Goal: Complete application form: Complete application form

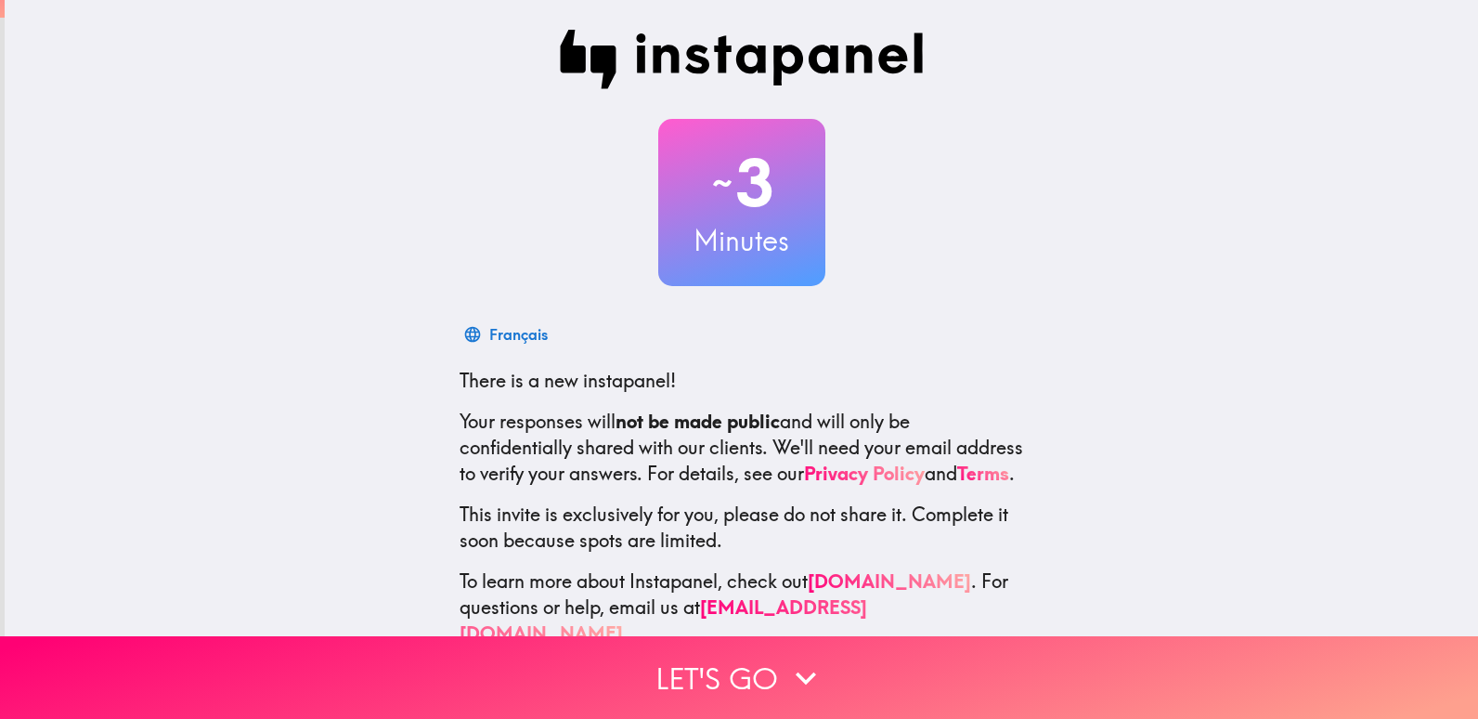
scroll to position [54, 0]
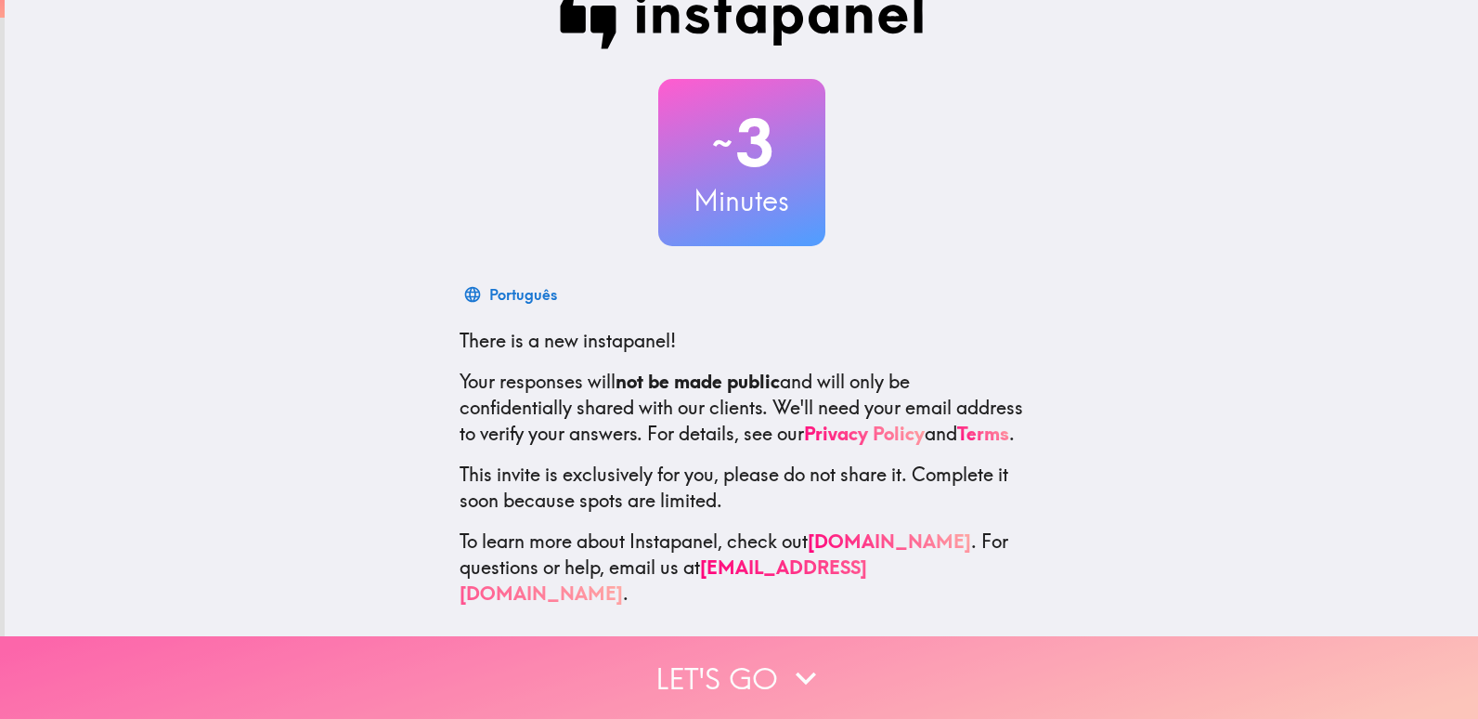
click at [715, 652] on button "Let's go" at bounding box center [739, 677] width 1478 height 83
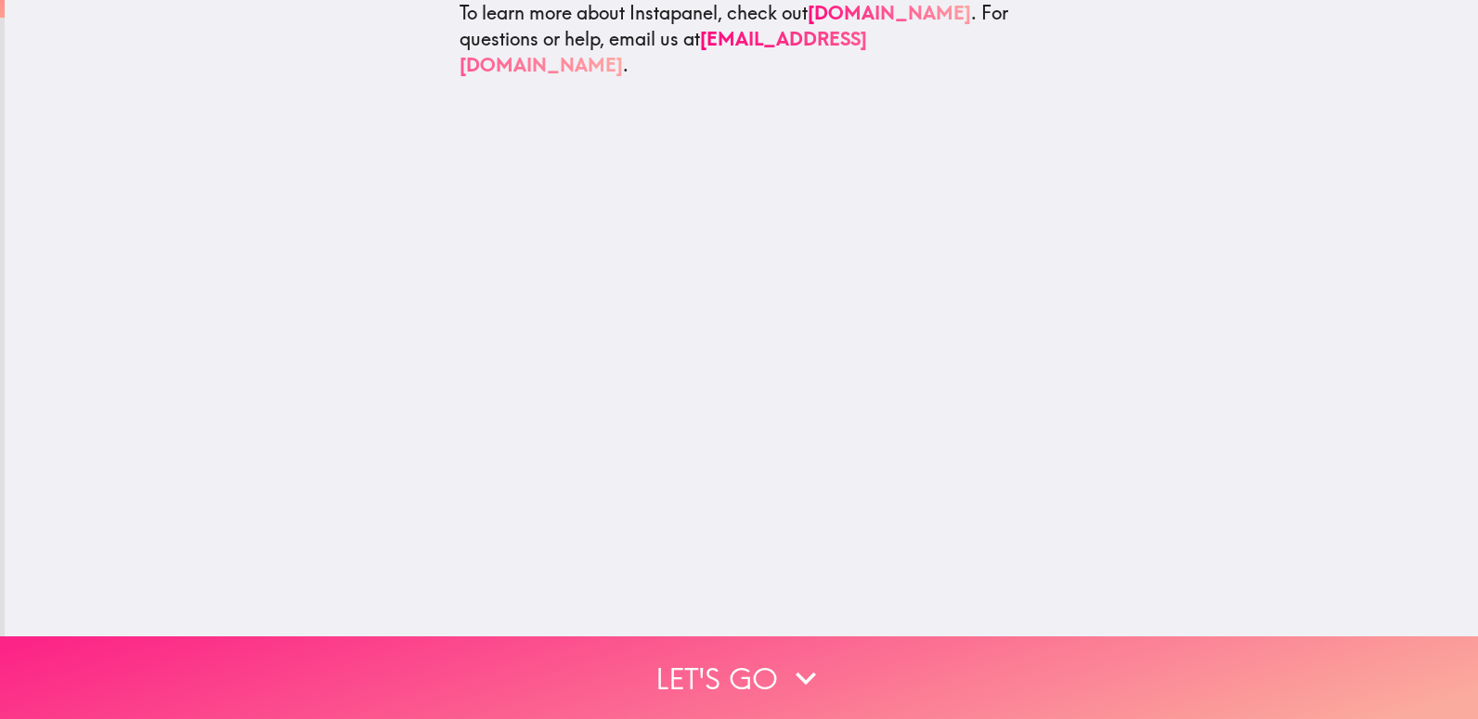
scroll to position [0, 0]
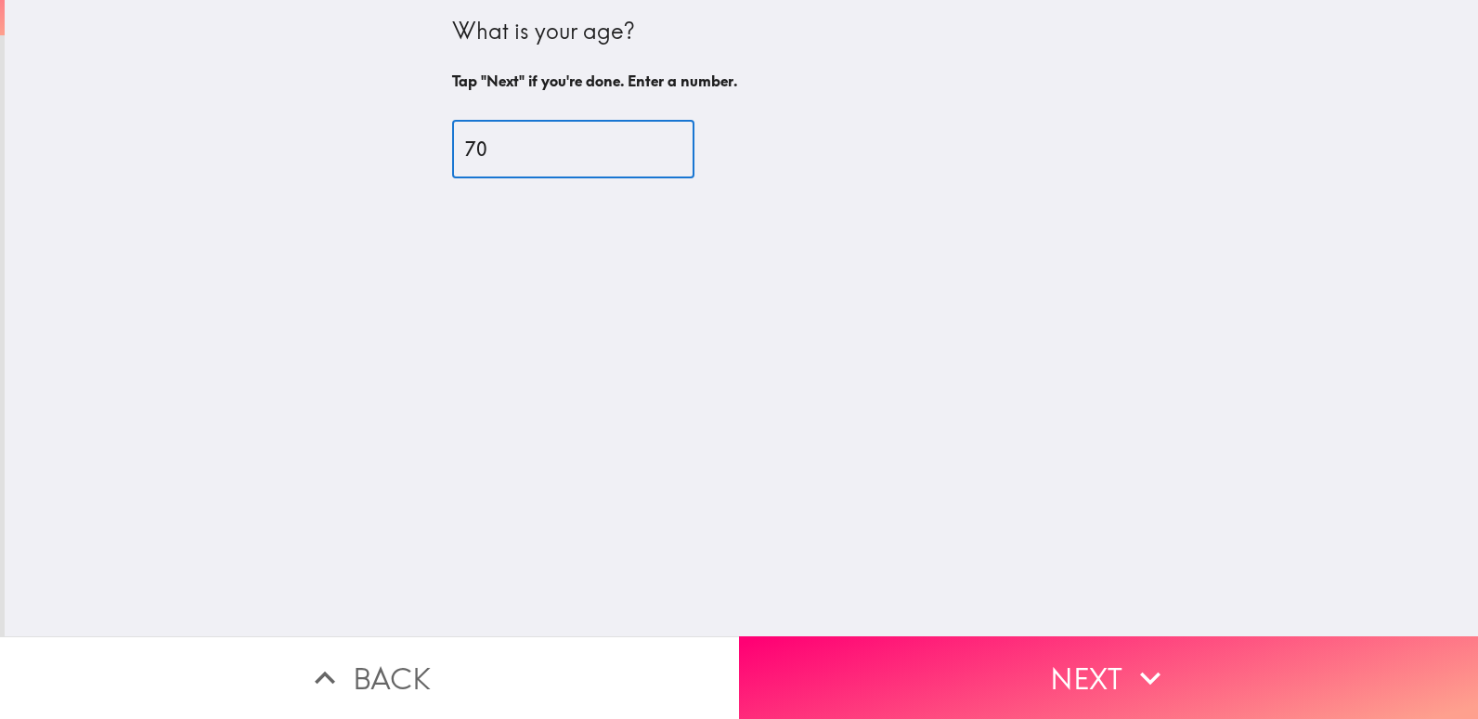
click at [643, 138] on input "70" at bounding box center [573, 150] width 242 height 58
type input "69"
click at [643, 152] on input "69" at bounding box center [573, 150] width 242 height 58
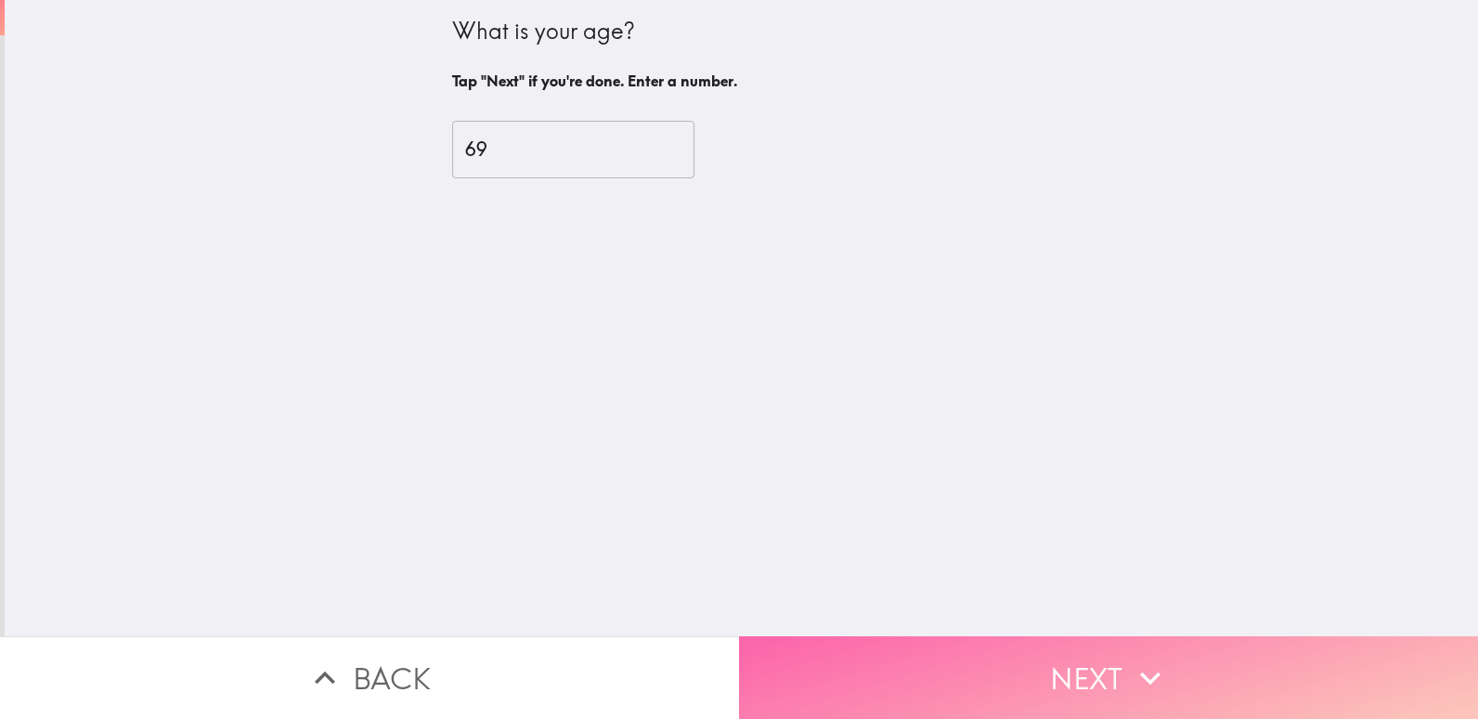
click at [1083, 657] on button "Next" at bounding box center [1108, 677] width 739 height 83
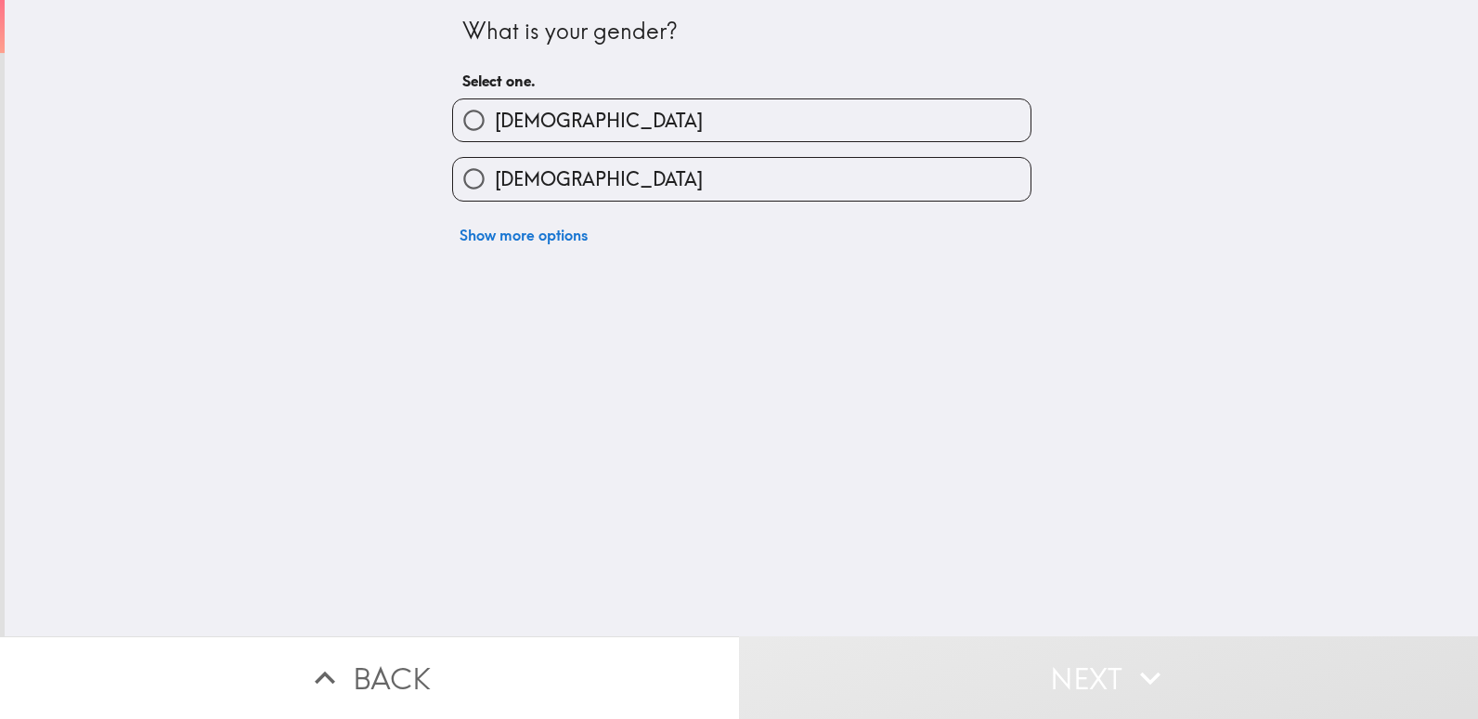
click at [914, 111] on label "Male" at bounding box center [742, 120] width 578 height 42
click at [495, 111] on input "Male" at bounding box center [474, 120] width 42 height 42
radio input "true"
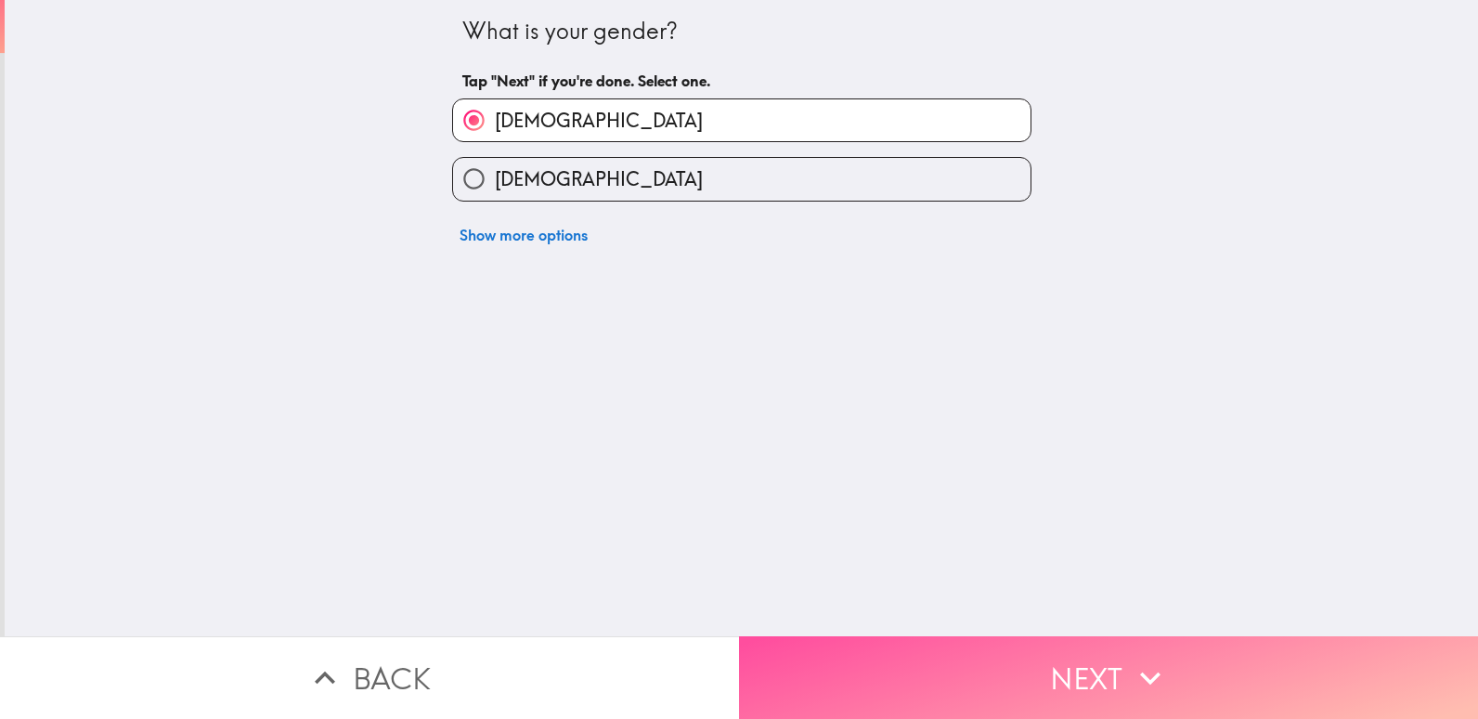
click at [1079, 657] on button "Next" at bounding box center [1108, 677] width 739 height 83
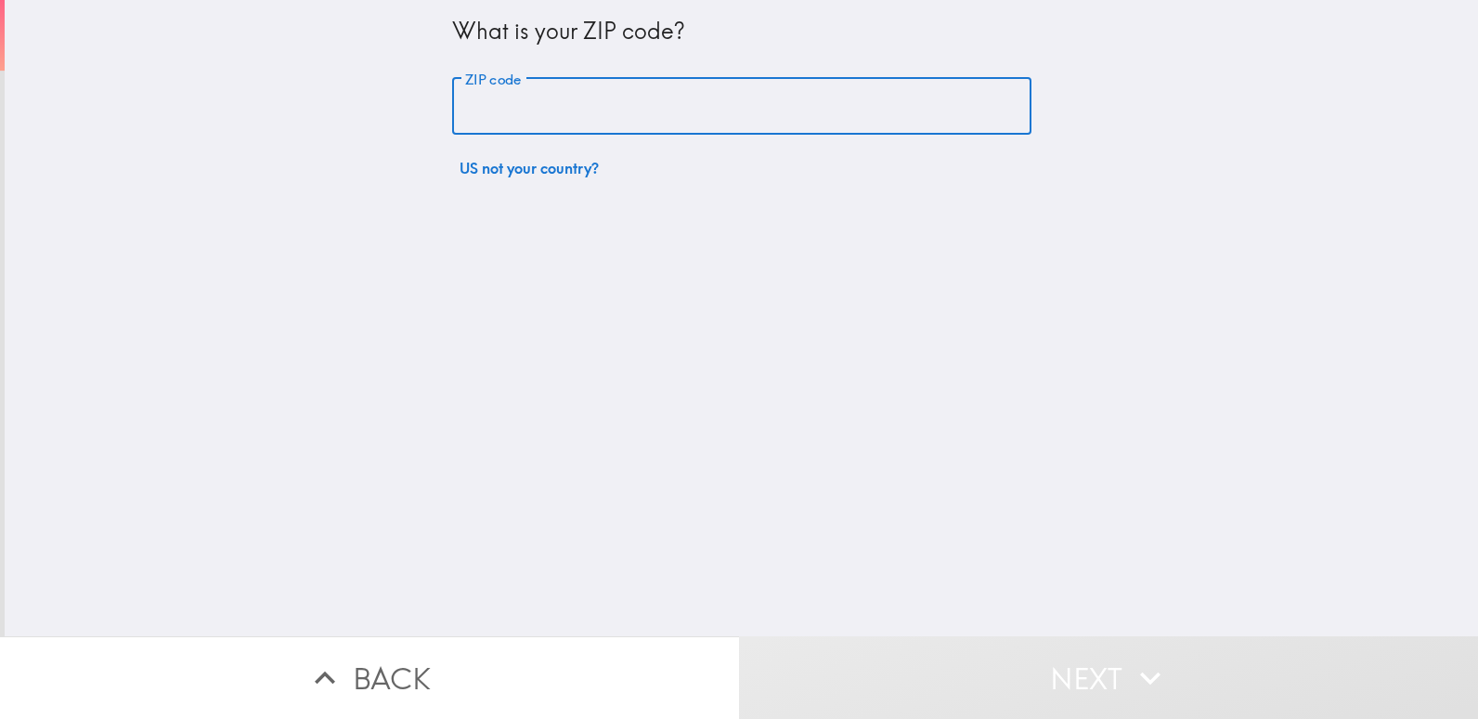
click at [689, 106] on input "ZIP code" at bounding box center [741, 107] width 579 height 58
type input "85306"
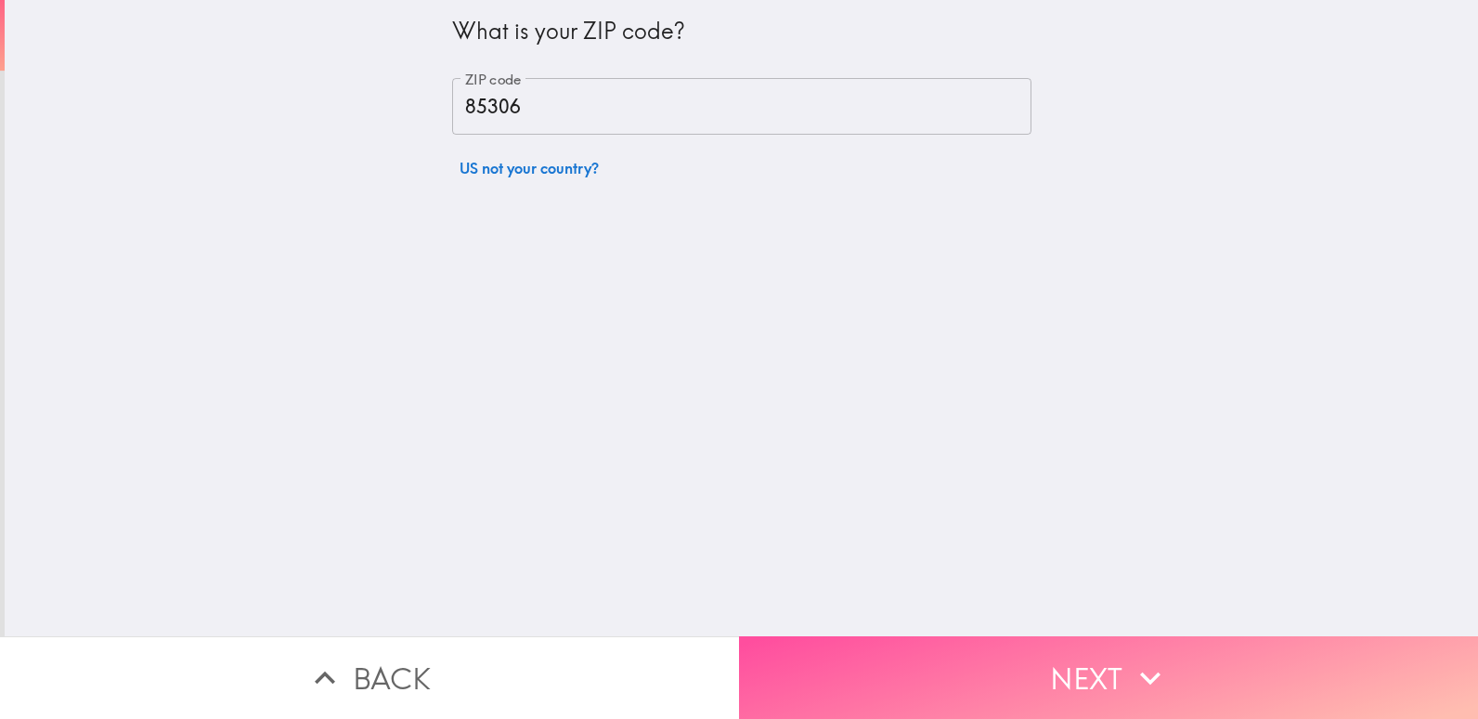
click at [1089, 667] on button "Next" at bounding box center [1108, 677] width 739 height 83
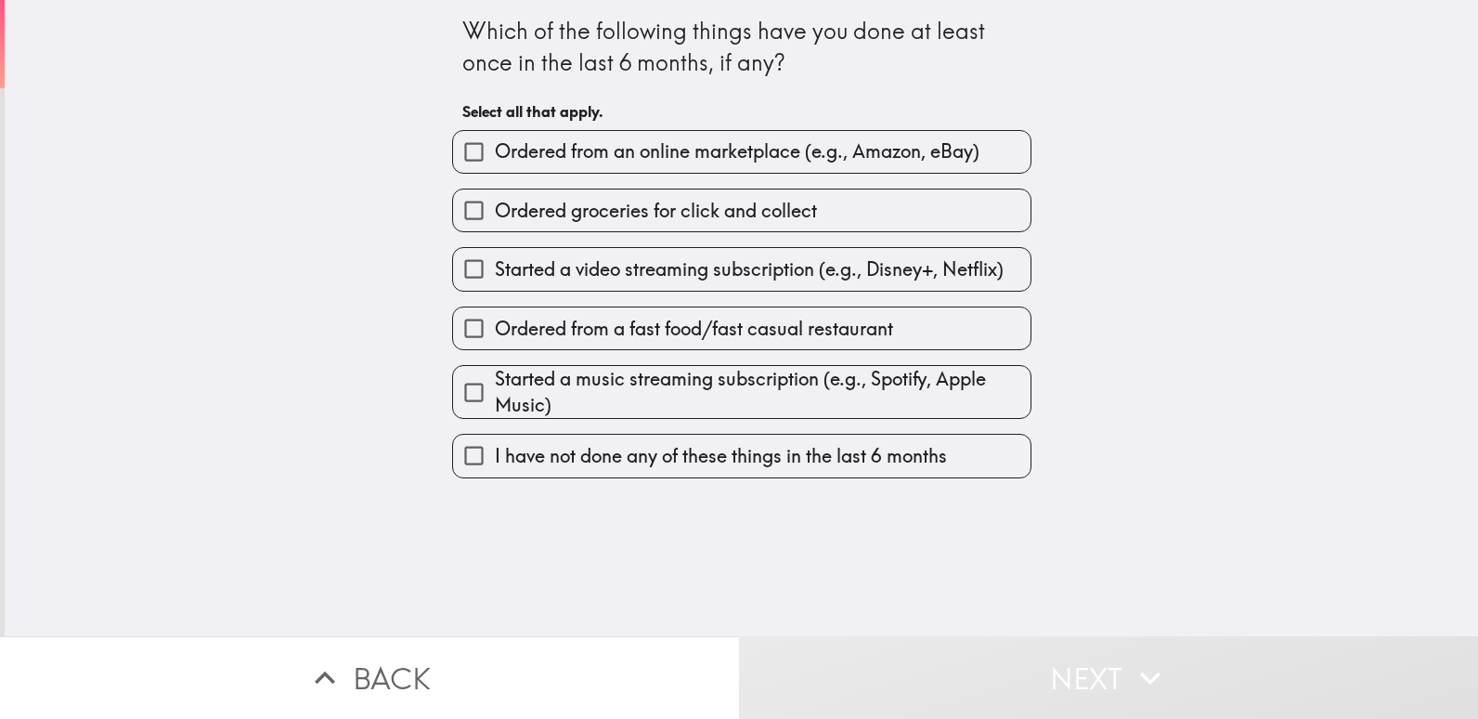
click at [988, 326] on label "Ordered from a fast food/fast casual restaurant" at bounding box center [742, 328] width 578 height 42
click at [495, 326] on input "Ordered from a fast food/fast casual restaurant" at bounding box center [474, 328] width 42 height 42
checkbox input "true"
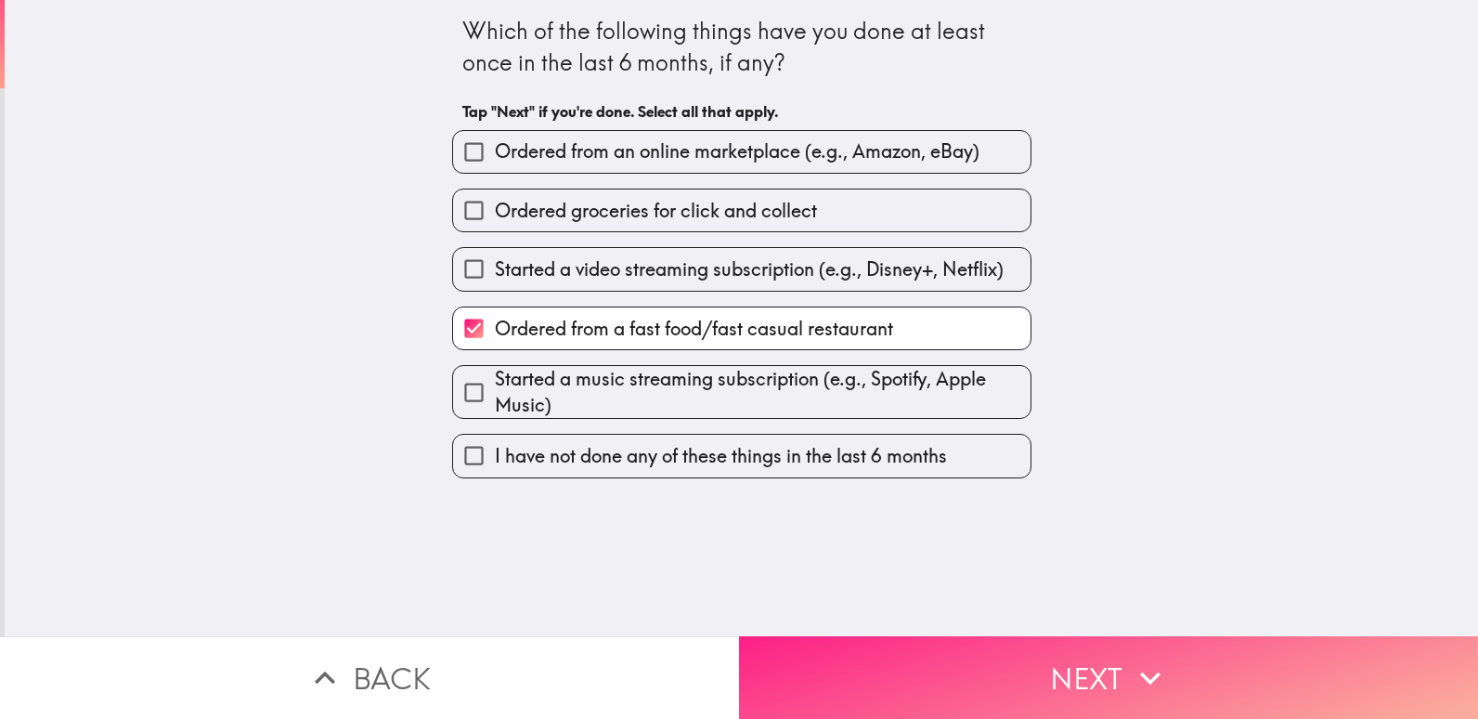
click at [1078, 665] on button "Next" at bounding box center [1108, 677] width 739 height 83
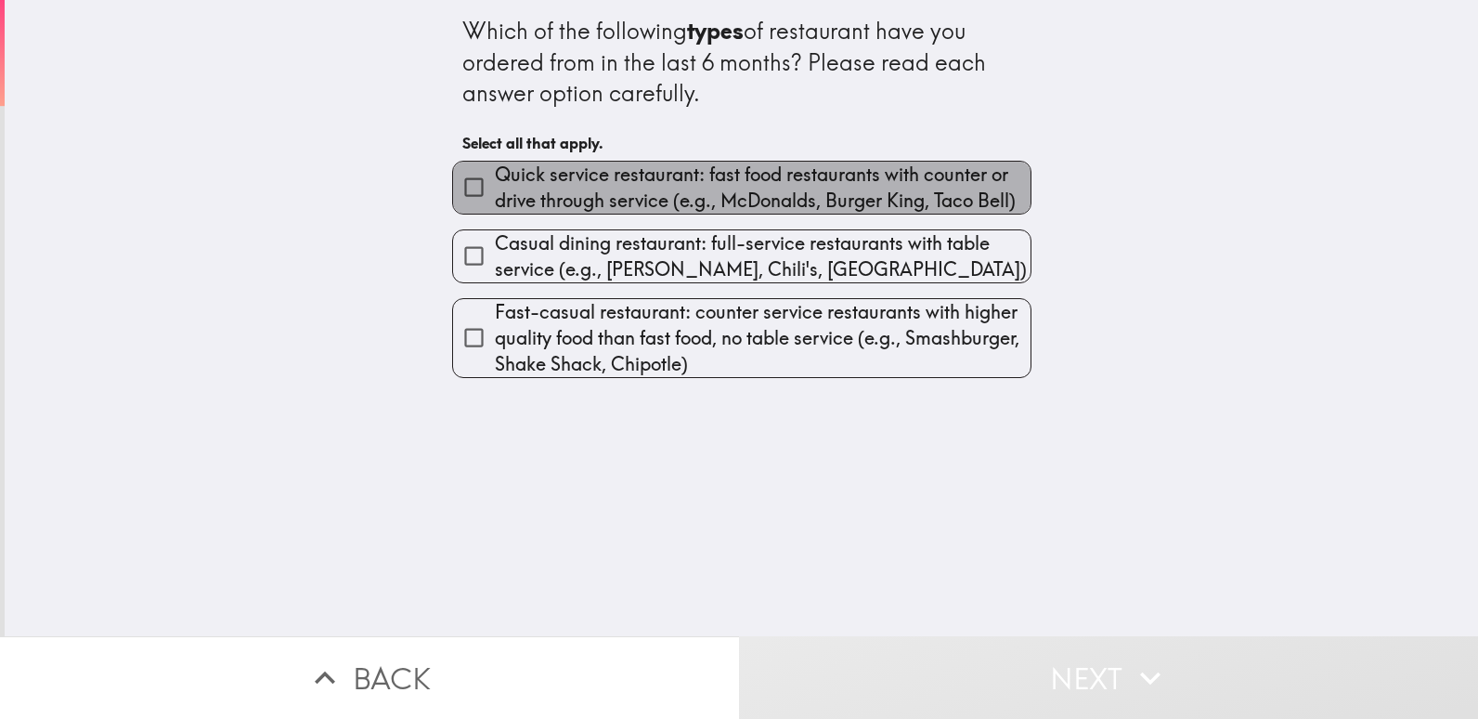
click at [942, 183] on span "Quick service restaurant: fast food restaurants with counter or drive through s…" at bounding box center [763, 188] width 536 height 52
click at [495, 183] on input "Quick service restaurant: fast food restaurants with counter or drive through s…" at bounding box center [474, 187] width 42 height 42
checkbox input "true"
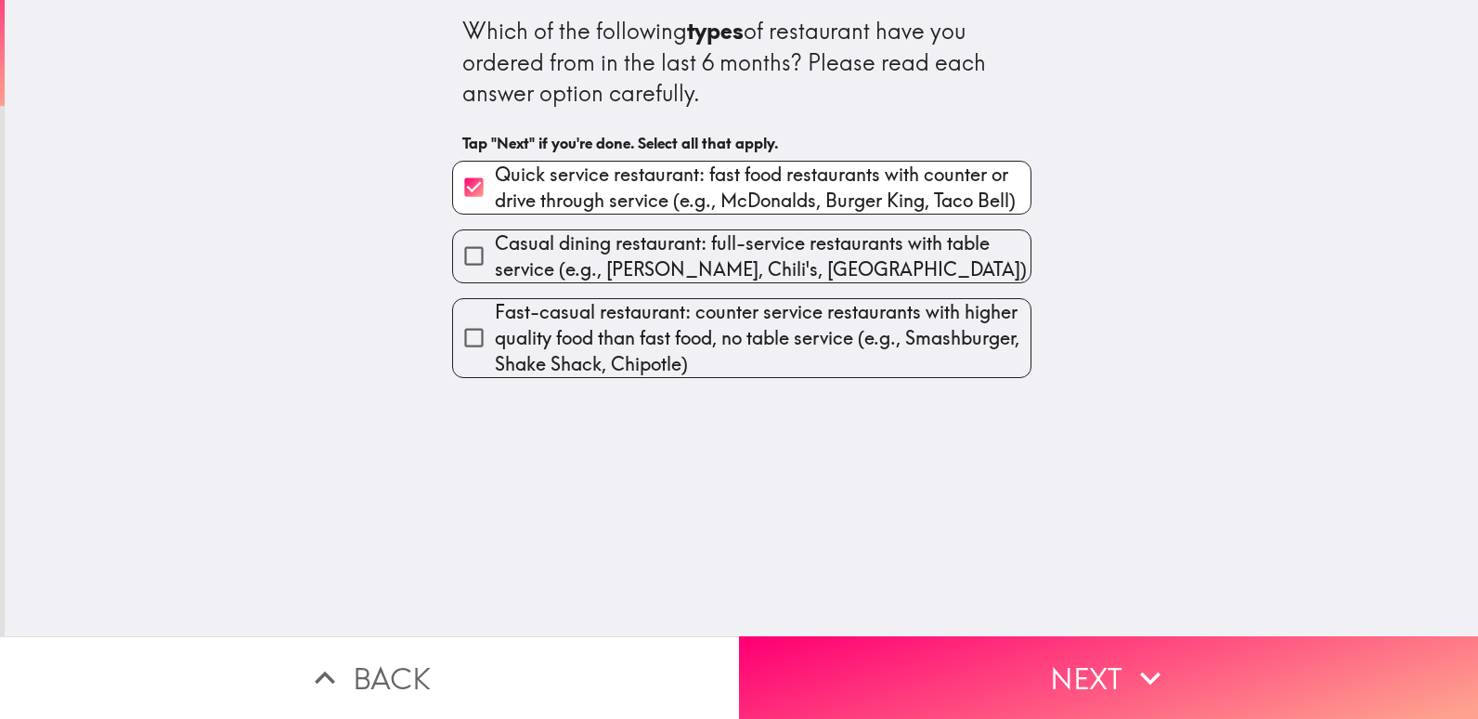
click at [767, 345] on span "Fast-casual restaurant: counter service restaurants with higher quality food th…" at bounding box center [763, 338] width 536 height 78
click at [495, 345] on input "Fast-casual restaurant: counter service restaurants with higher quality food th…" at bounding box center [474, 338] width 42 height 42
checkbox input "true"
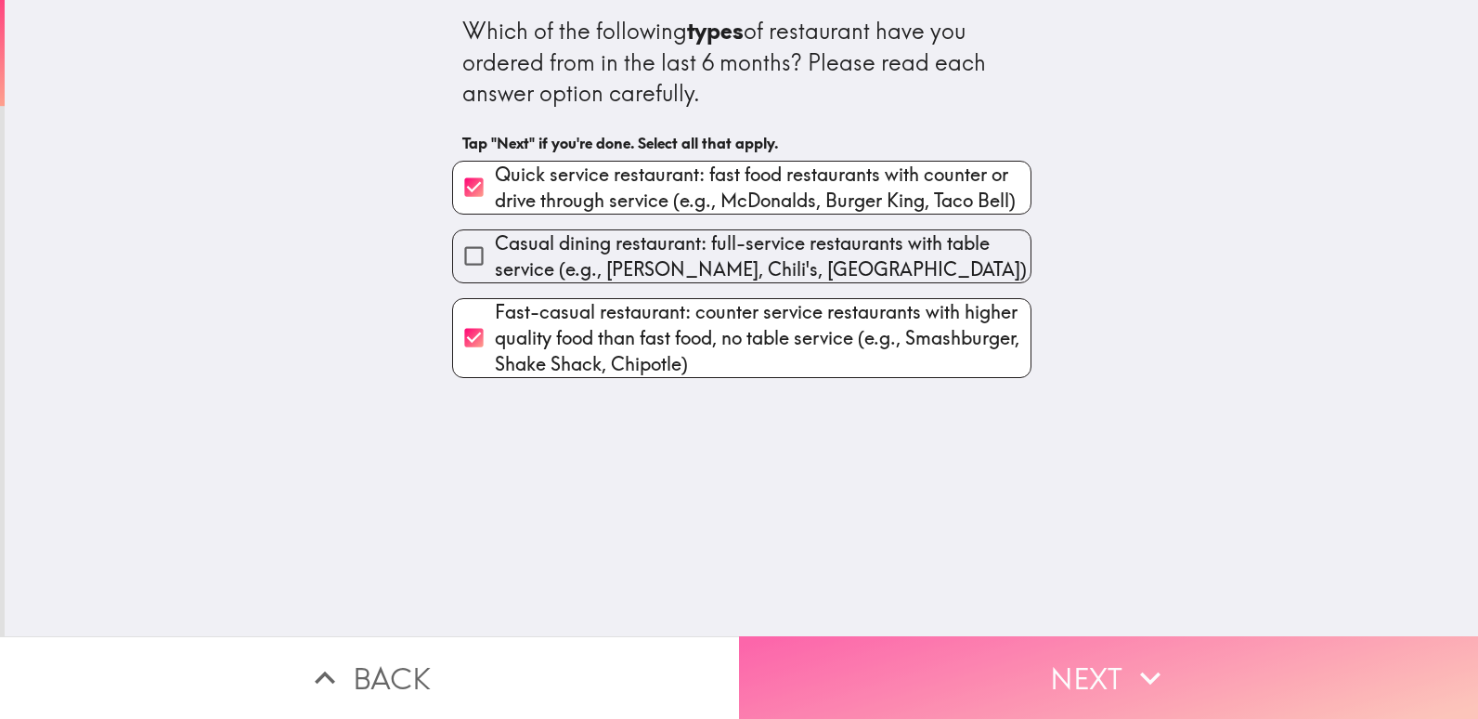
drag, startPoint x: 1072, startPoint y: 665, endPoint x: 1072, endPoint y: 648, distance: 16.7
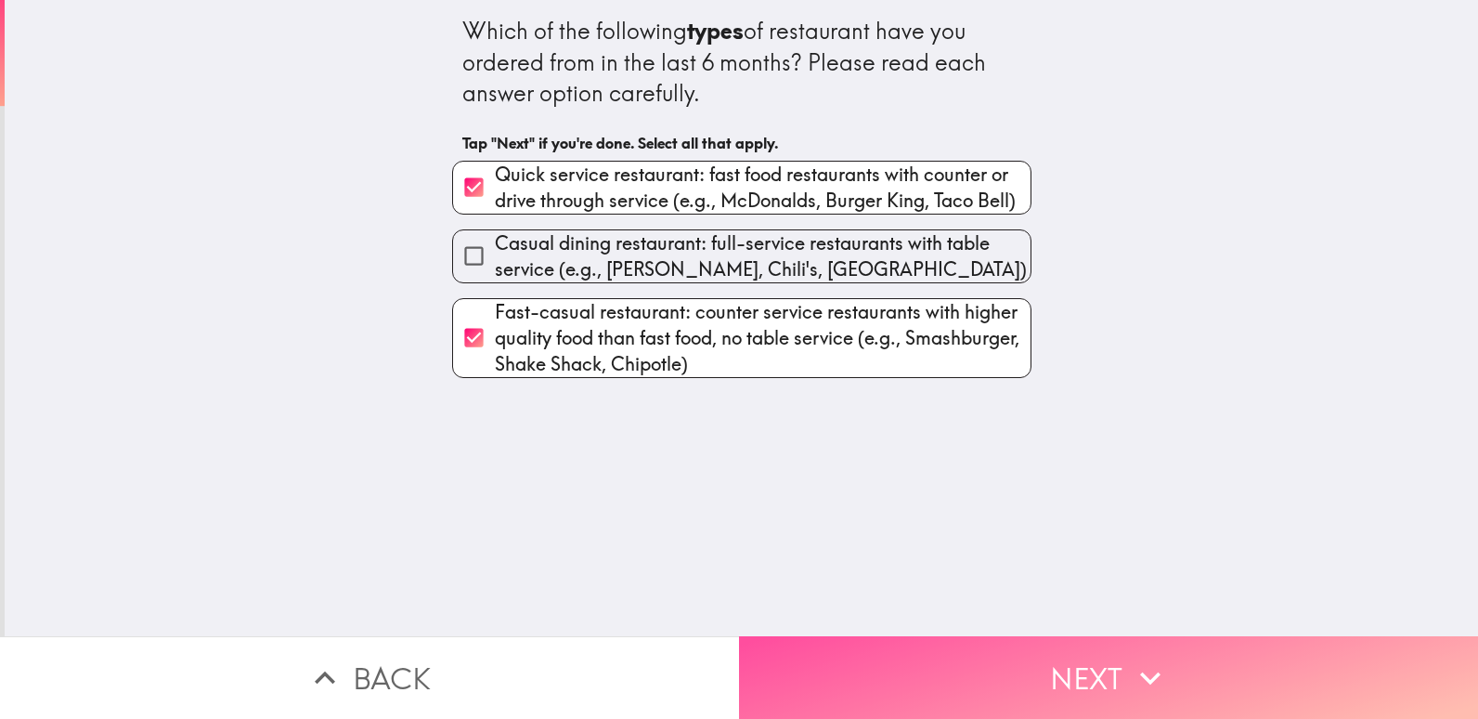
click at [1072, 664] on button "Next" at bounding box center [1108, 677] width 739 height 83
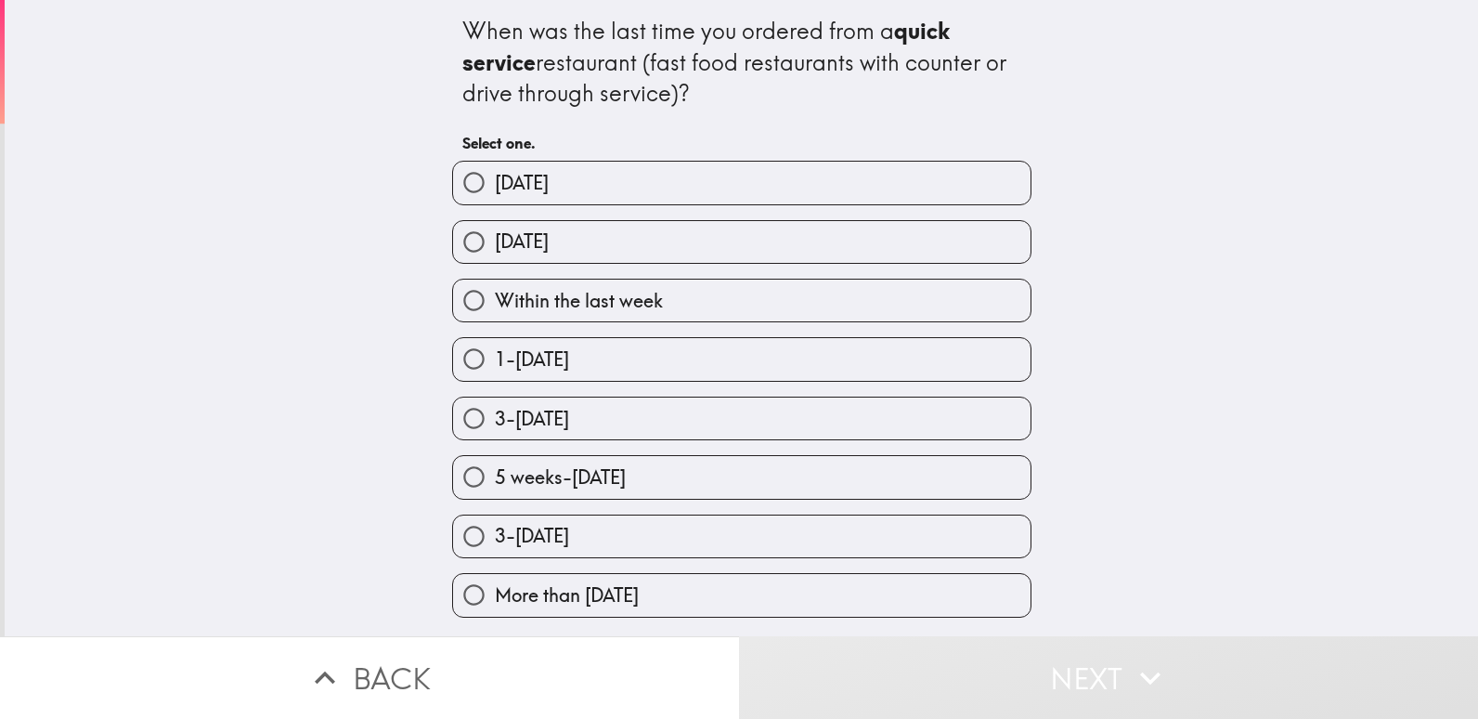
click at [973, 303] on label "Within the last week" at bounding box center [742, 301] width 578 height 42
click at [495, 303] on input "Within the last week" at bounding box center [474, 301] width 42 height 42
radio input "true"
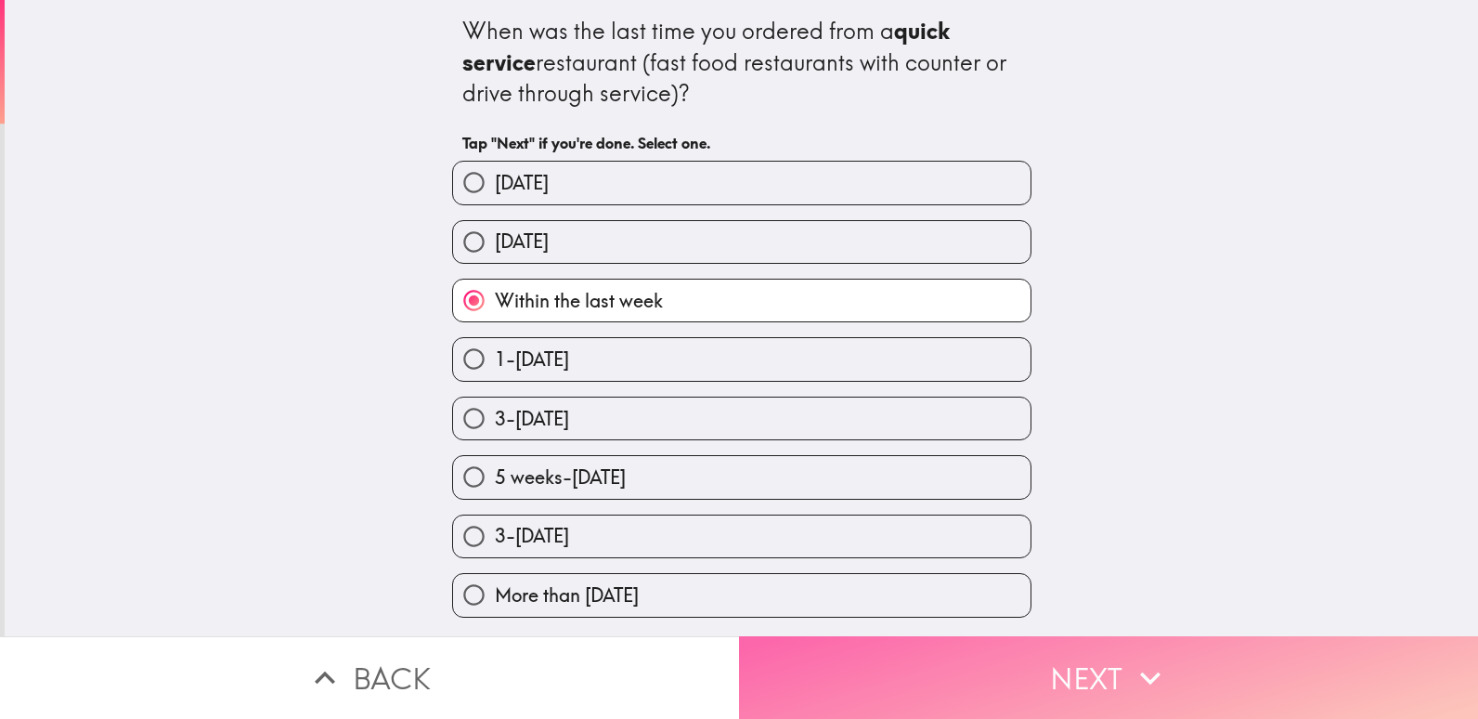
click at [1094, 664] on button "Next" at bounding box center [1108, 677] width 739 height 83
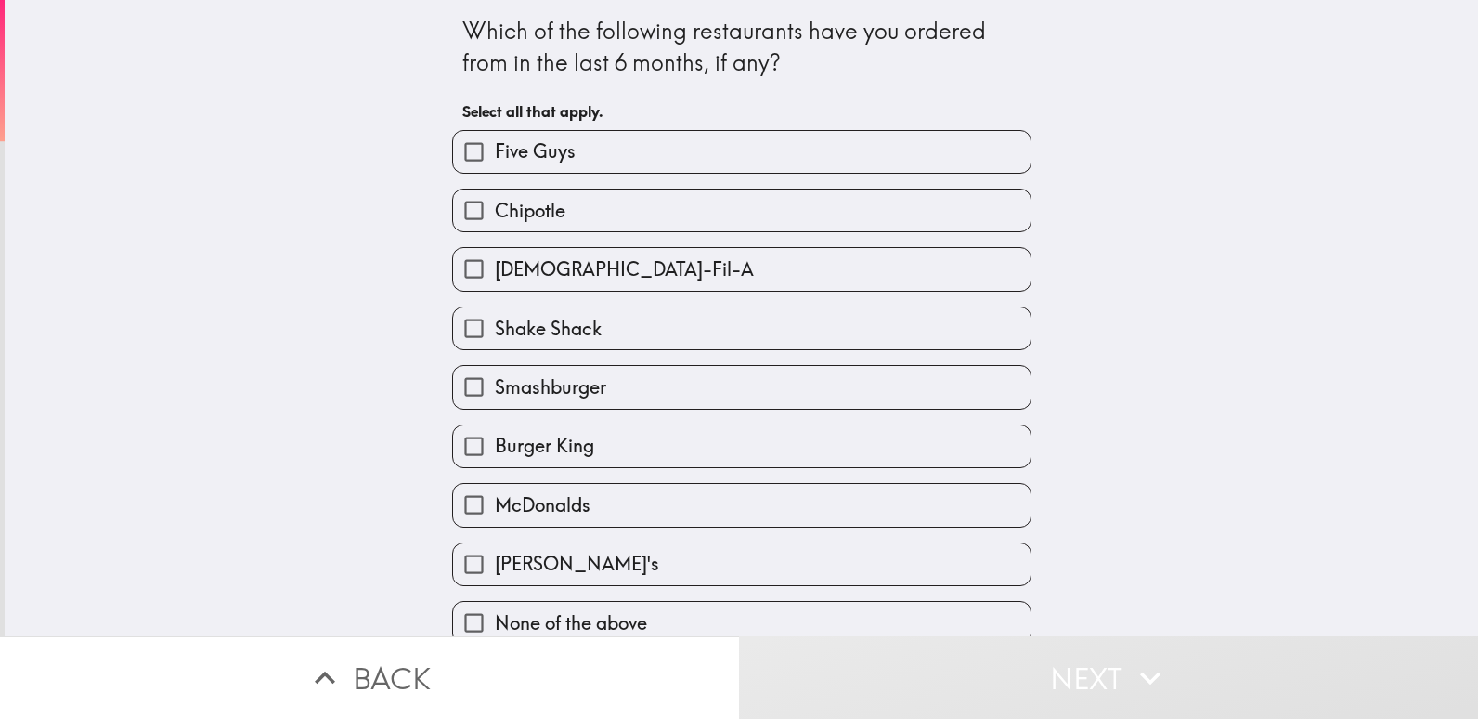
scroll to position [22, 0]
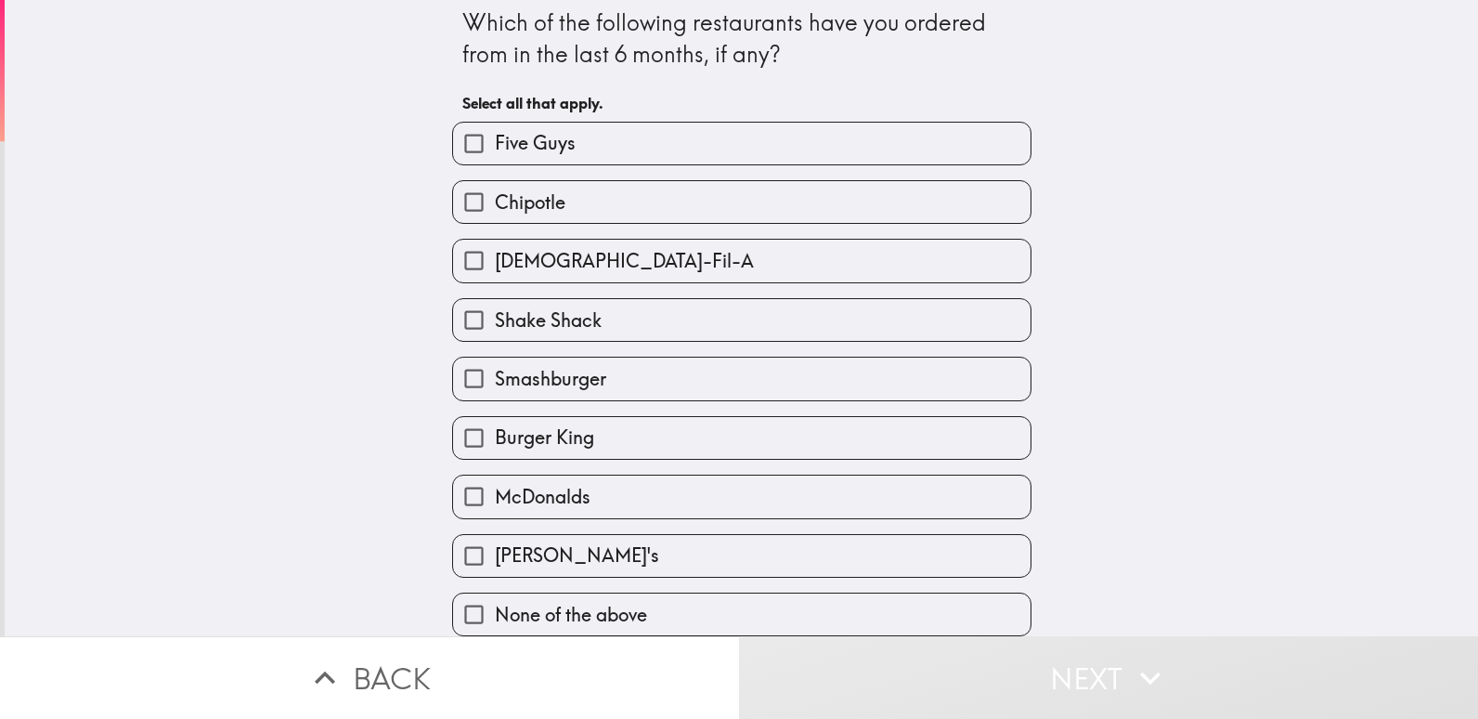
click at [964, 485] on label "McDonalds" at bounding box center [742, 496] width 578 height 42
click at [495, 485] on input "McDonalds" at bounding box center [474, 496] width 42 height 42
checkbox input "true"
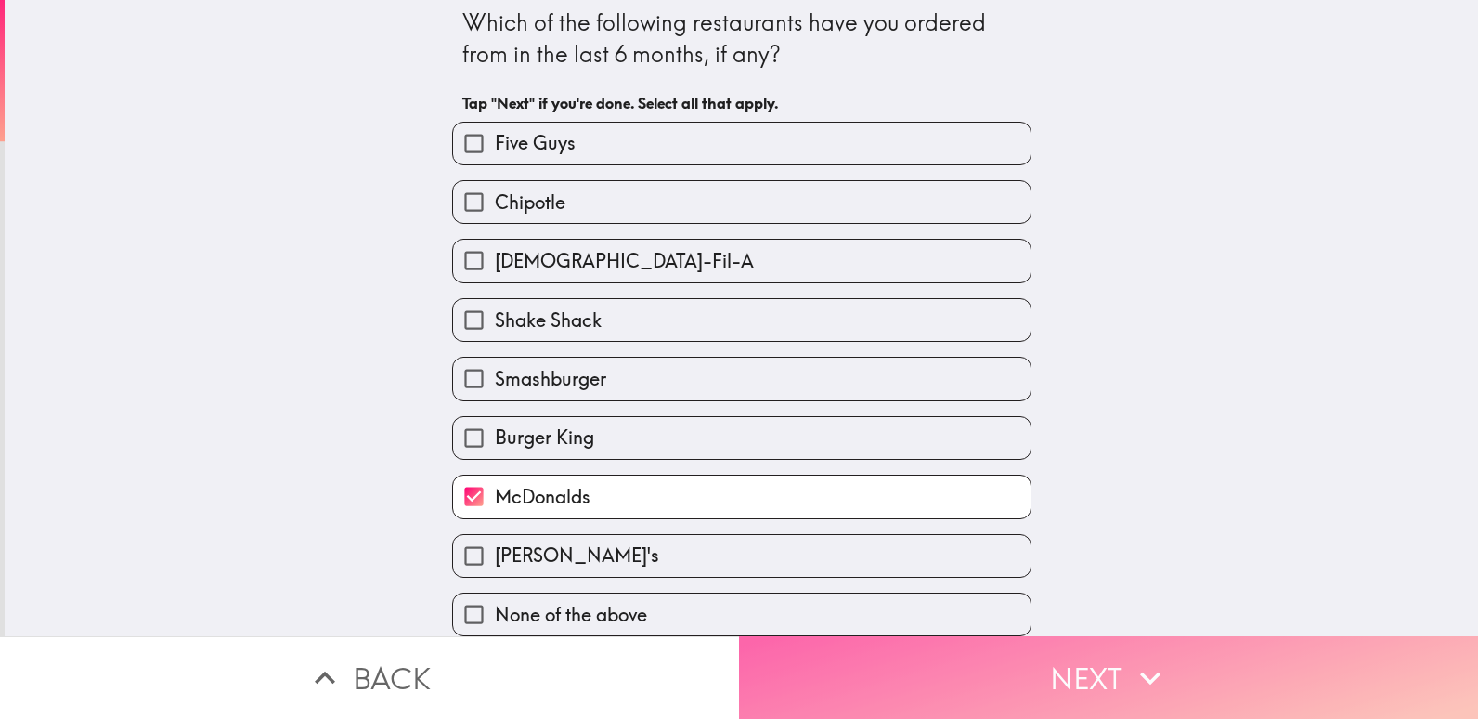
click at [1085, 653] on button "Next" at bounding box center [1108, 677] width 739 height 83
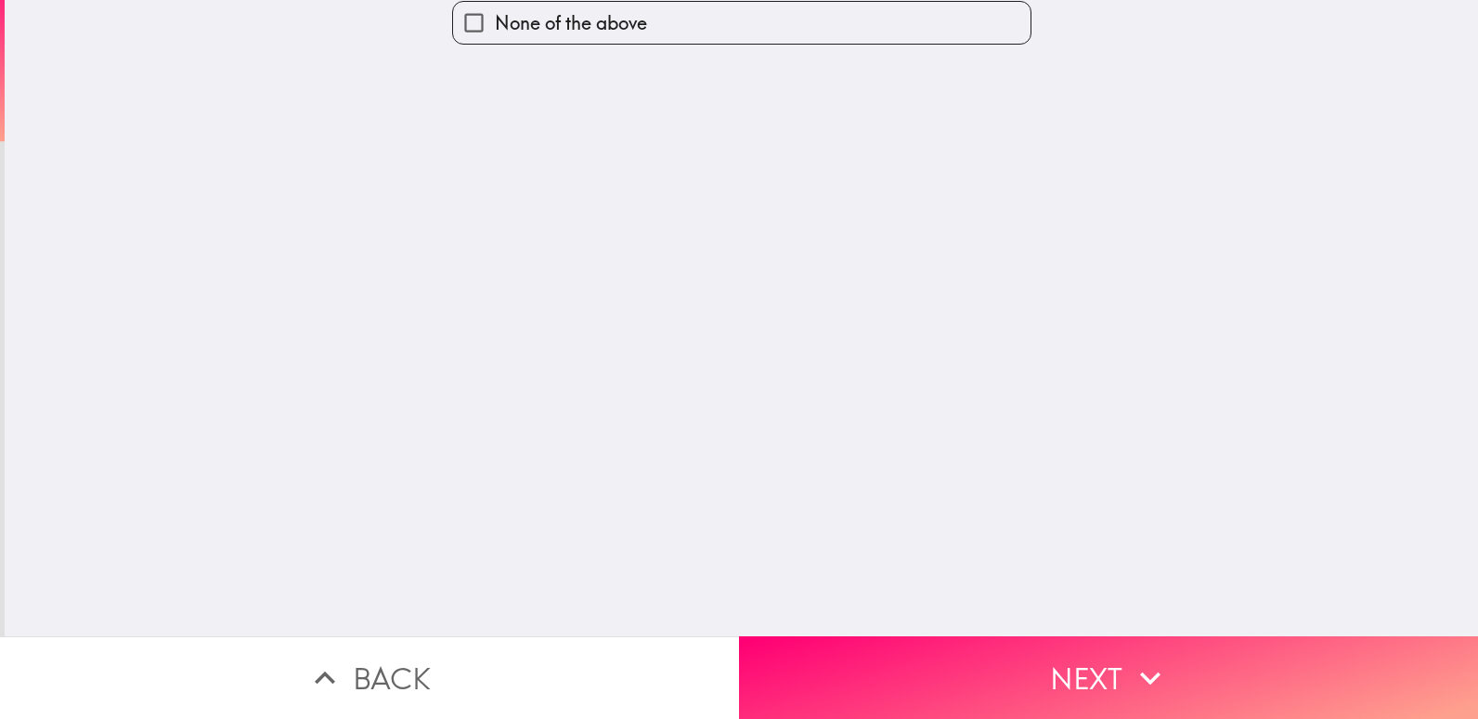
scroll to position [0, 0]
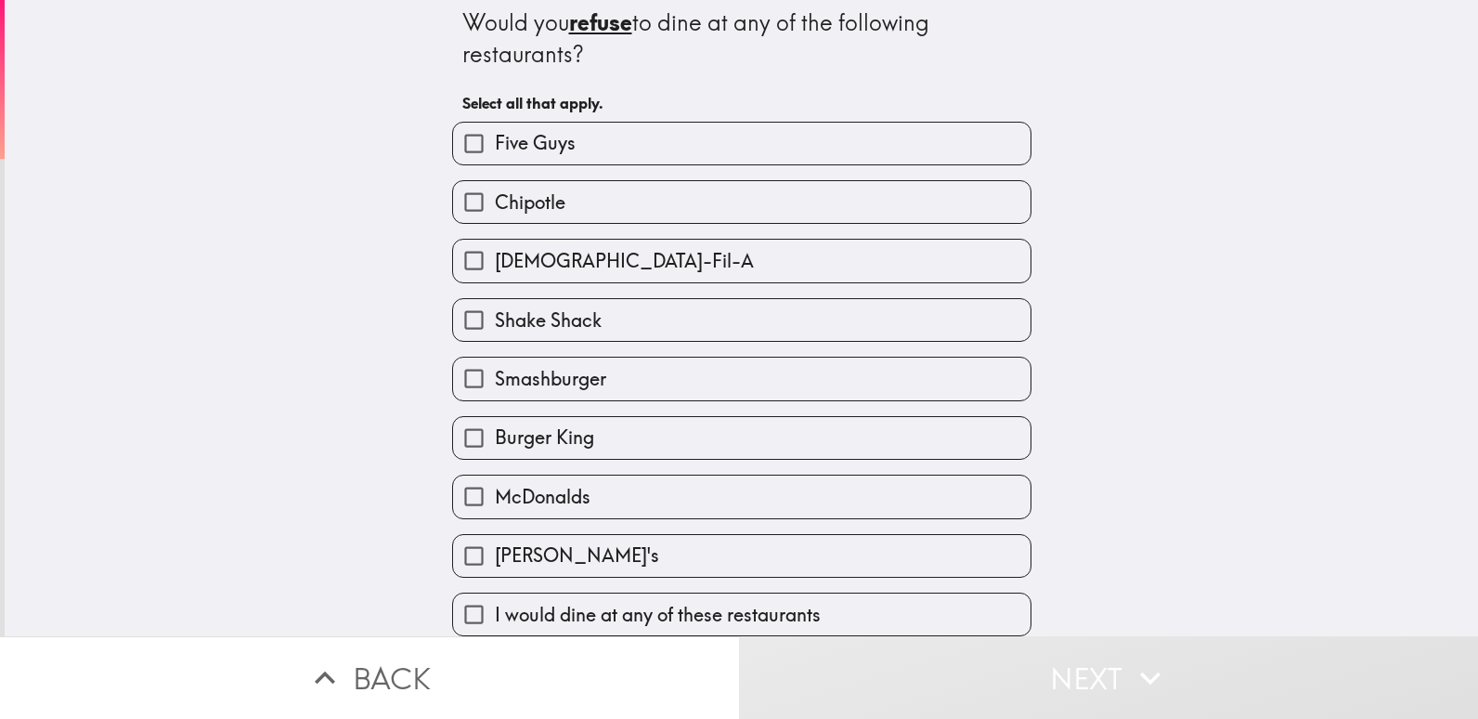
scroll to position [22, 0]
click at [937, 244] on label "Chick-Fil-A" at bounding box center [742, 261] width 578 height 42
click at [495, 244] on input "Chick-Fil-A" at bounding box center [474, 261] width 42 height 42
checkbox input "true"
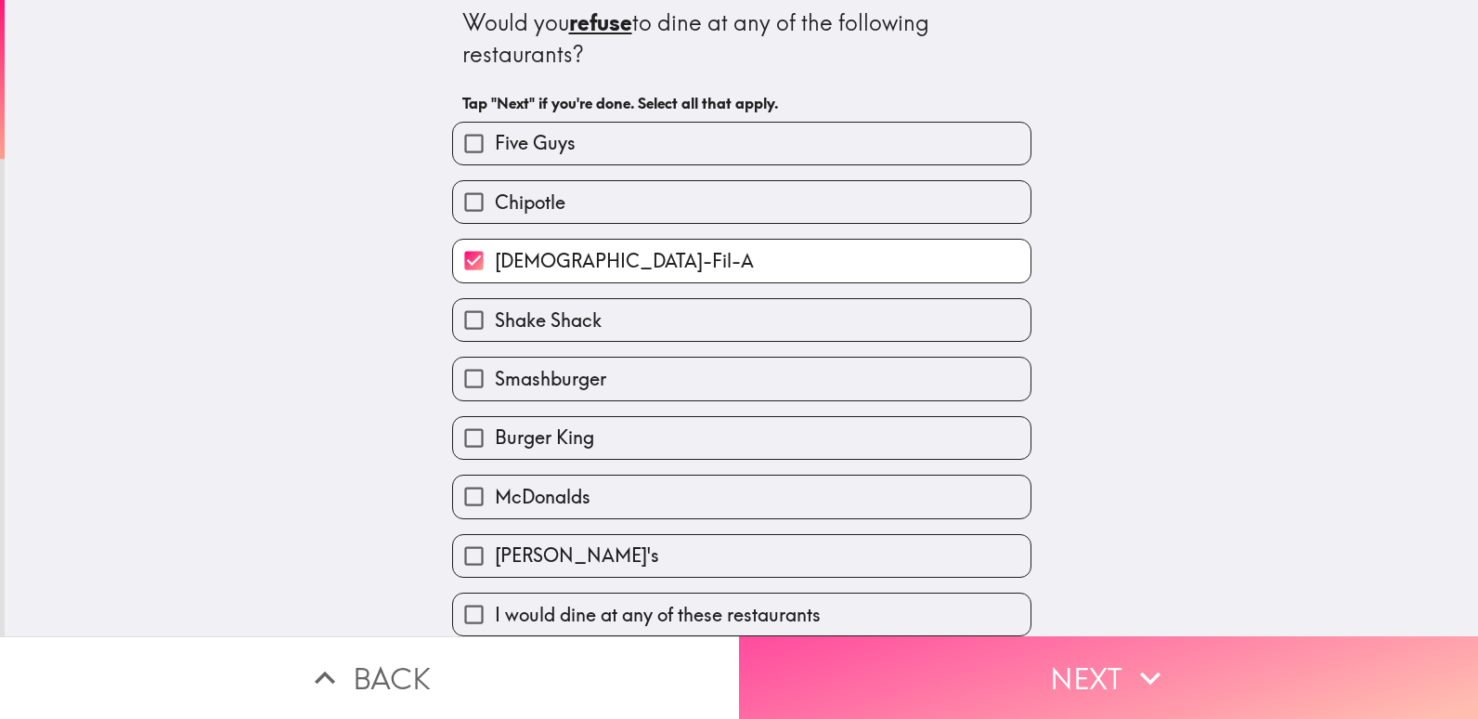
click at [1100, 657] on button "Next" at bounding box center [1108, 677] width 739 height 83
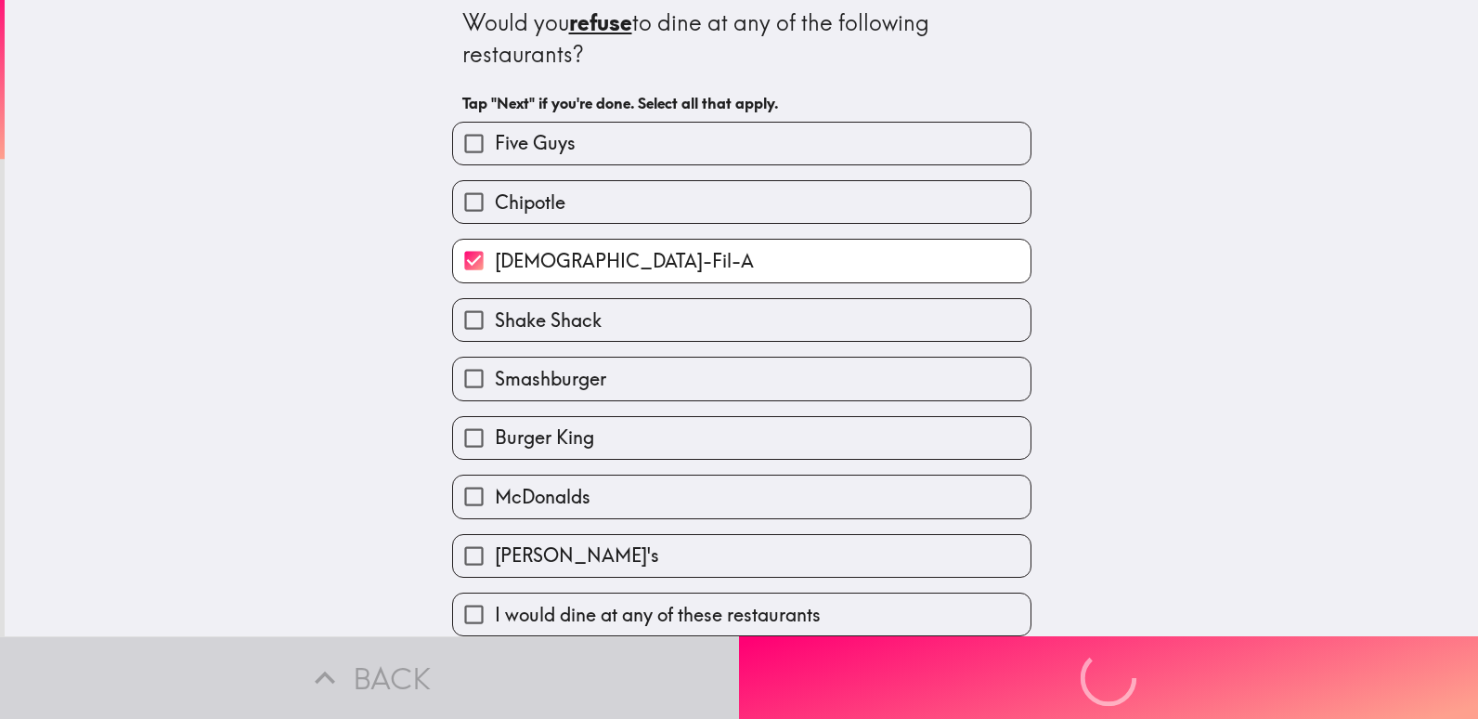
scroll to position [0, 0]
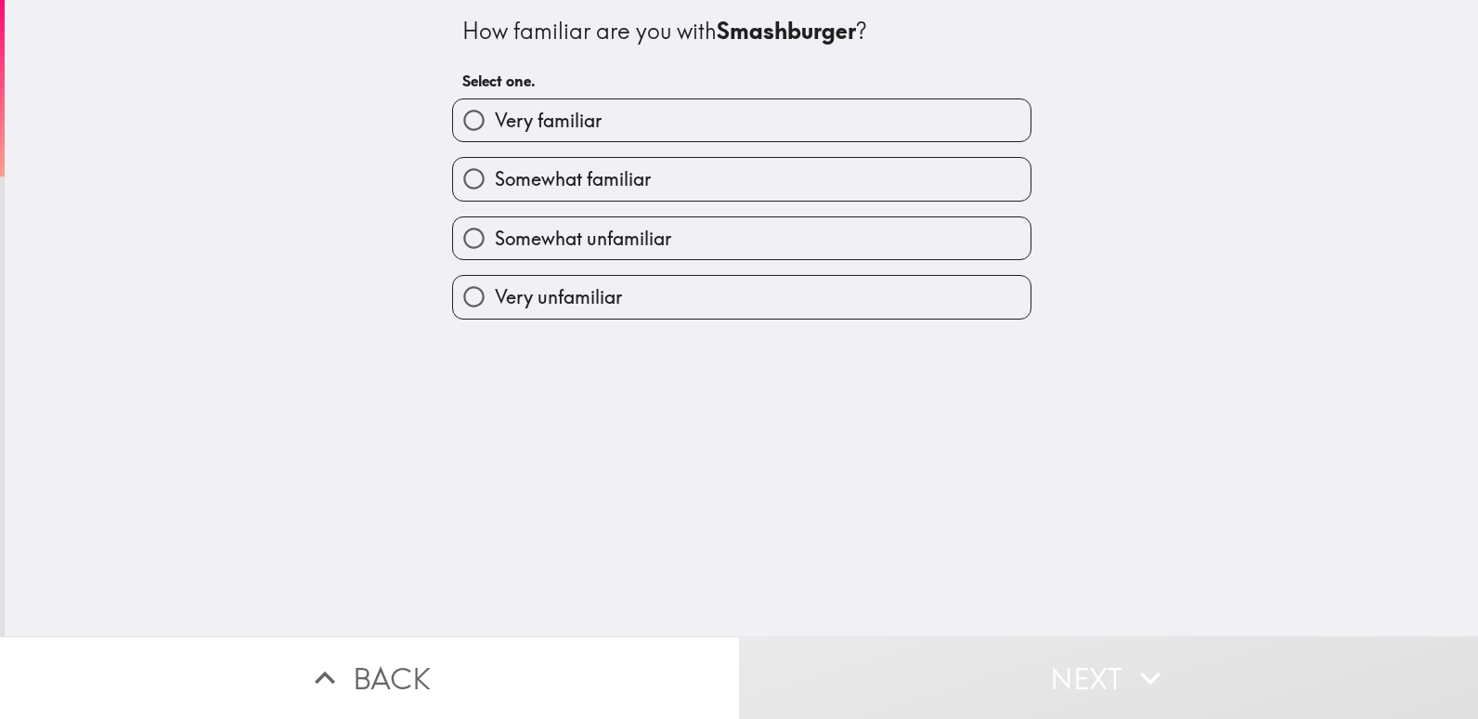
click at [973, 176] on label "Somewhat familiar" at bounding box center [742, 179] width 578 height 42
click at [495, 176] on input "Somewhat familiar" at bounding box center [474, 179] width 42 height 42
radio input "true"
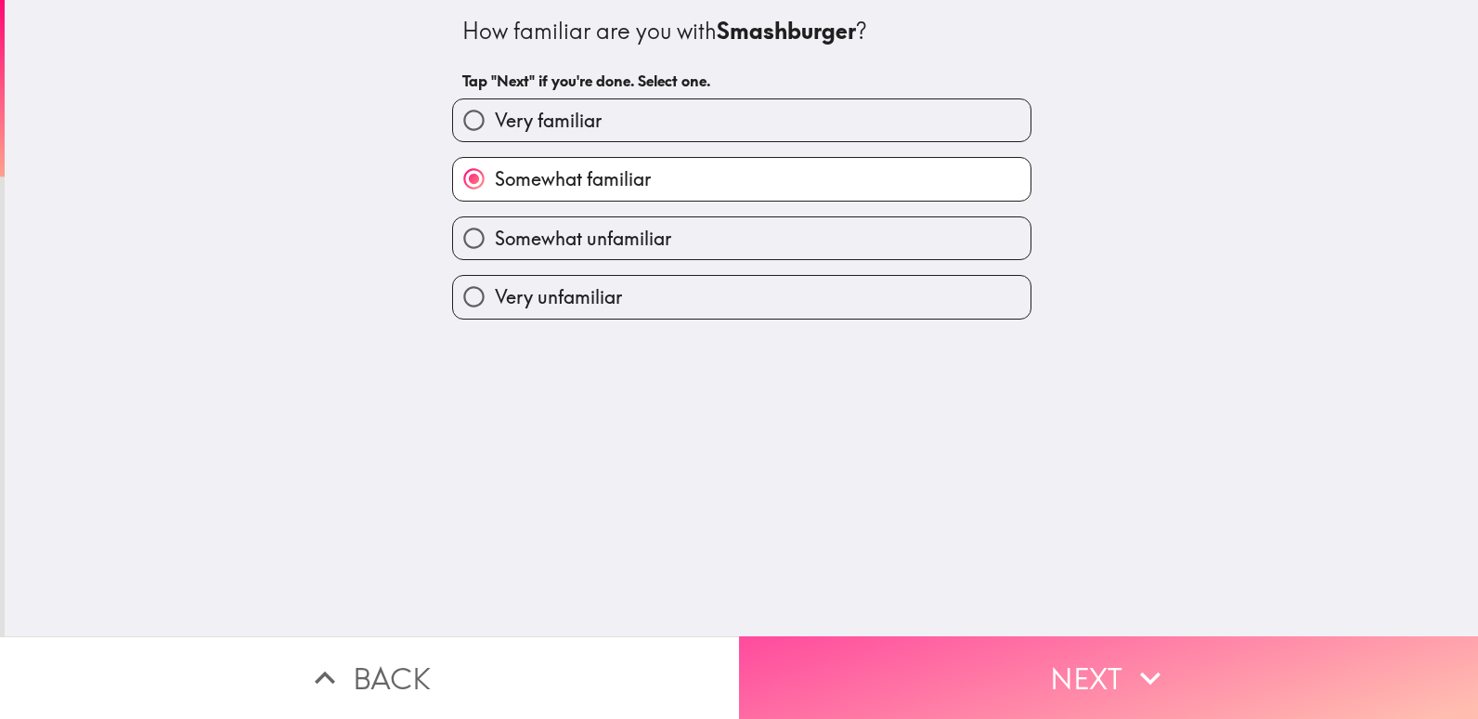
drag, startPoint x: 1083, startPoint y: 658, endPoint x: 1084, endPoint y: 571, distance: 87.3
click at [1082, 652] on button "Next" at bounding box center [1108, 677] width 739 height 83
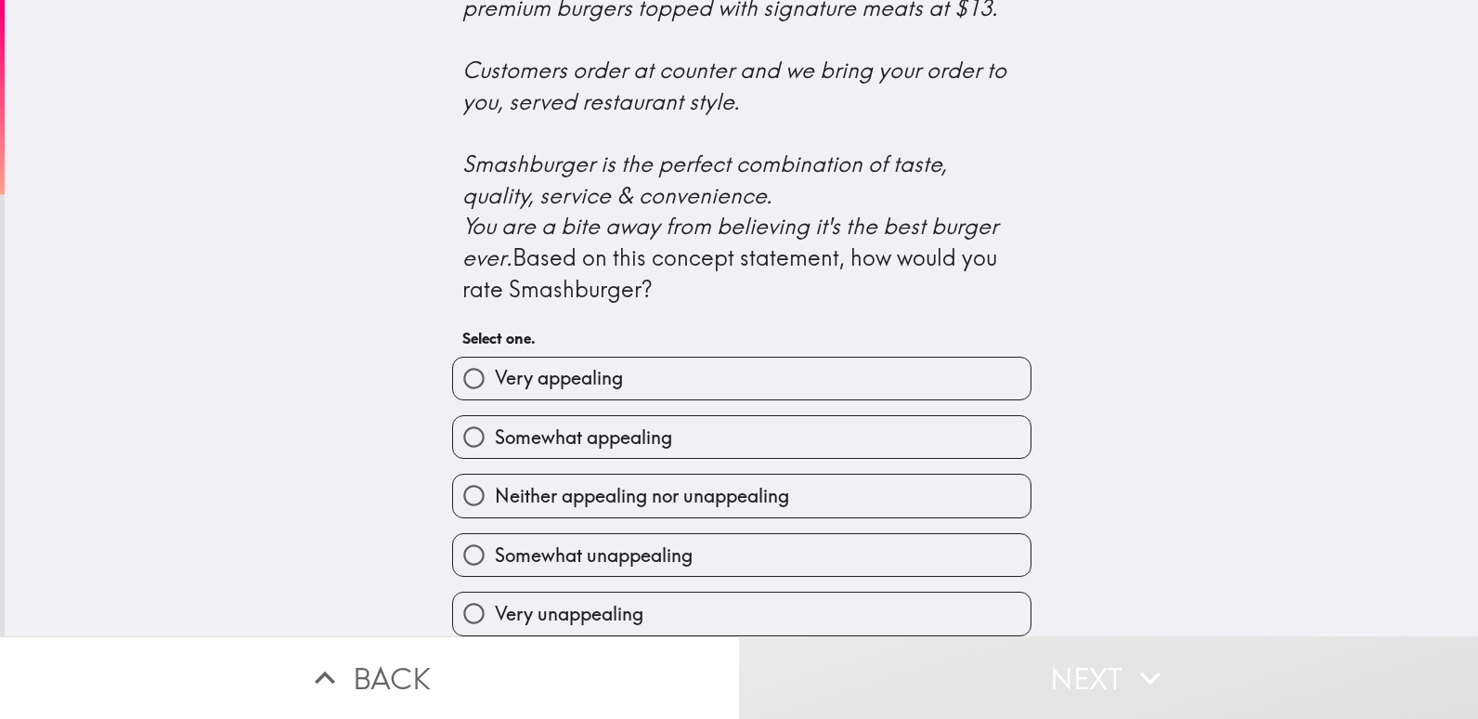
scroll to position [743, 0]
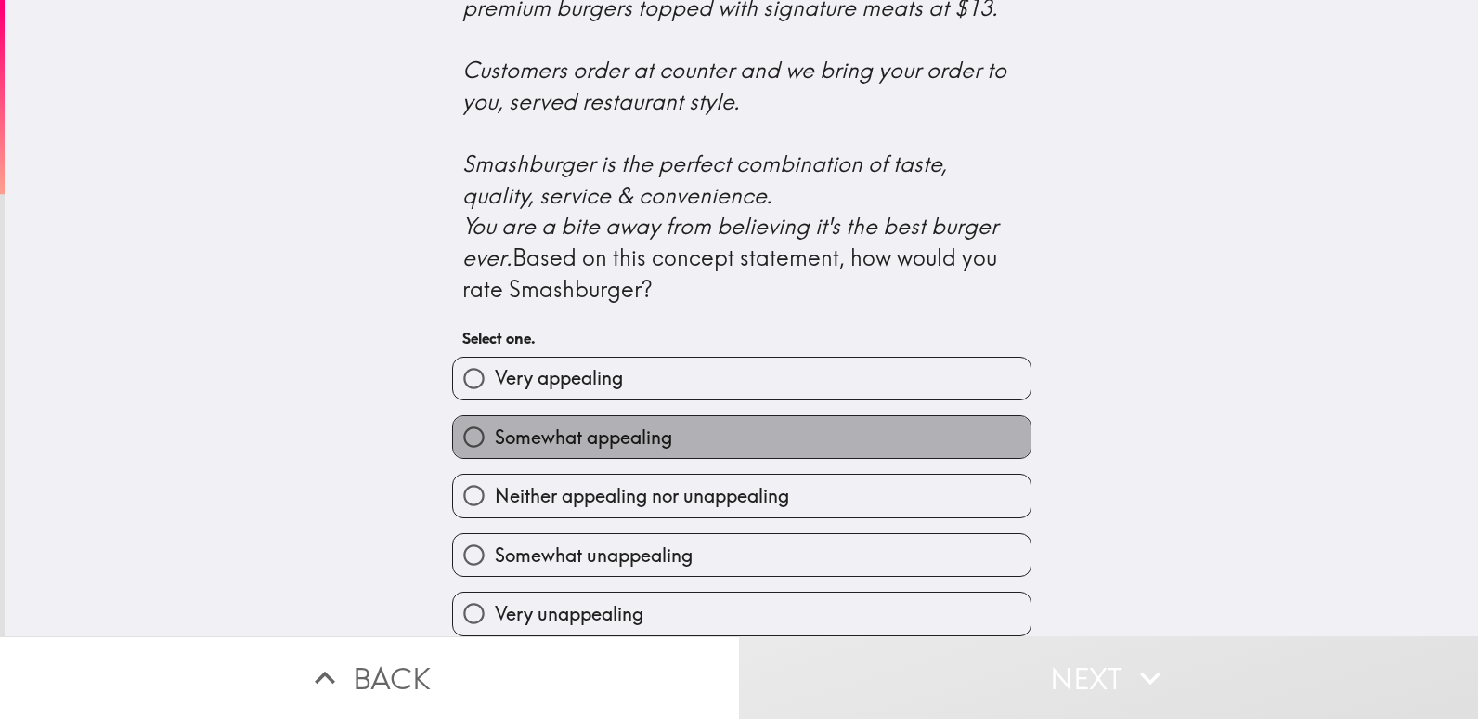
click at [976, 430] on label "Somewhat appealing" at bounding box center [742, 437] width 578 height 42
click at [495, 430] on input "Somewhat appealing" at bounding box center [474, 437] width 42 height 42
radio input "true"
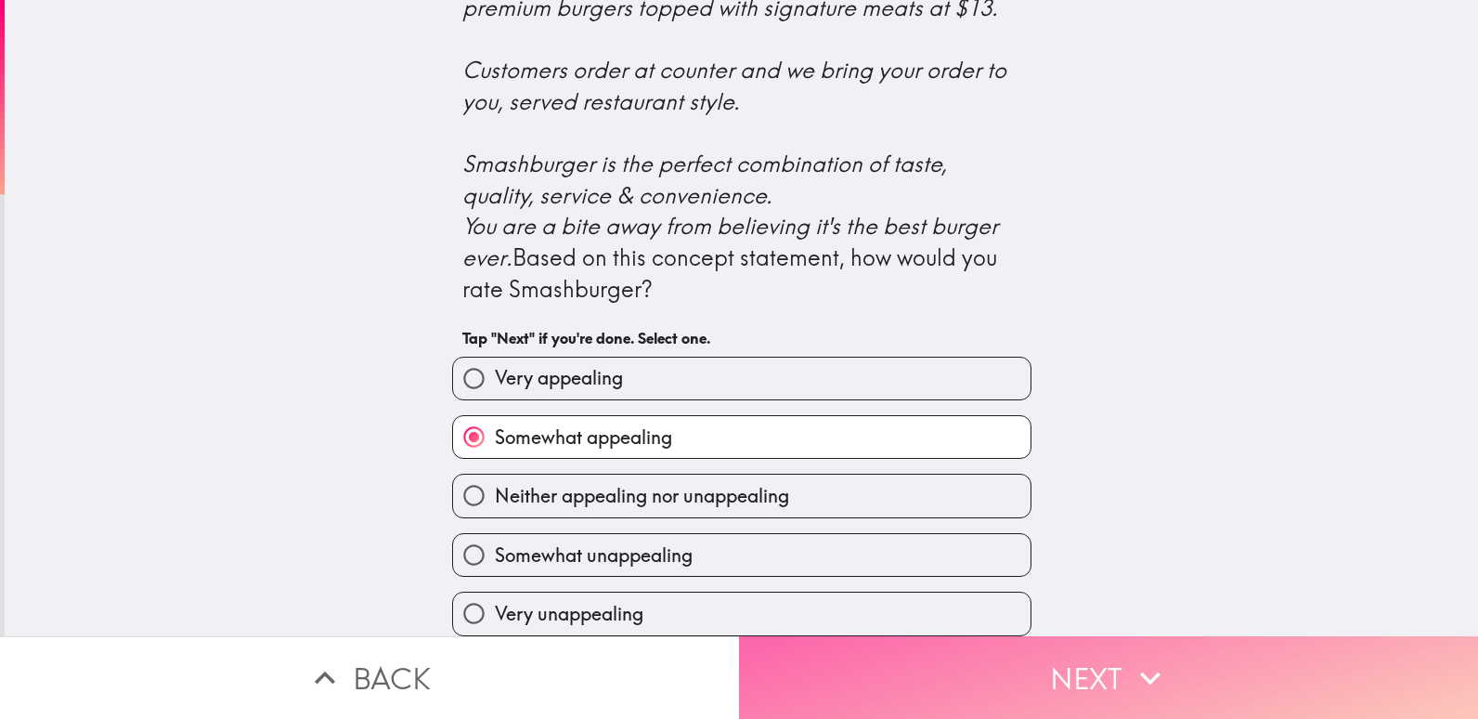
click at [1086, 664] on button "Next" at bounding box center [1108, 677] width 739 height 83
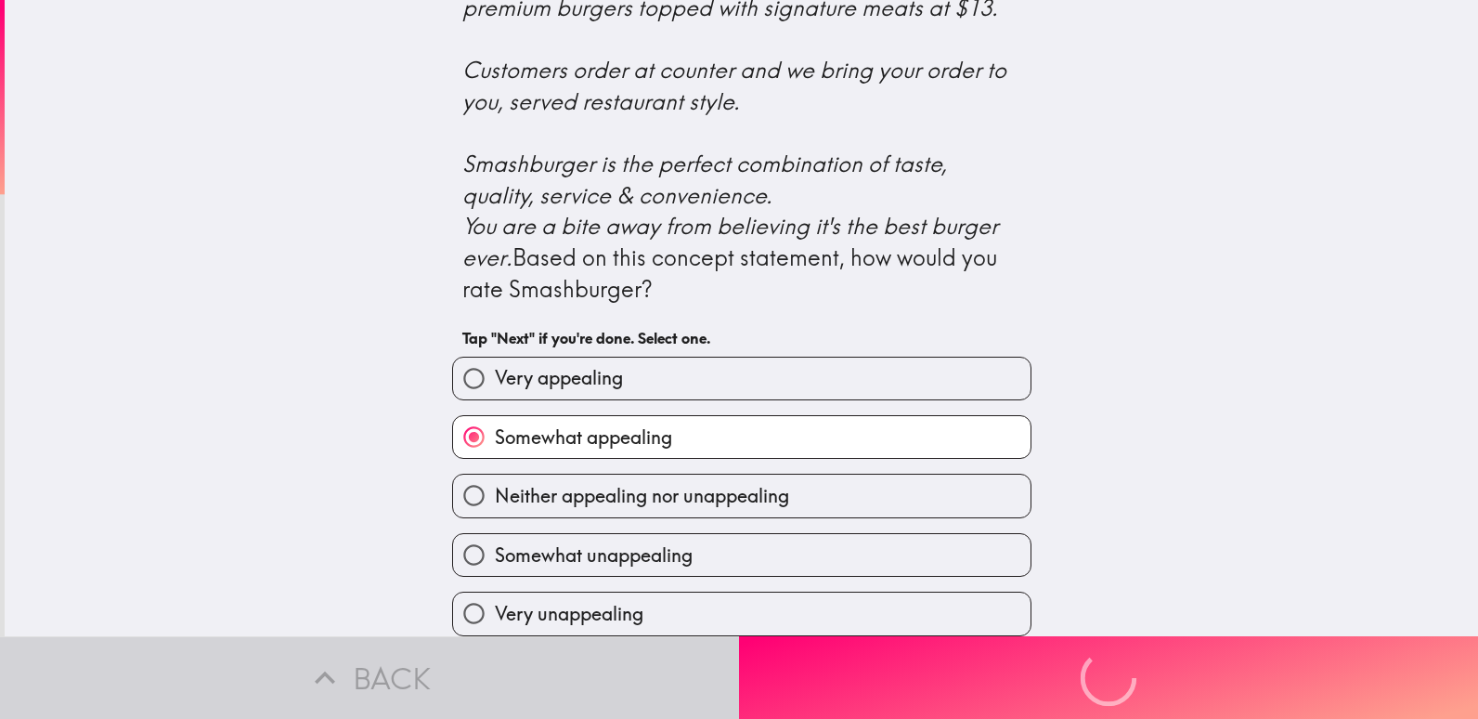
scroll to position [0, 0]
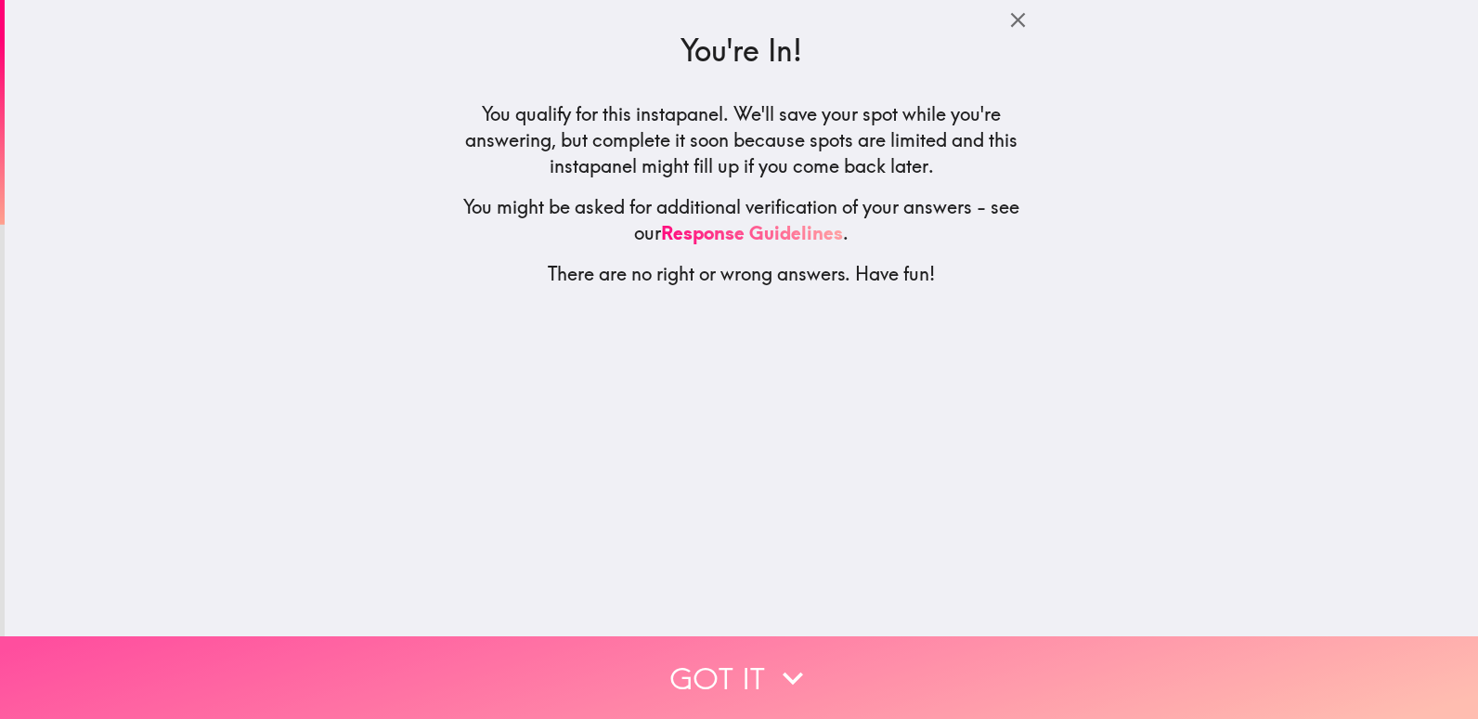
click at [722, 661] on button "Got it" at bounding box center [739, 677] width 1478 height 83
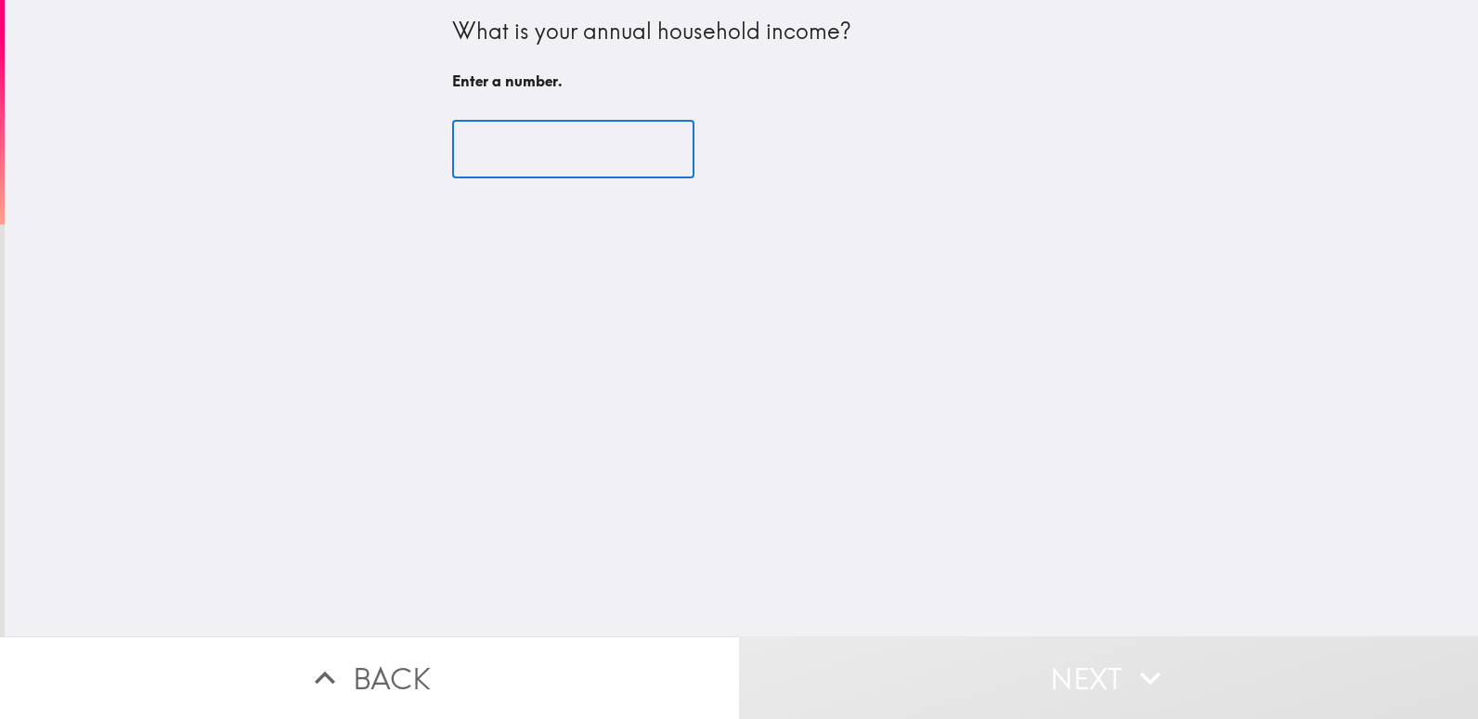
click at [618, 155] on input "number" at bounding box center [573, 150] width 242 height 58
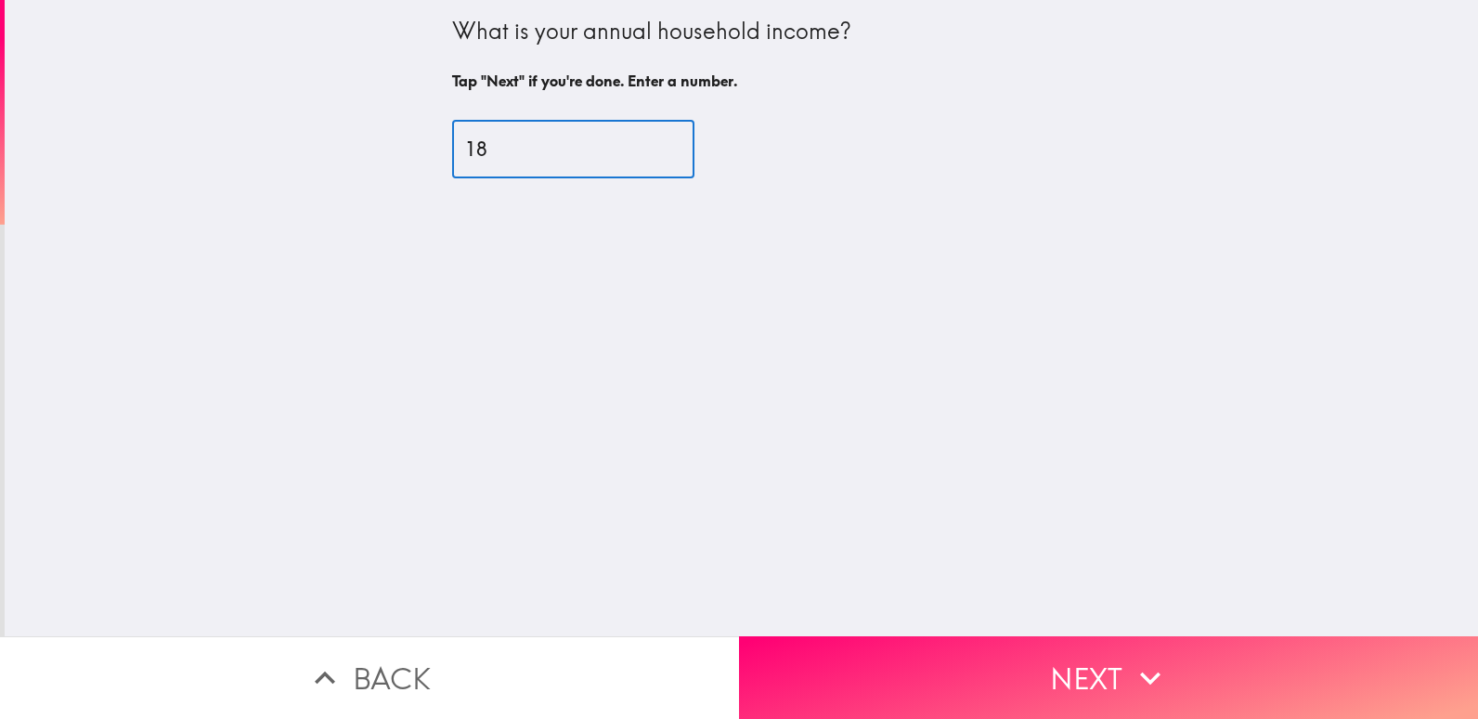
click at [644, 139] on input "18" at bounding box center [573, 150] width 242 height 58
type input "1"
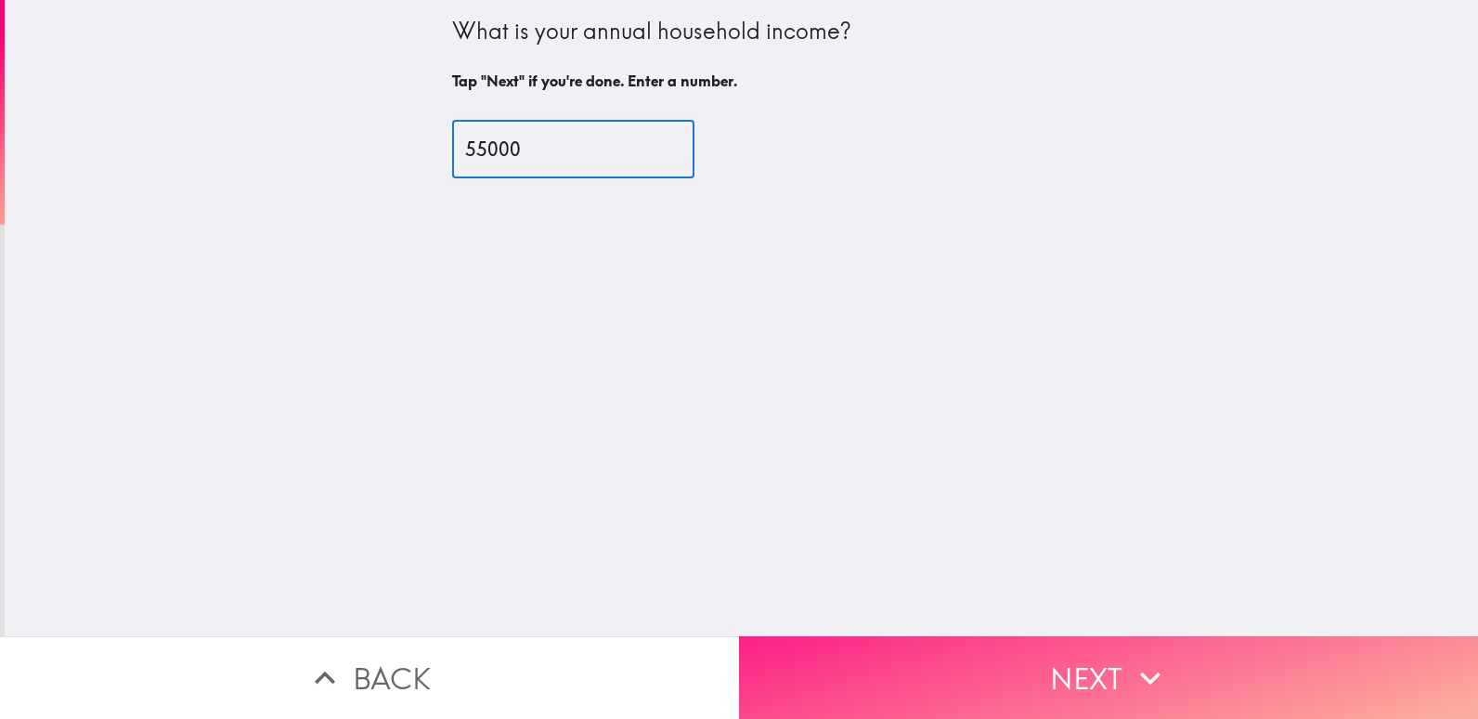
type input "55000"
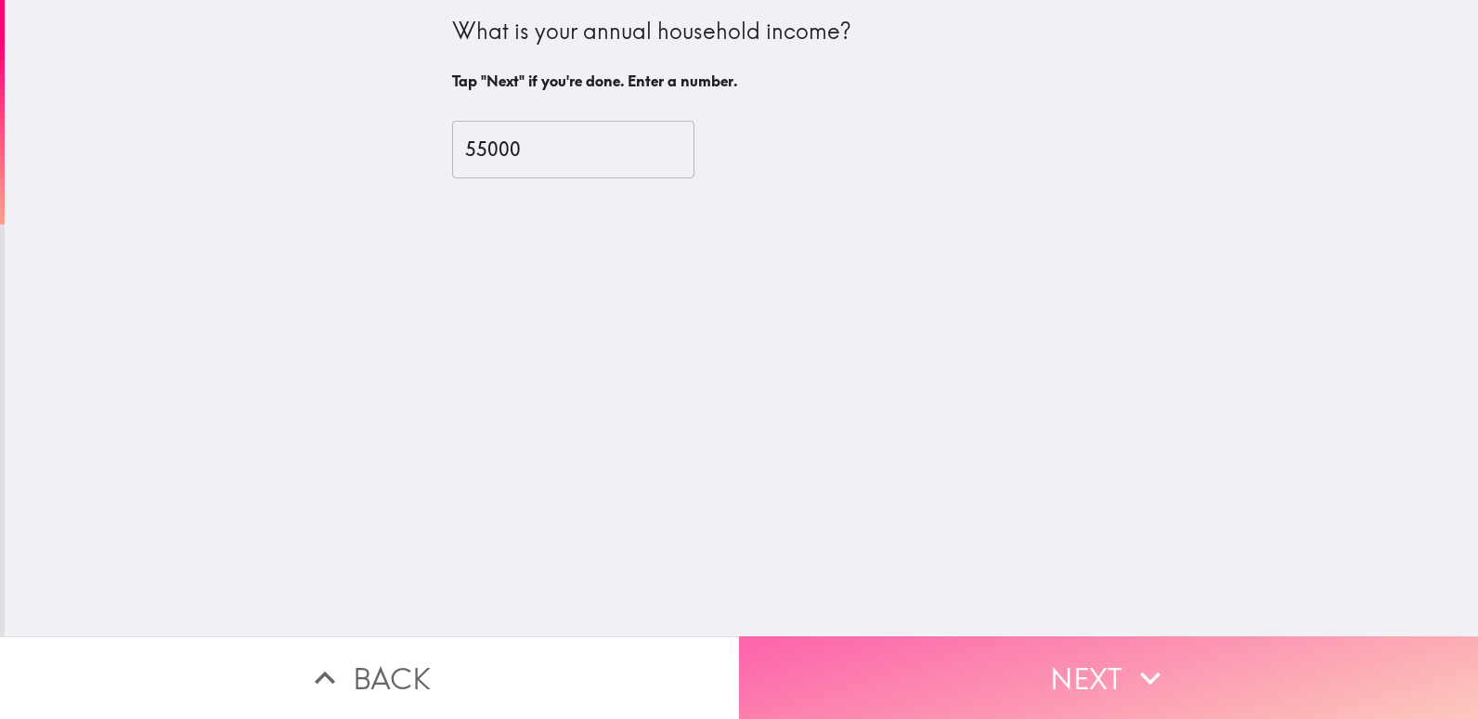
click at [1093, 659] on button "Next" at bounding box center [1108, 677] width 739 height 83
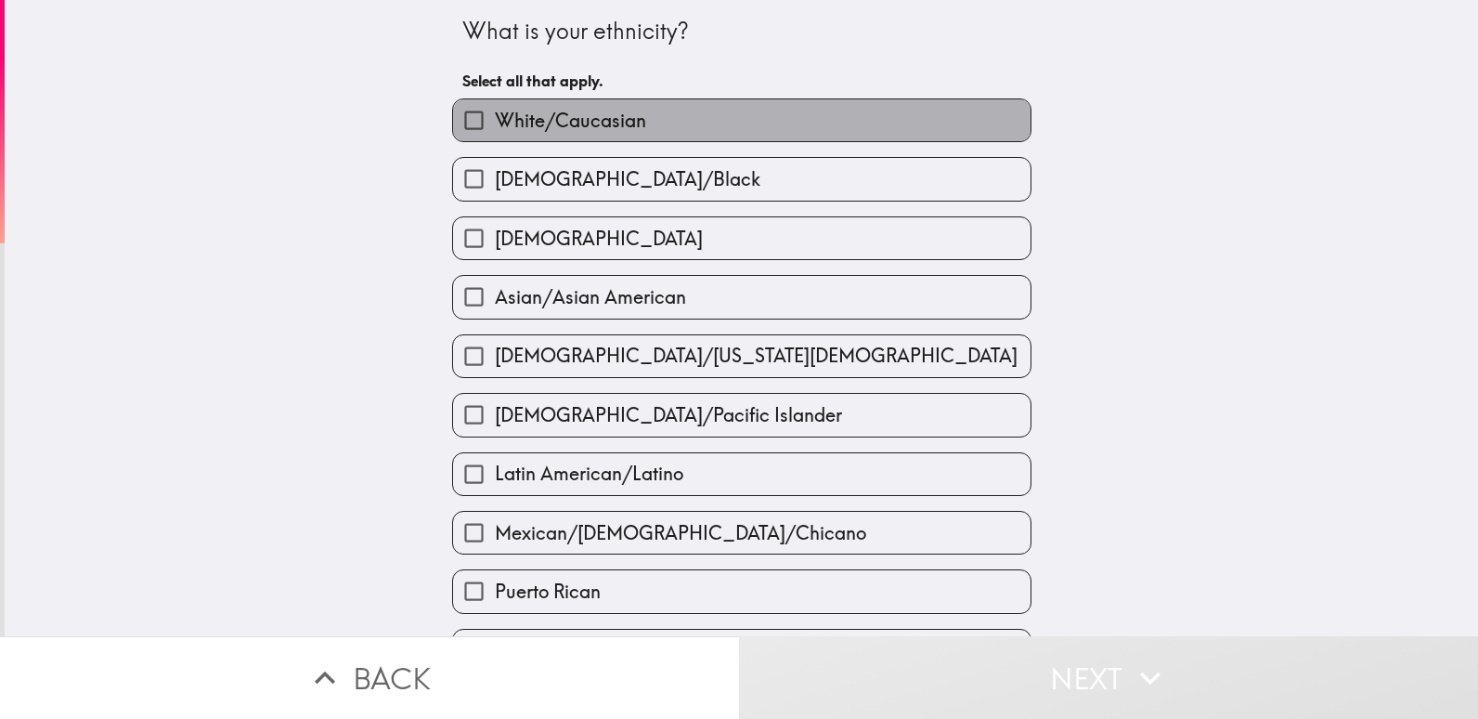
click at [957, 122] on label "White/Caucasian" at bounding box center [742, 120] width 578 height 42
click at [495, 122] on input "White/Caucasian" at bounding box center [474, 120] width 42 height 42
checkbox input "true"
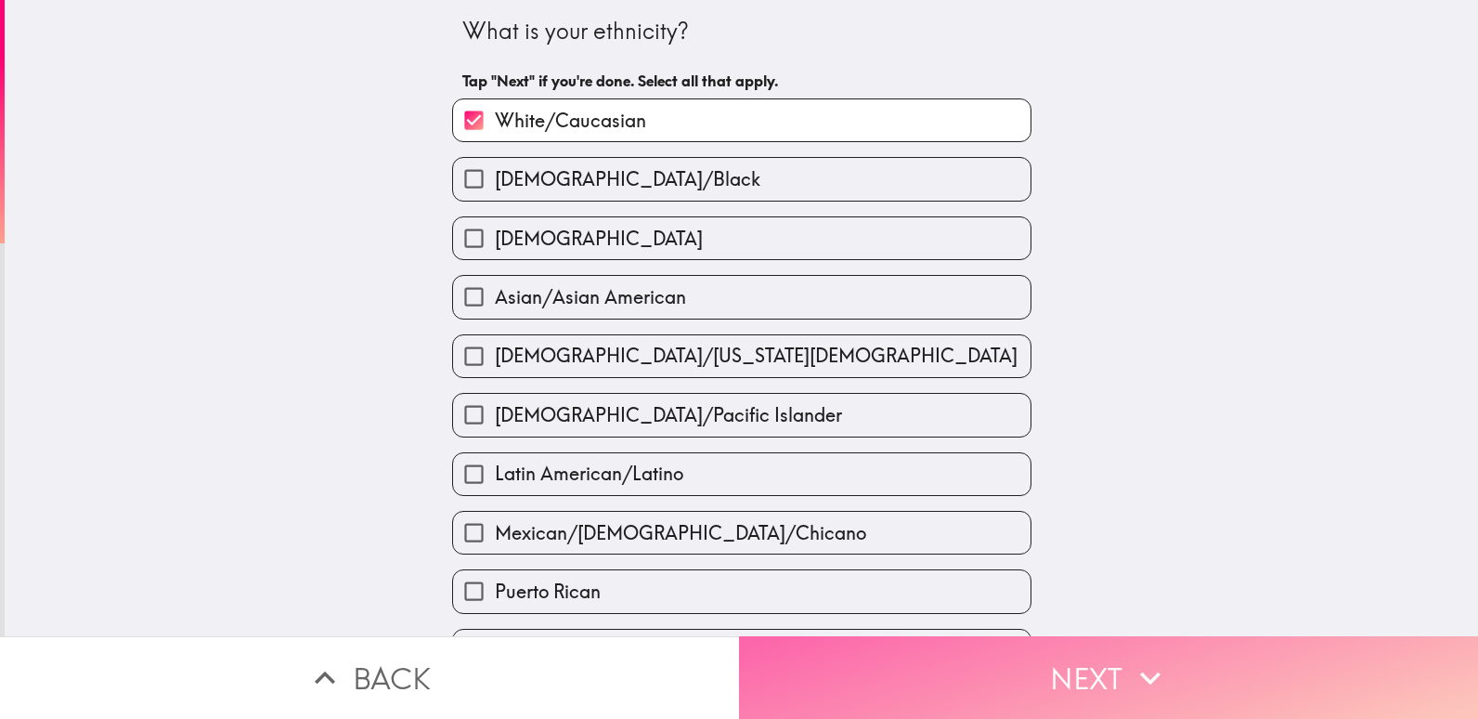
click at [1087, 670] on button "Next" at bounding box center [1108, 677] width 739 height 83
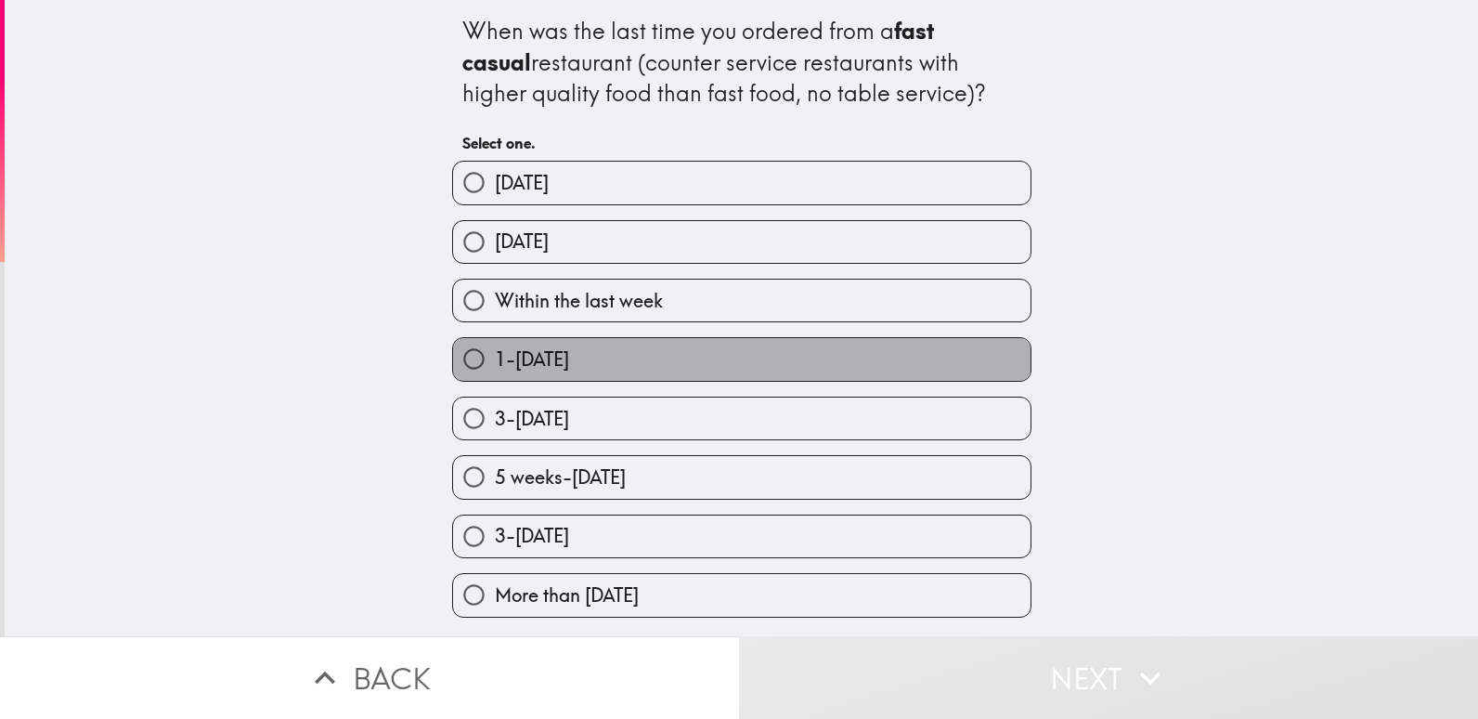
click at [967, 355] on label "1-2 weeks ago" at bounding box center [742, 359] width 578 height 42
click at [495, 355] on input "1-2 weeks ago" at bounding box center [474, 359] width 42 height 42
radio input "true"
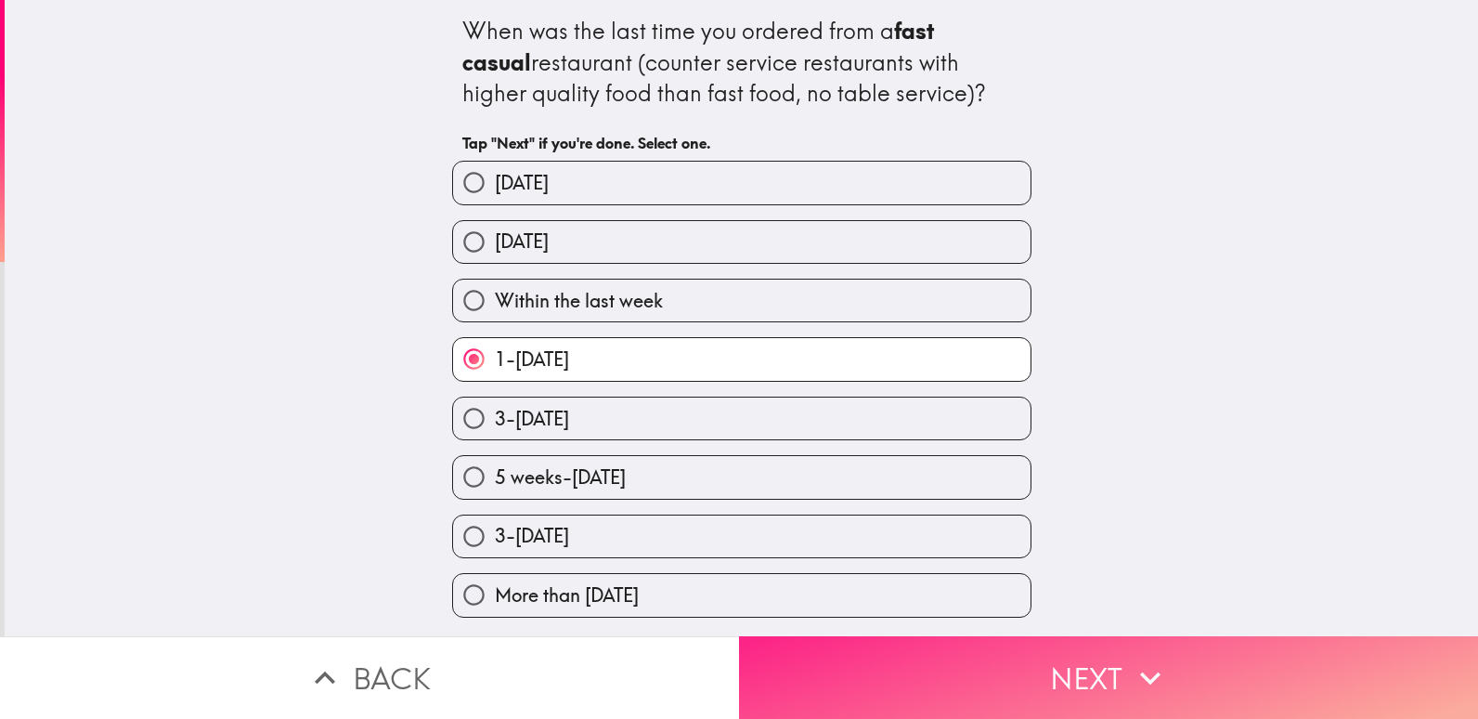
click at [1106, 666] on button "Next" at bounding box center [1108, 677] width 739 height 83
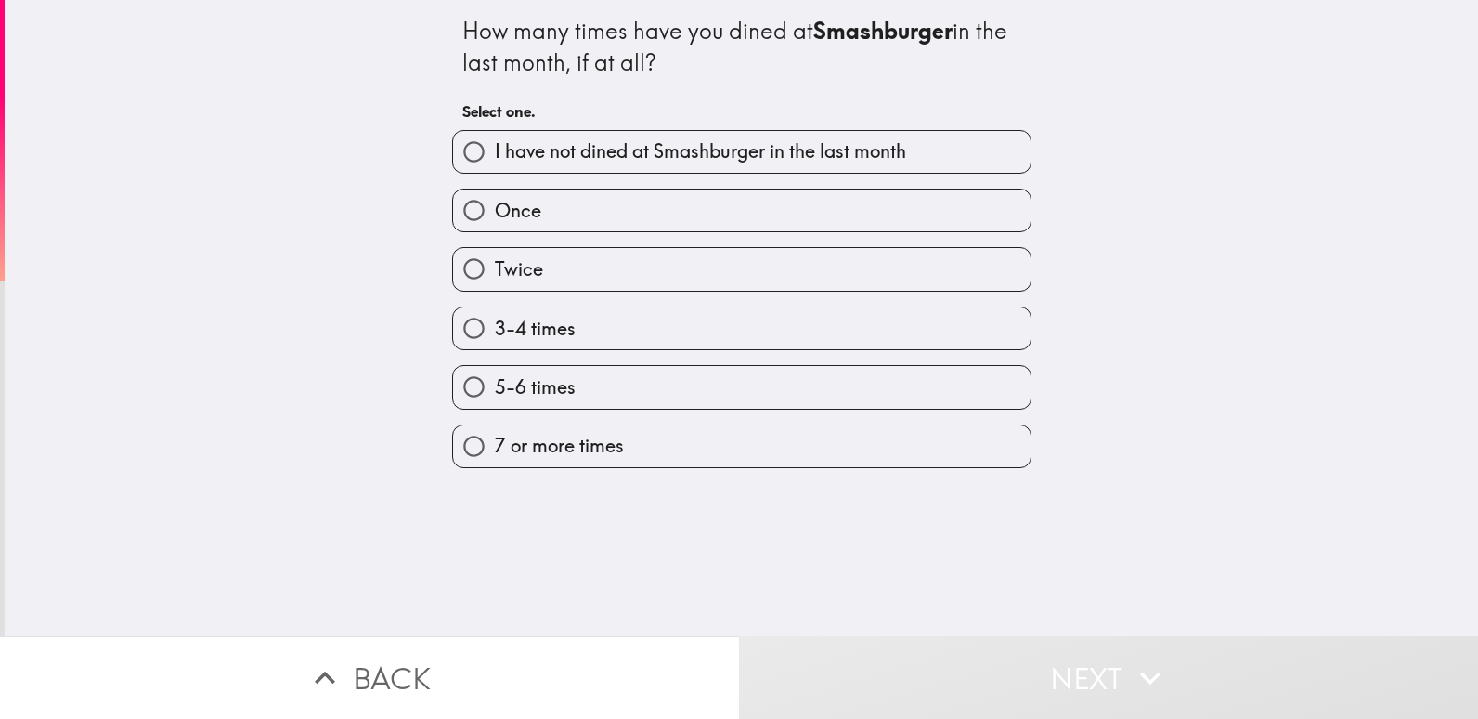
click at [976, 154] on label "I have not dined at Smashburger in the last month" at bounding box center [742, 152] width 578 height 42
click at [495, 154] on input "I have not dined at Smashburger in the last month" at bounding box center [474, 152] width 42 height 42
radio input "true"
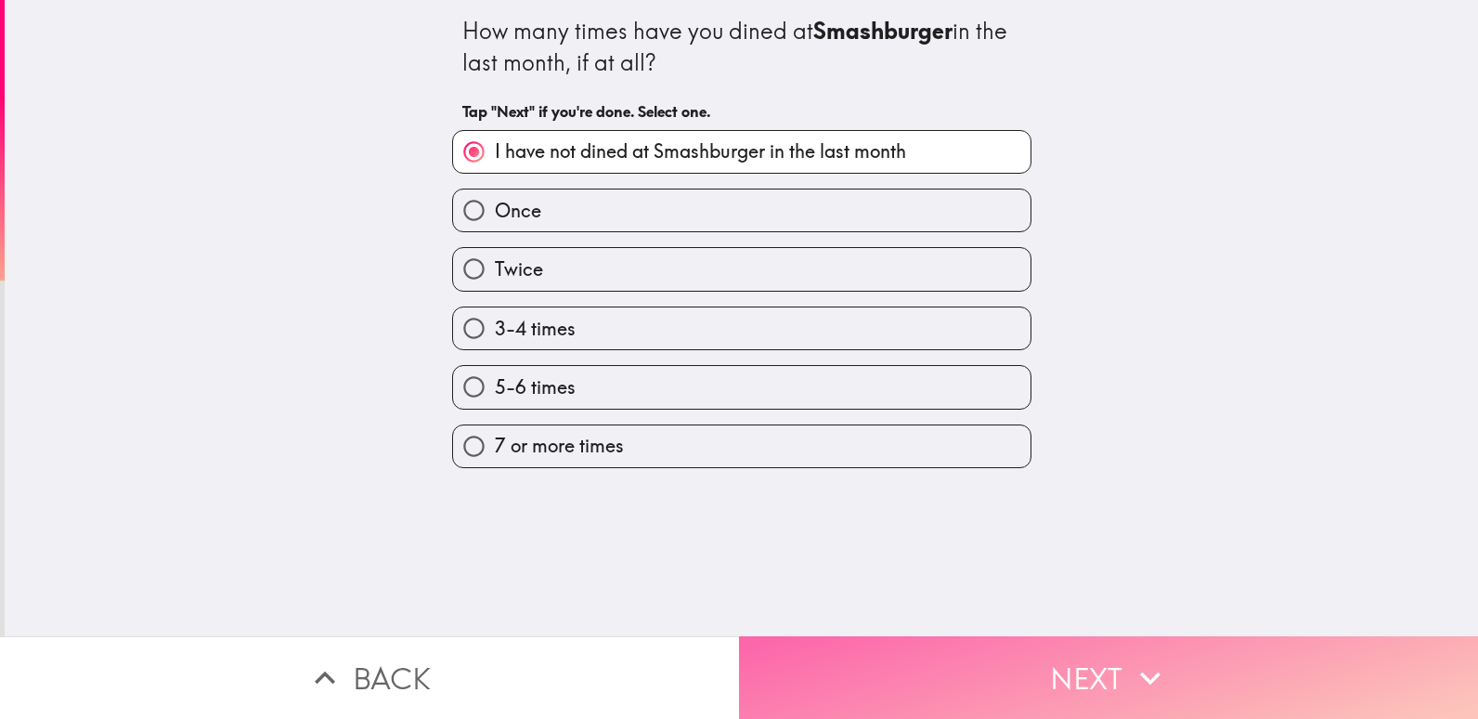
click at [1100, 644] on button "Next" at bounding box center [1108, 677] width 739 height 83
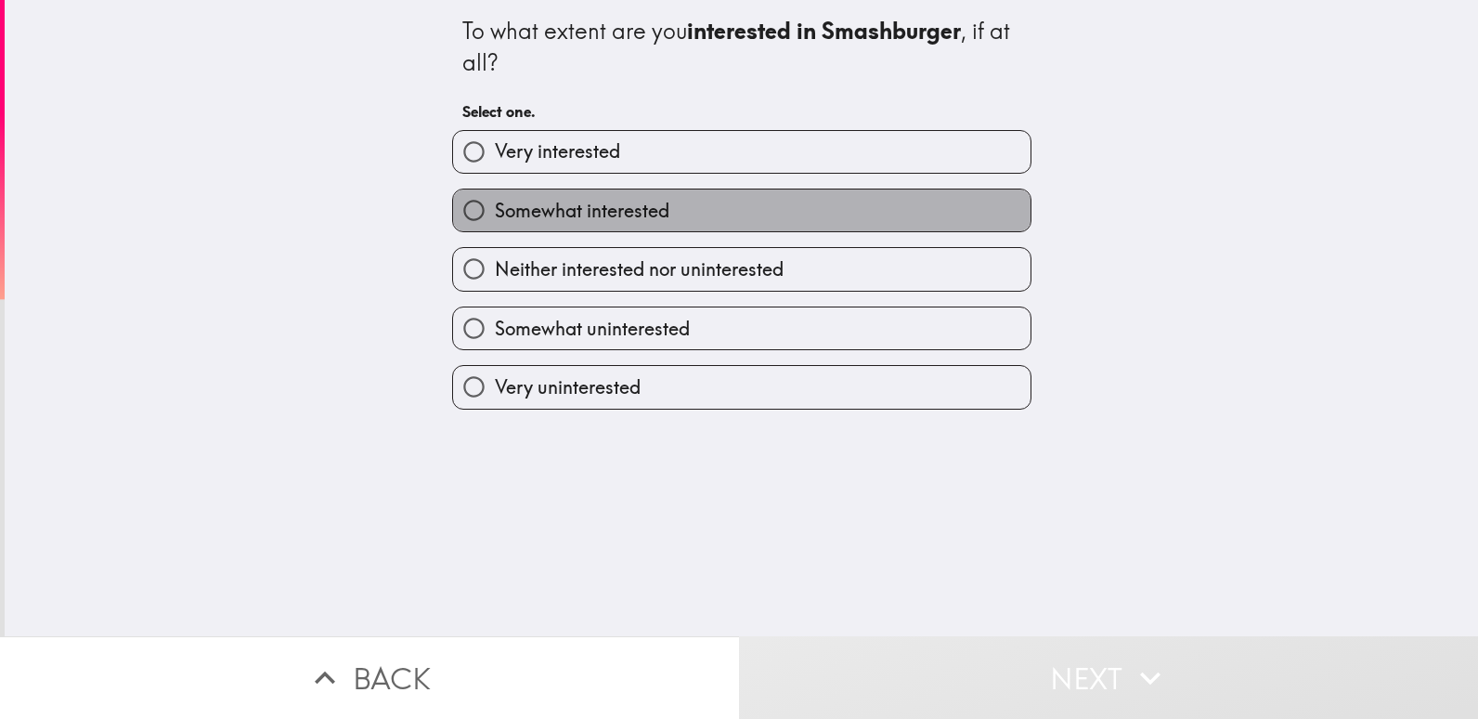
click at [974, 210] on label "Somewhat interested" at bounding box center [742, 210] width 578 height 42
click at [495, 210] on input "Somewhat interested" at bounding box center [474, 210] width 42 height 42
radio input "true"
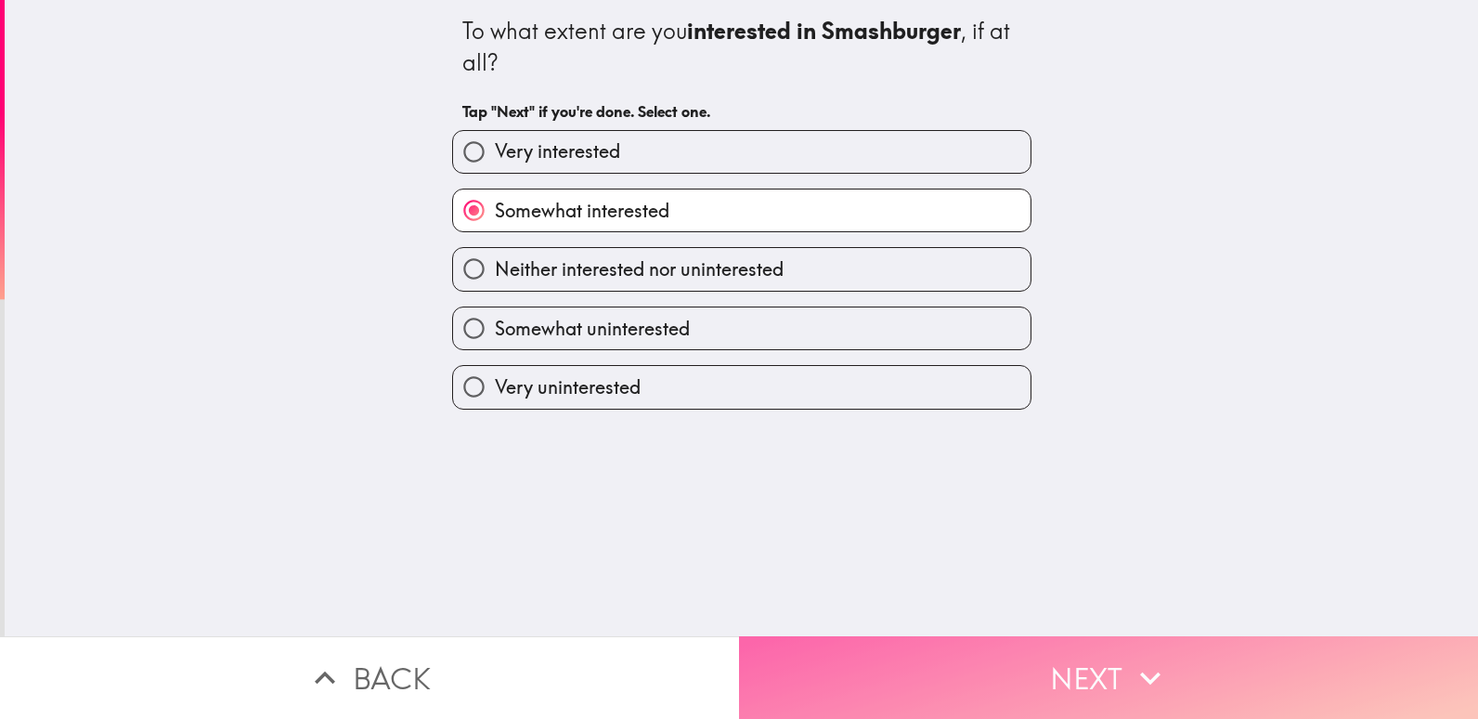
click at [1082, 666] on button "Next" at bounding box center [1108, 677] width 739 height 83
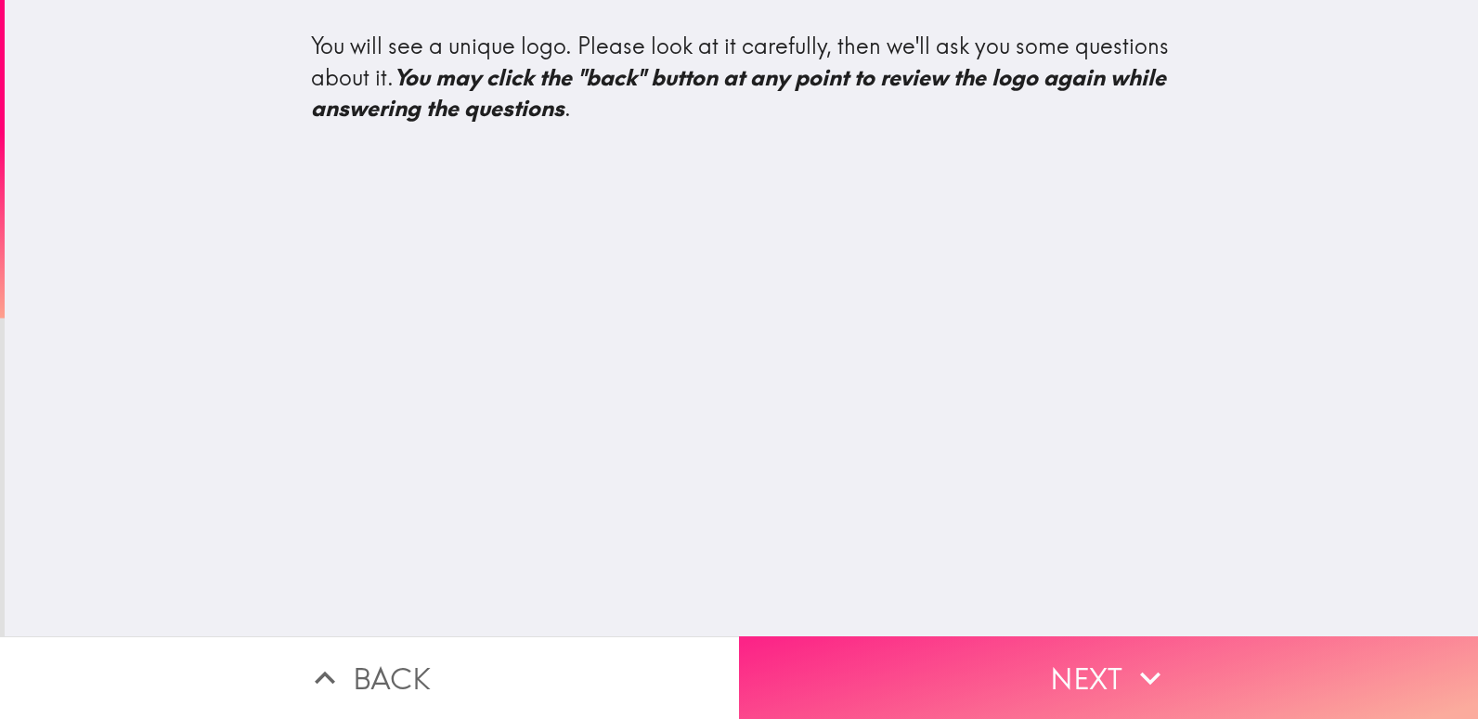
click at [1085, 662] on button "Next" at bounding box center [1108, 677] width 739 height 83
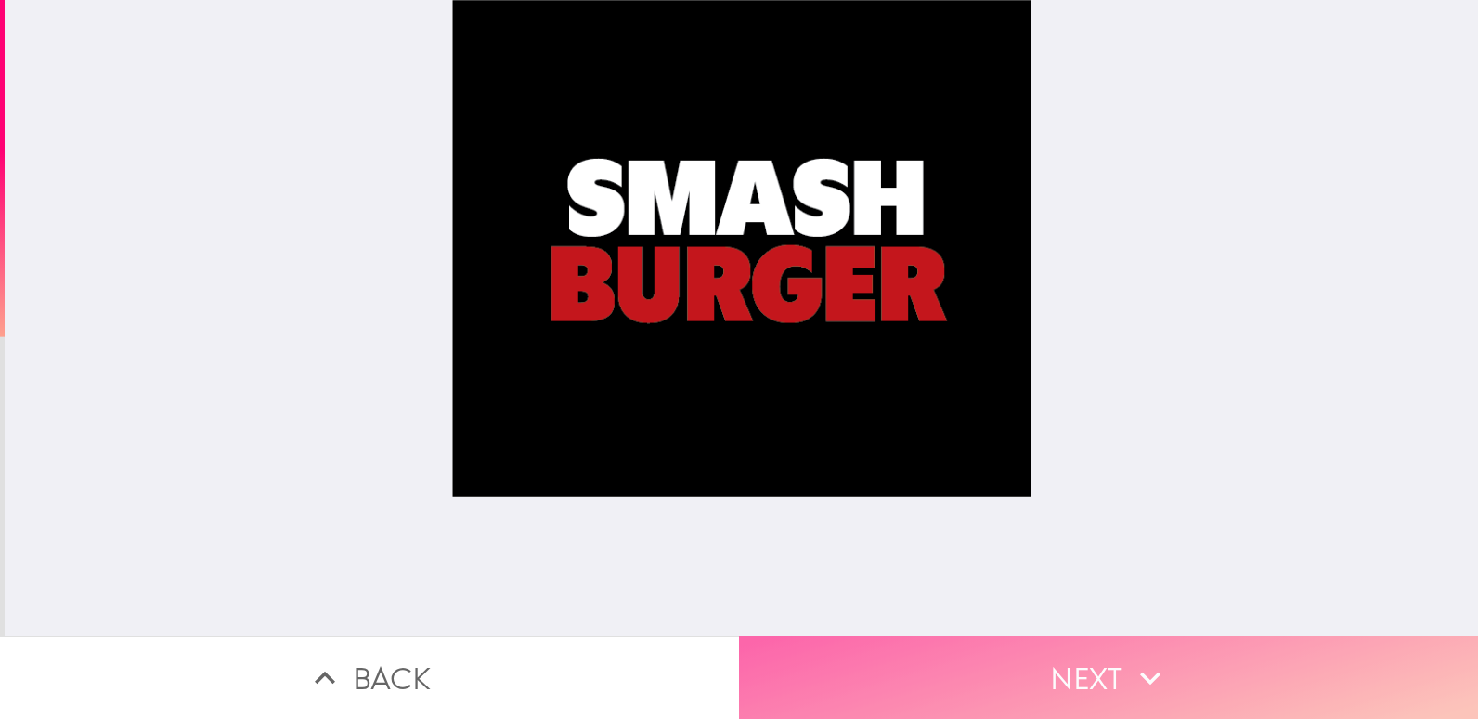
click at [1085, 669] on button "Next" at bounding box center [1108, 677] width 739 height 83
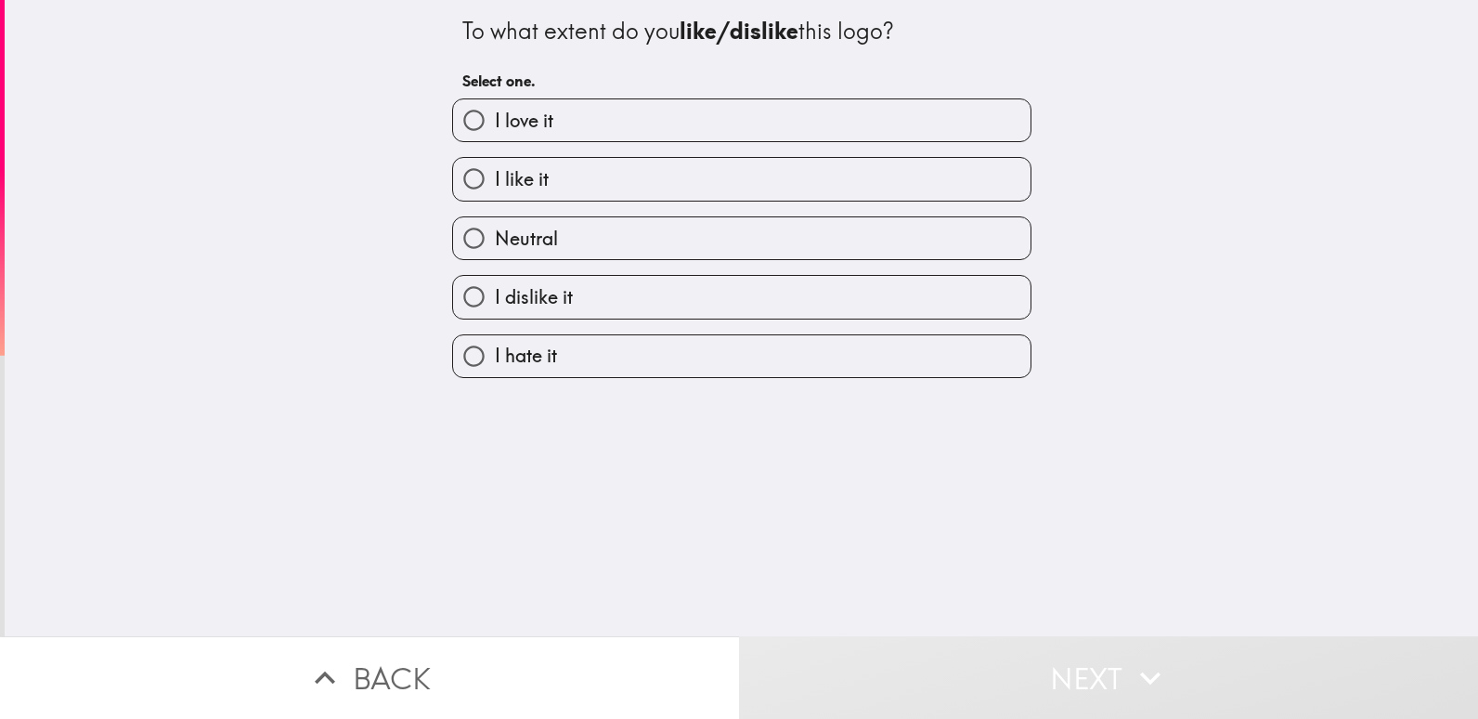
click at [973, 240] on label "Neutral" at bounding box center [742, 238] width 578 height 42
click at [495, 240] on input "Neutral" at bounding box center [474, 238] width 42 height 42
radio input "true"
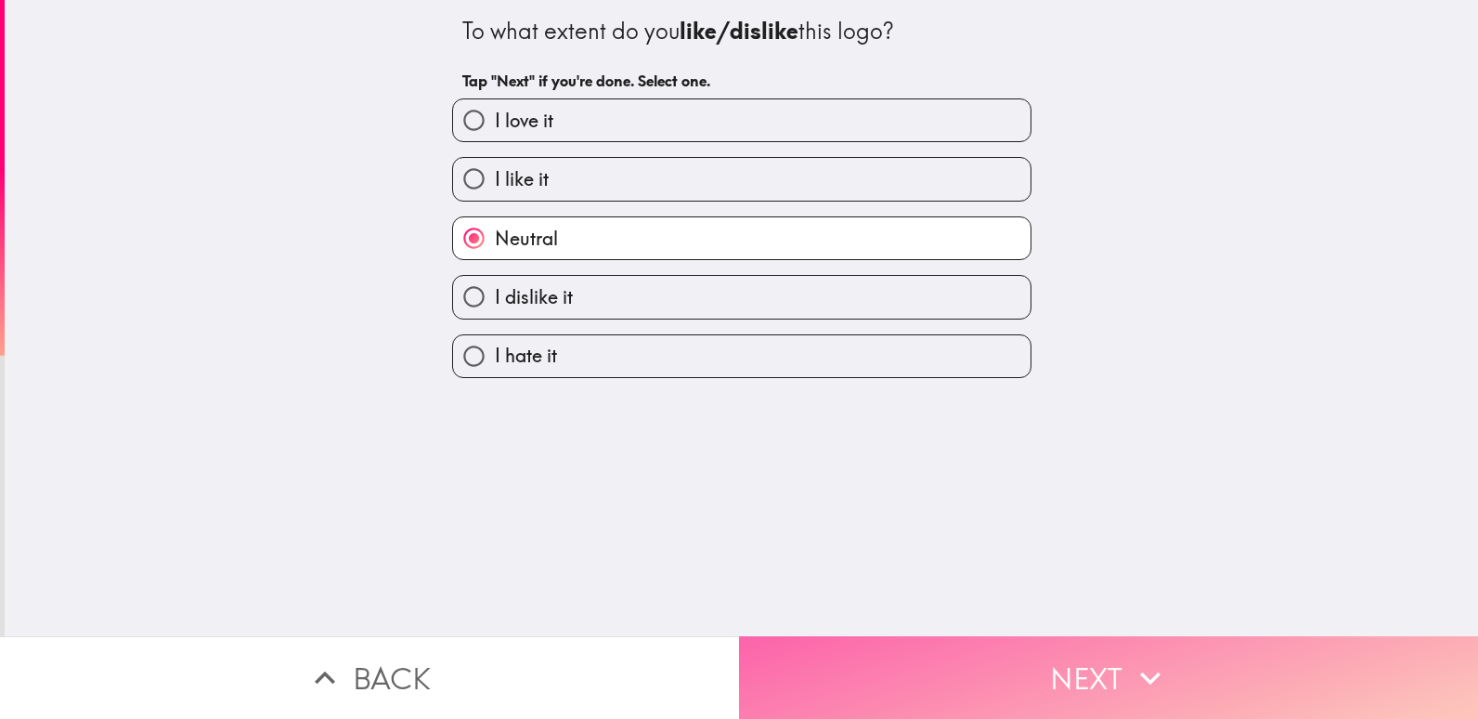
click at [1092, 667] on button "Next" at bounding box center [1108, 677] width 739 height 83
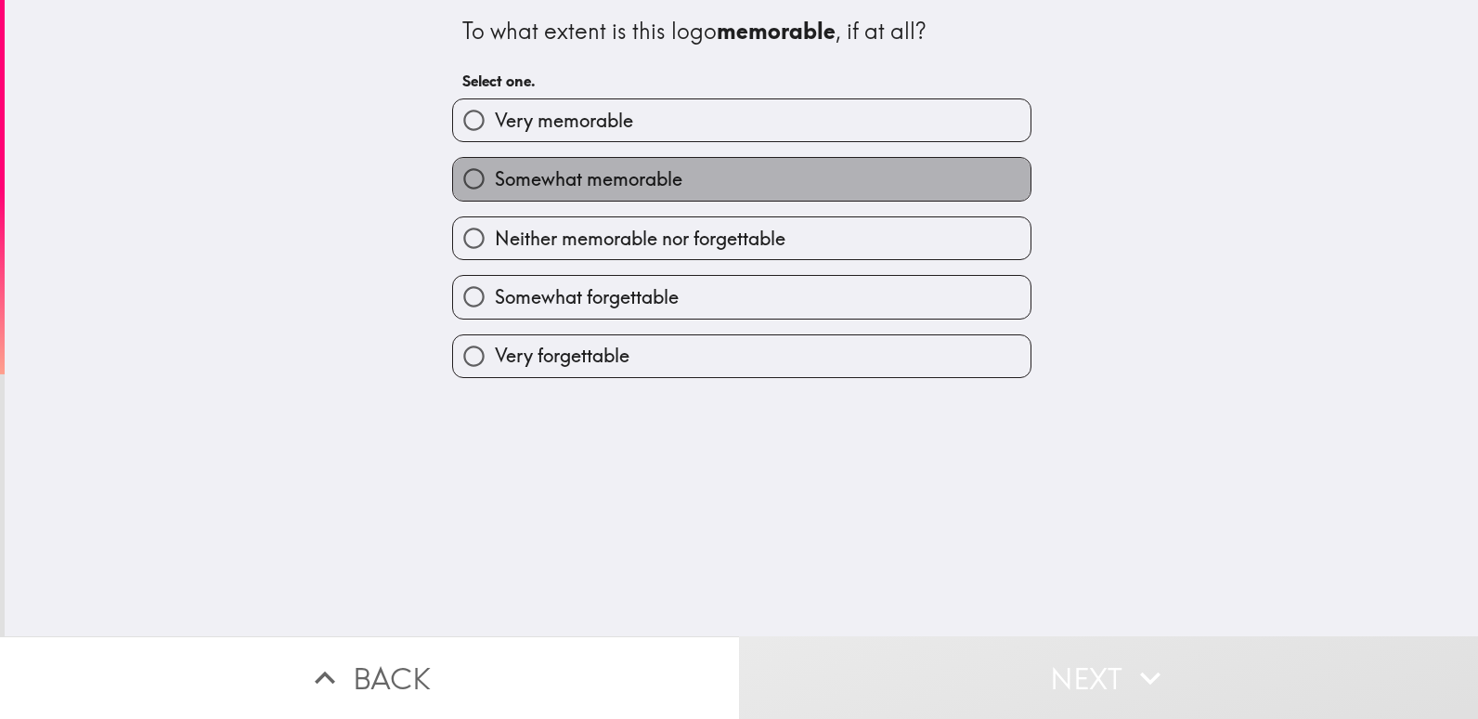
click at [955, 180] on label "Somewhat memorable" at bounding box center [742, 179] width 578 height 42
click at [495, 180] on input "Somewhat memorable" at bounding box center [474, 179] width 42 height 42
radio input "true"
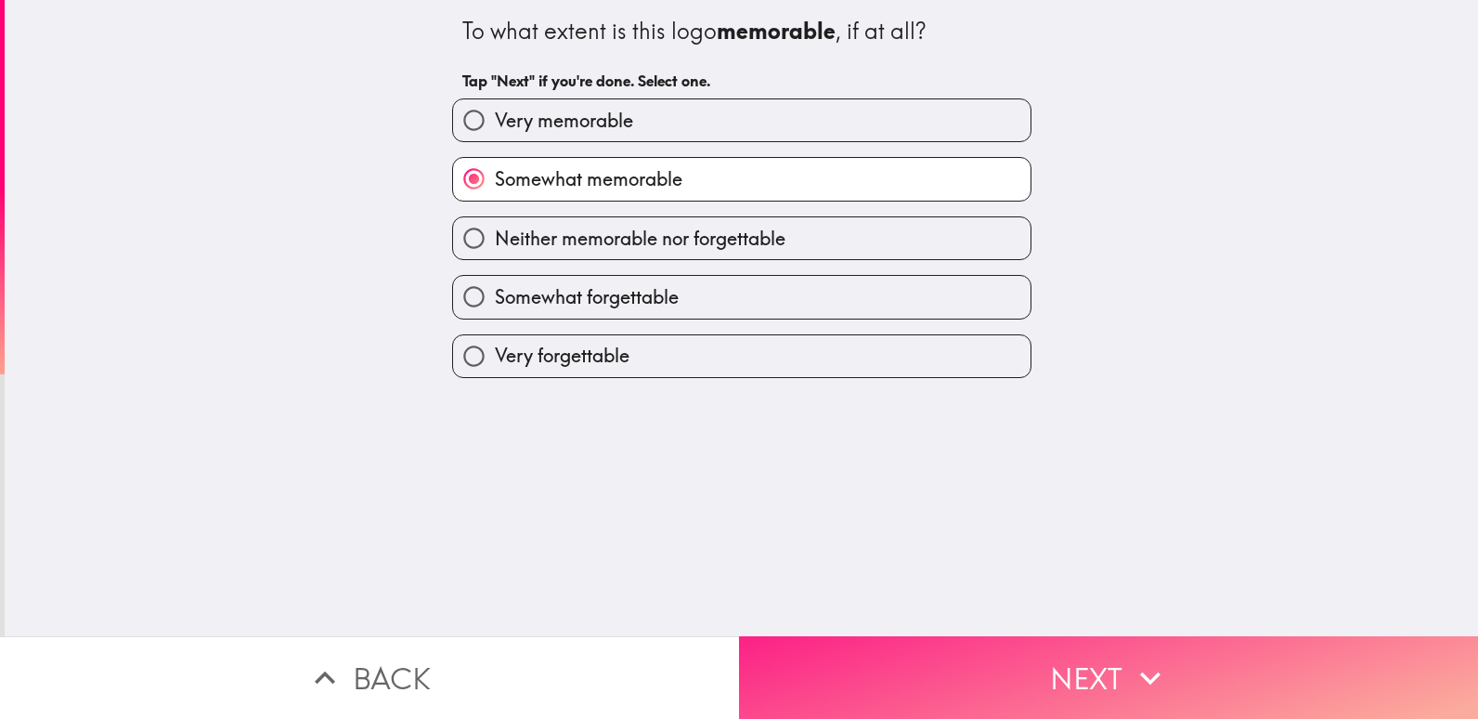
click at [1060, 670] on button "Next" at bounding box center [1108, 677] width 739 height 83
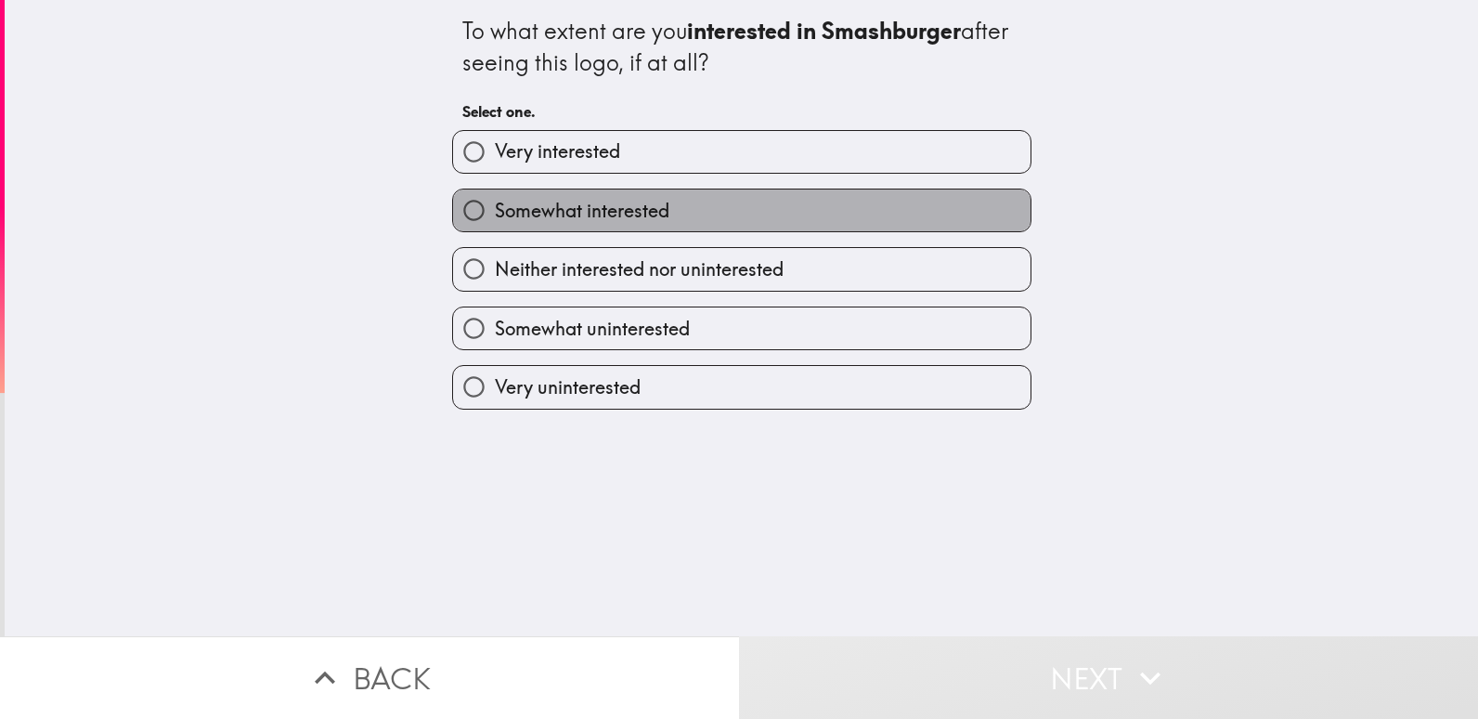
click at [979, 217] on label "Somewhat interested" at bounding box center [742, 210] width 578 height 42
click at [495, 217] on input "Somewhat interested" at bounding box center [474, 210] width 42 height 42
radio input "true"
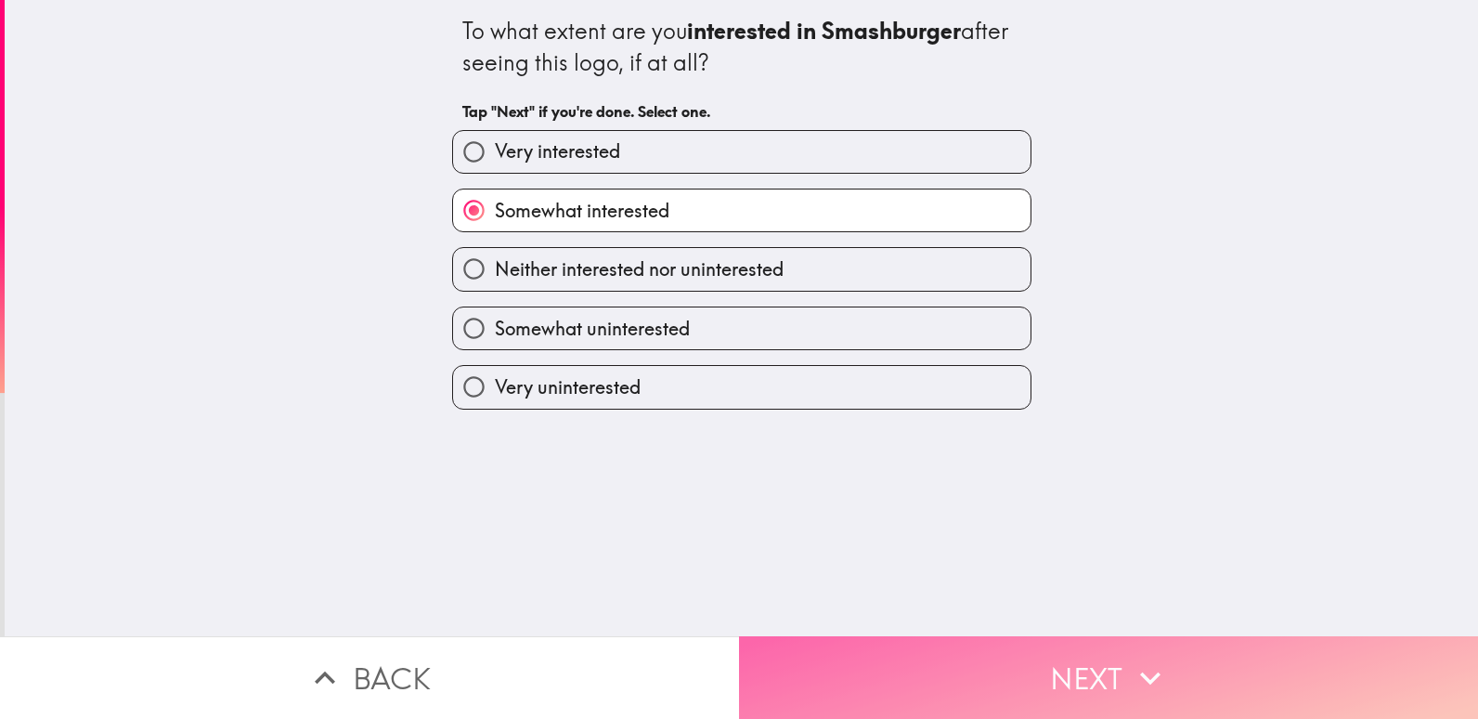
click at [1087, 659] on button "Next" at bounding box center [1108, 677] width 739 height 83
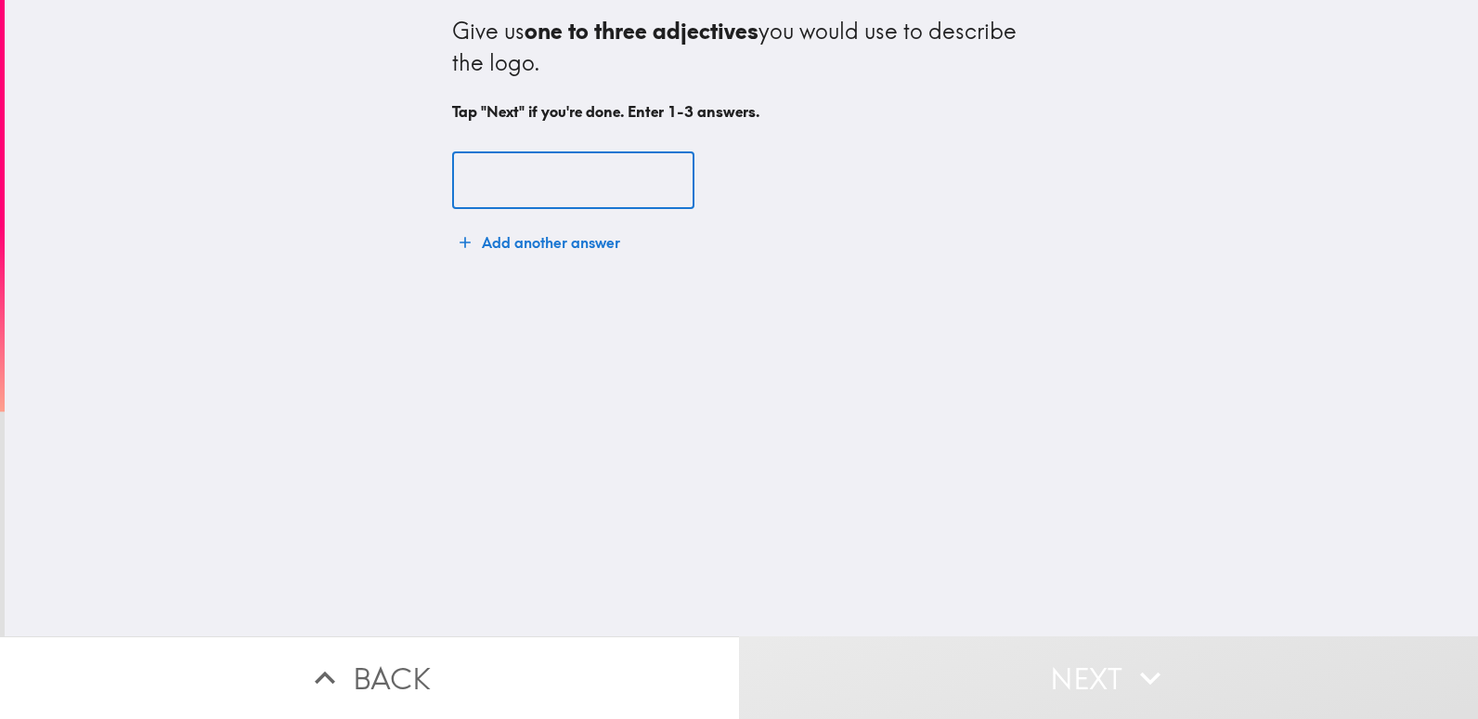
click at [458, 170] on input "text" at bounding box center [573, 181] width 242 height 58
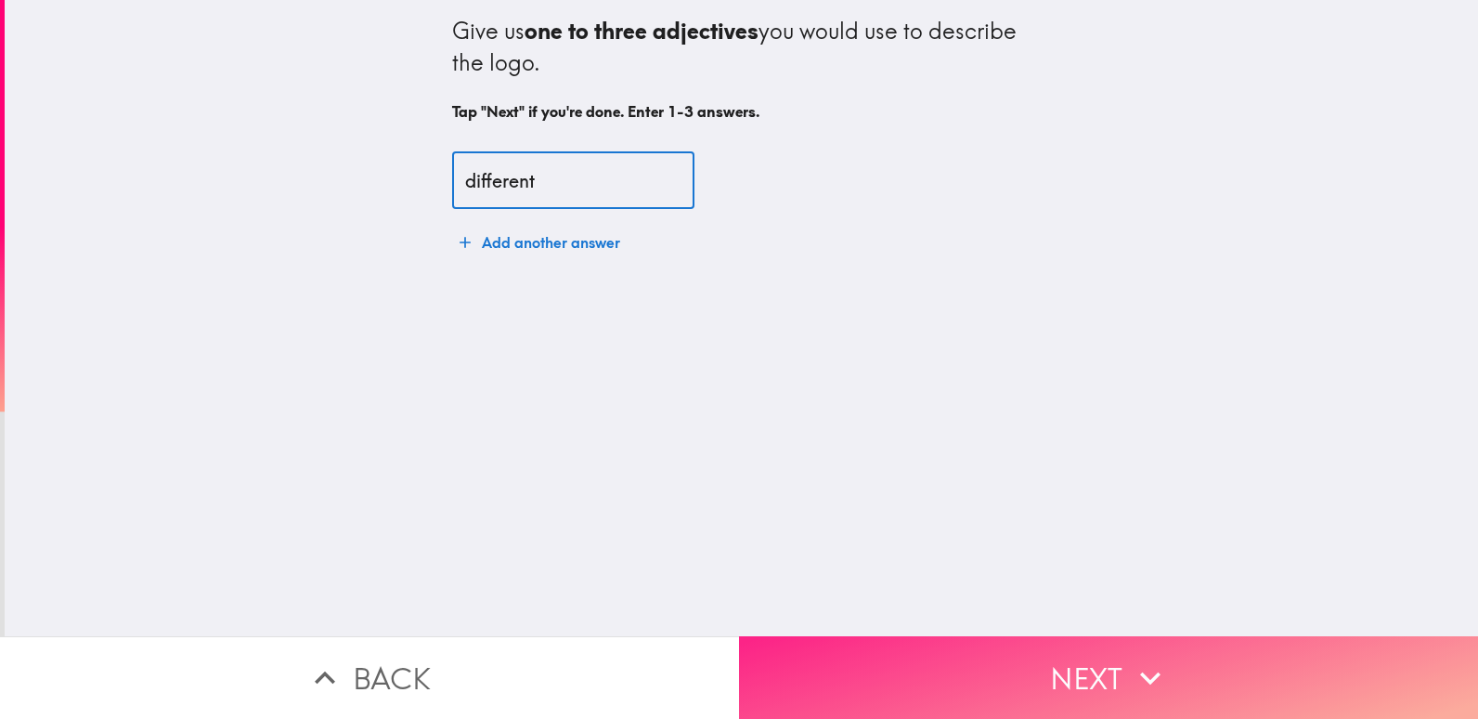
type input "different"
click at [1087, 661] on button "Next" at bounding box center [1108, 677] width 739 height 83
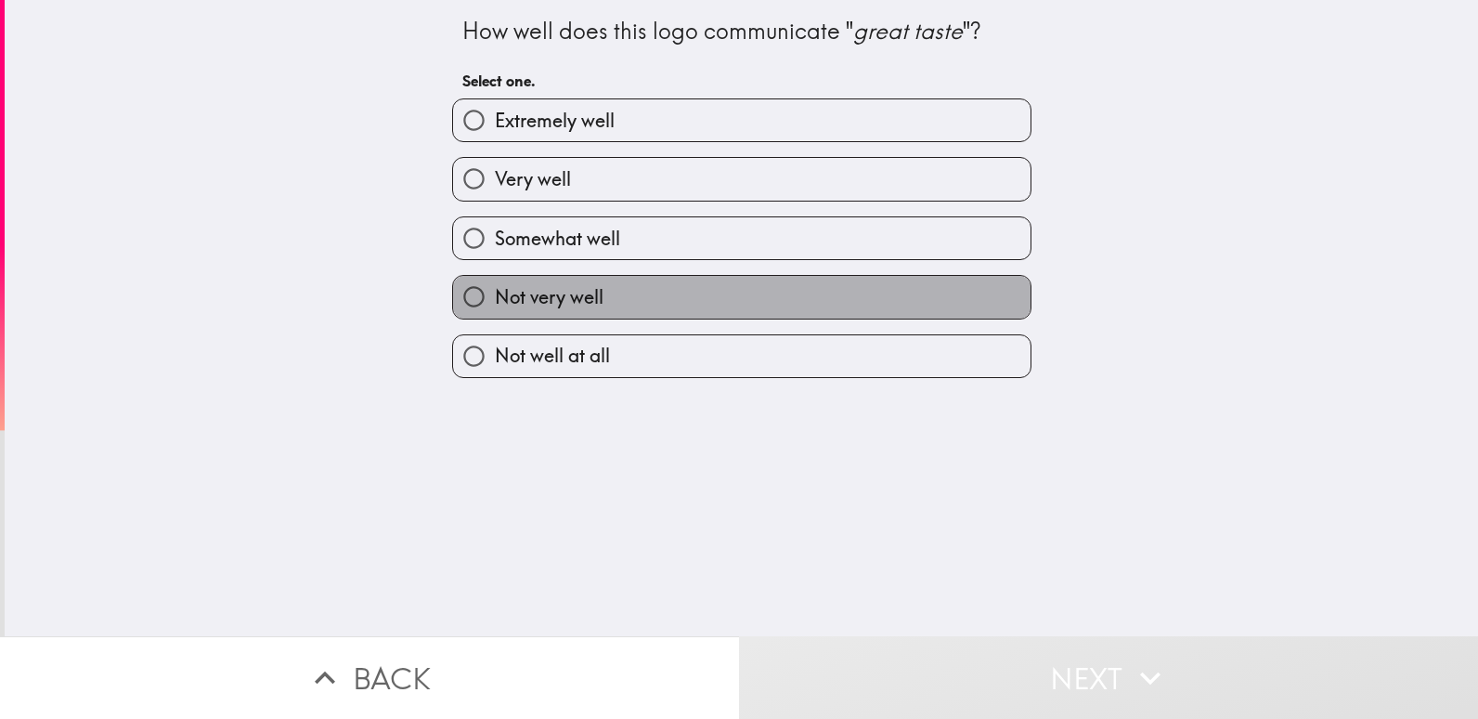
click at [931, 302] on label "Not very well" at bounding box center [742, 297] width 578 height 42
click at [495, 302] on input "Not very well" at bounding box center [474, 297] width 42 height 42
radio input "true"
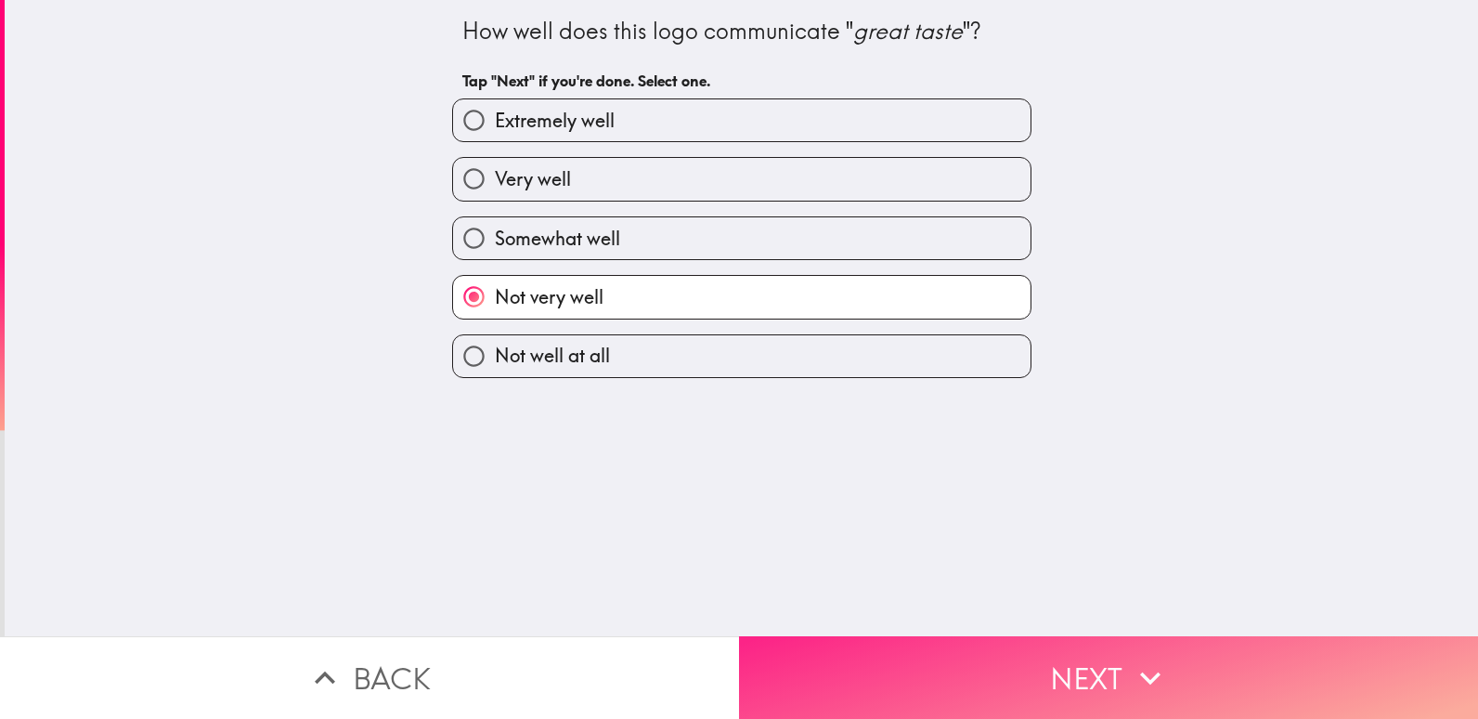
click at [1074, 664] on button "Next" at bounding box center [1108, 677] width 739 height 83
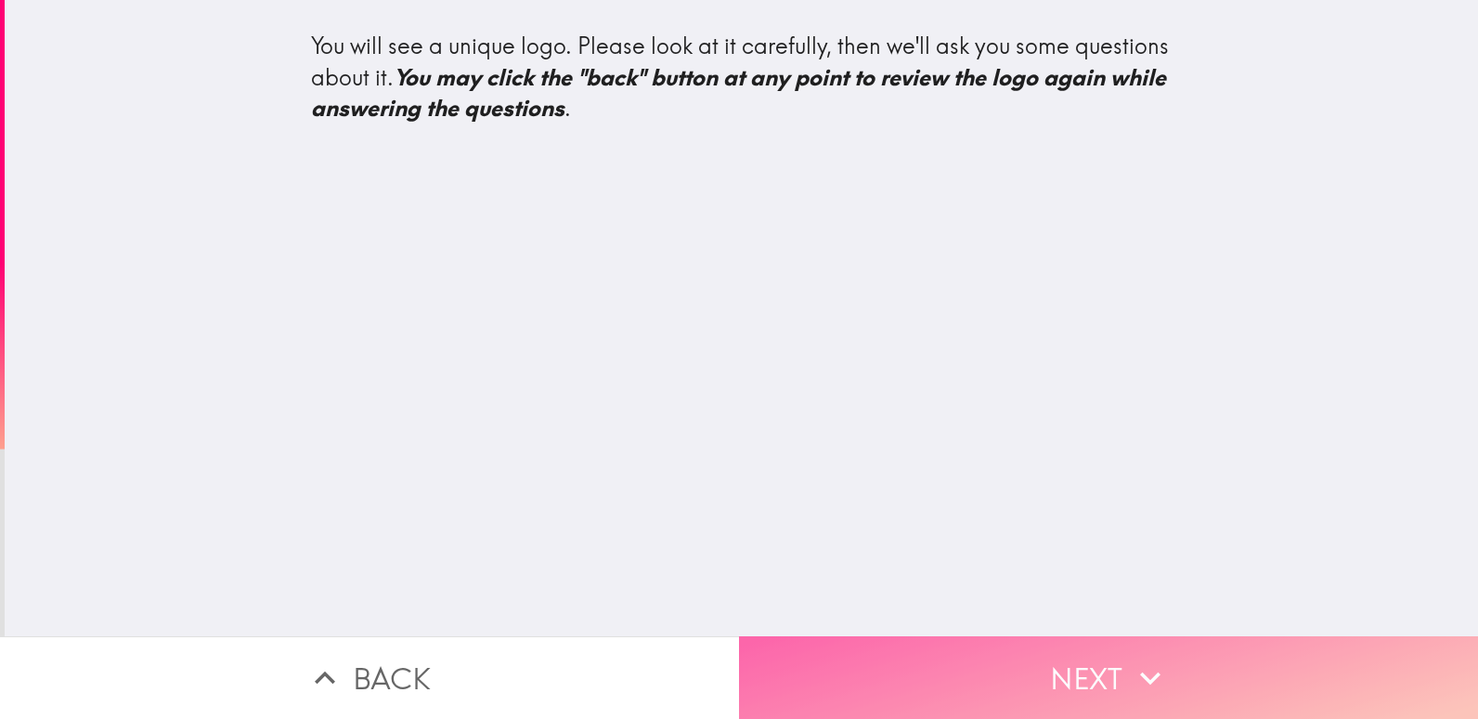
click at [1084, 662] on button "Next" at bounding box center [1108, 677] width 739 height 83
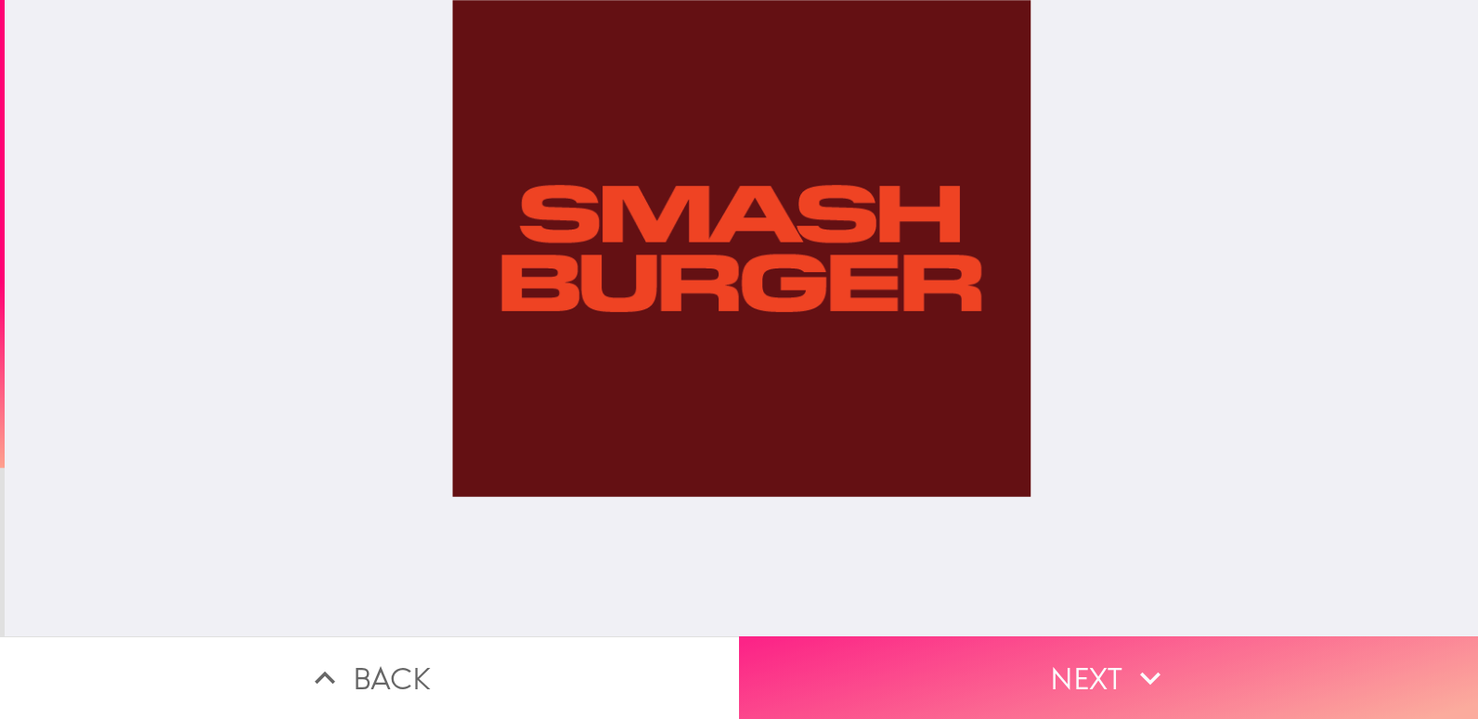
drag, startPoint x: 1079, startPoint y: 658, endPoint x: 1092, endPoint y: 627, distance: 34.1
click at [1080, 658] on button "Next" at bounding box center [1108, 677] width 739 height 83
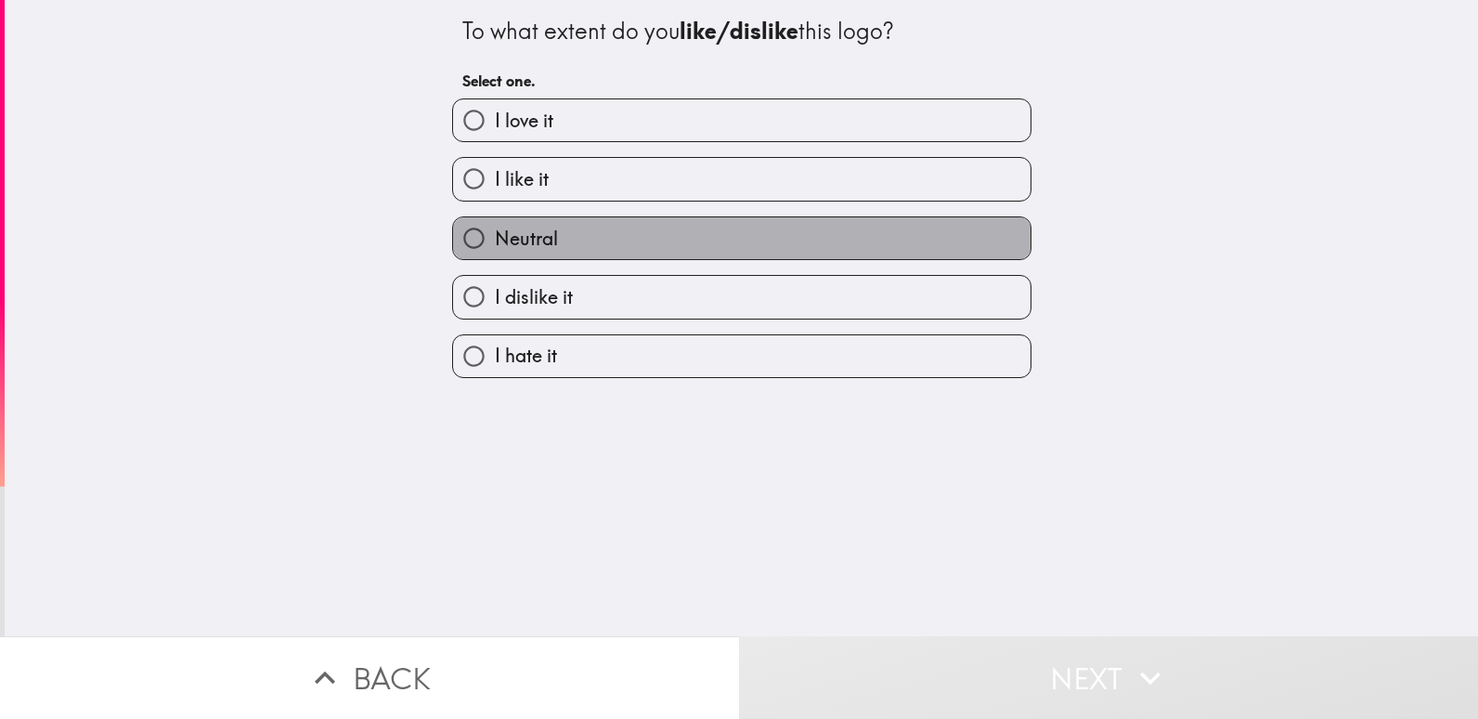
click at [983, 241] on label "Neutral" at bounding box center [742, 238] width 578 height 42
click at [495, 241] on input "Neutral" at bounding box center [474, 238] width 42 height 42
radio input "true"
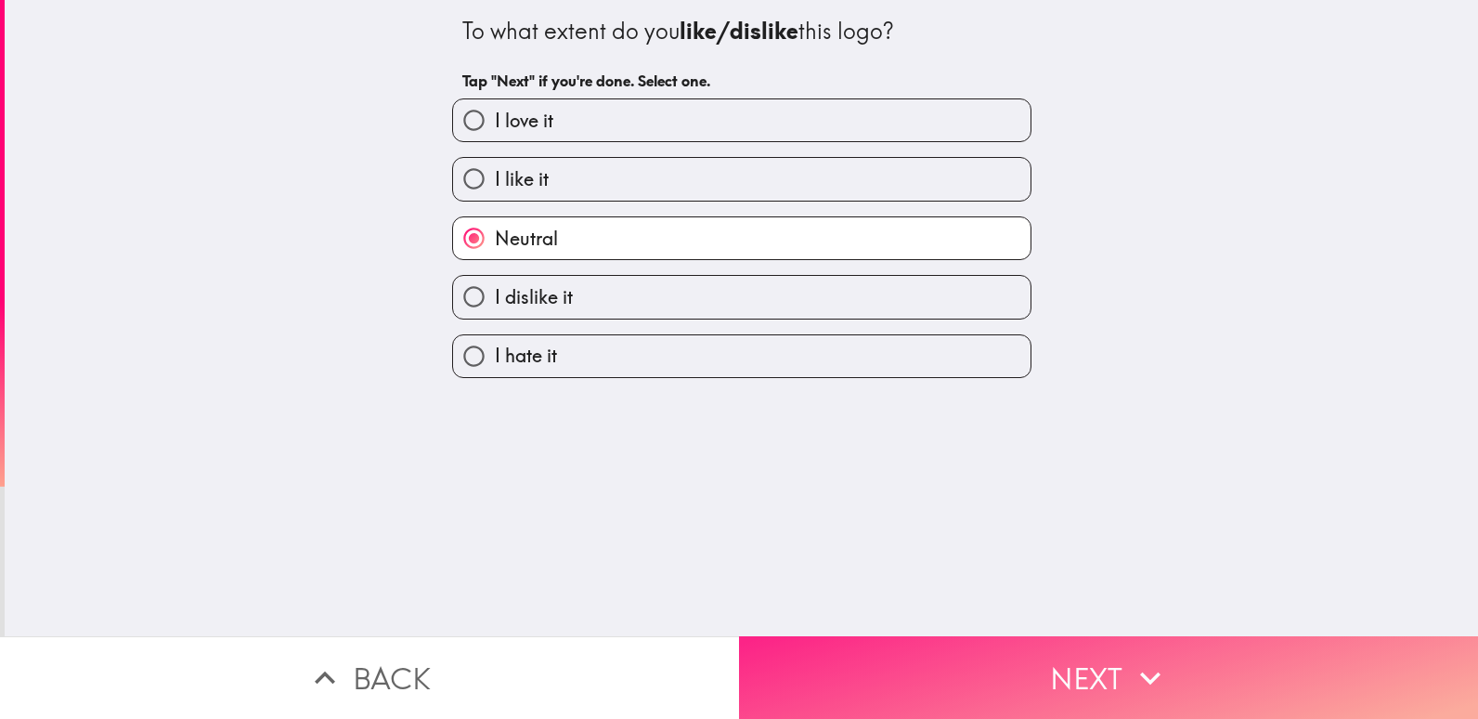
click at [1095, 654] on button "Next" at bounding box center [1108, 677] width 739 height 83
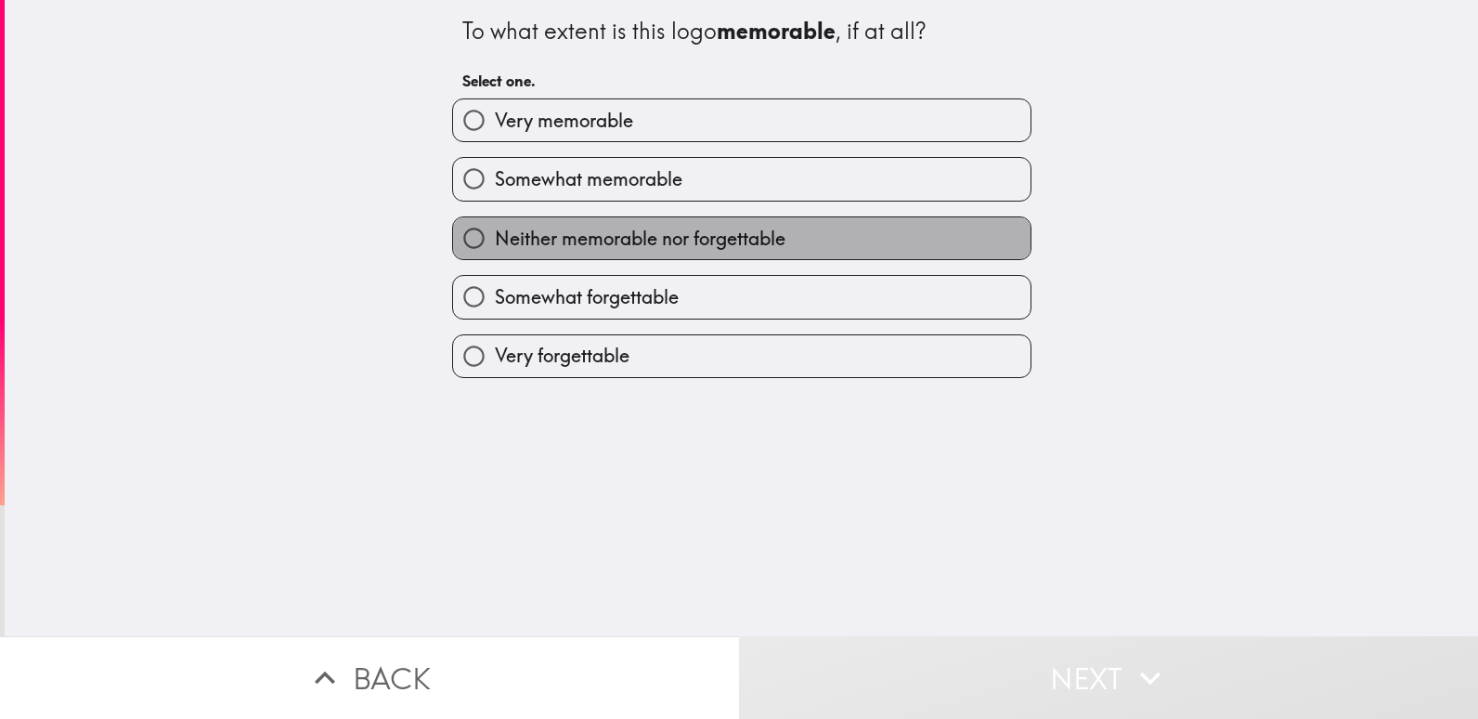
click at [954, 232] on label "Neither memorable nor forgettable" at bounding box center [742, 238] width 578 height 42
click at [495, 232] on input "Neither memorable nor forgettable" at bounding box center [474, 238] width 42 height 42
radio input "true"
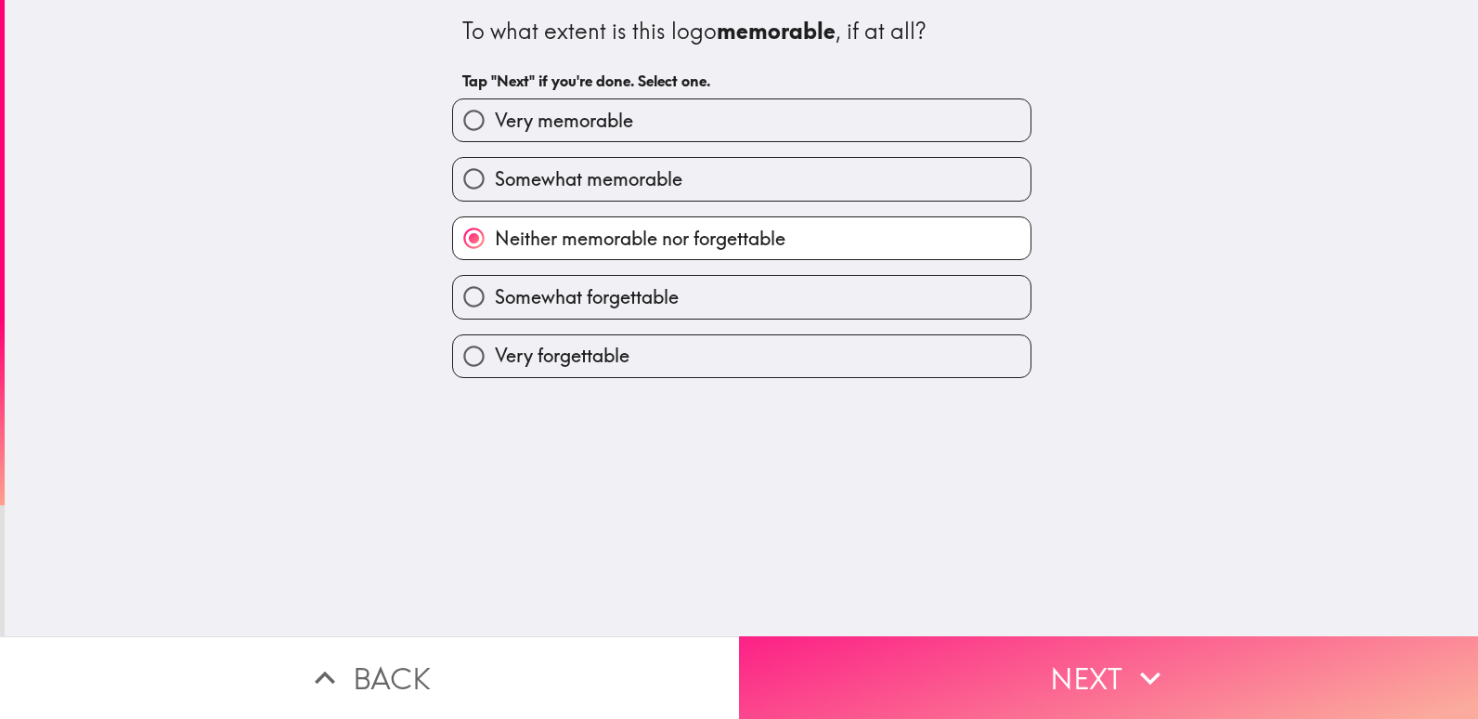
click at [1071, 647] on button "Next" at bounding box center [1108, 677] width 739 height 83
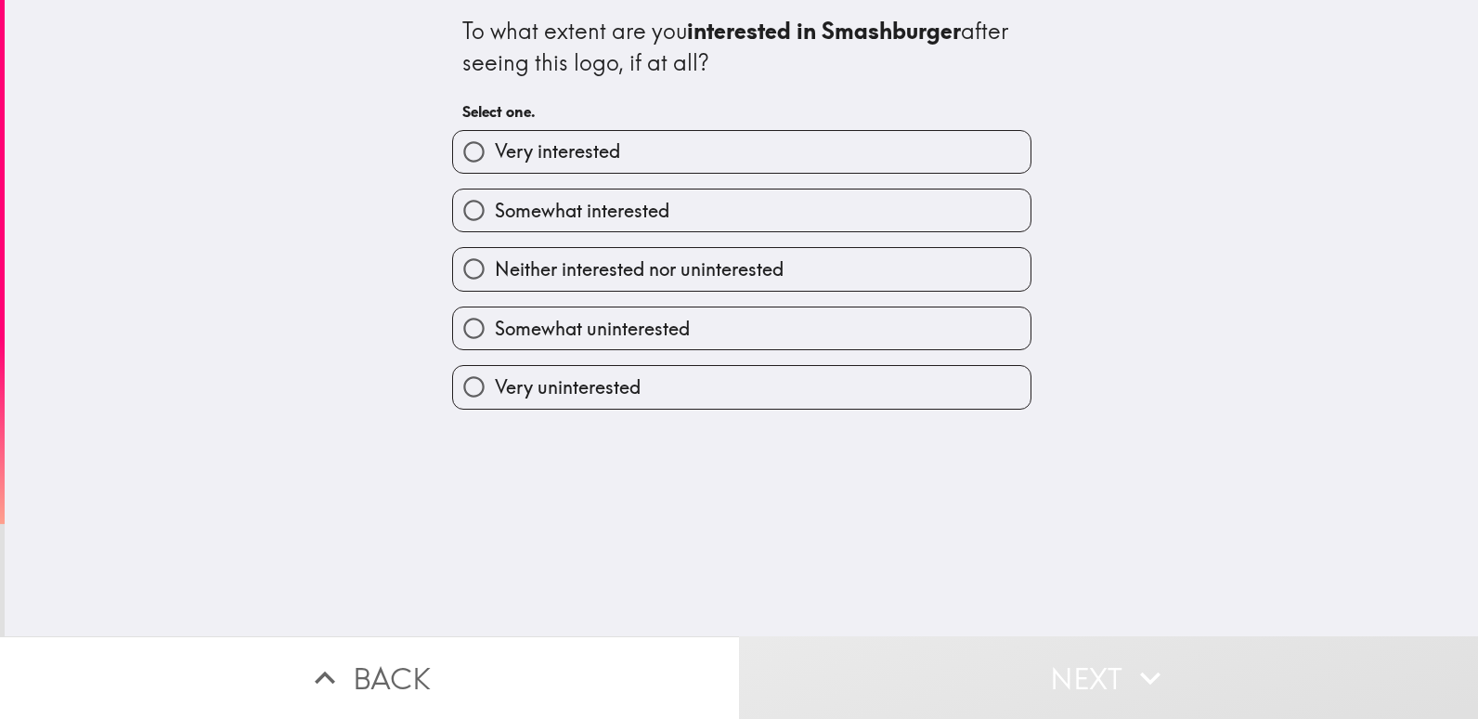
click at [970, 211] on label "Somewhat interested" at bounding box center [742, 210] width 578 height 42
click at [495, 211] on input "Somewhat interested" at bounding box center [474, 210] width 42 height 42
radio input "true"
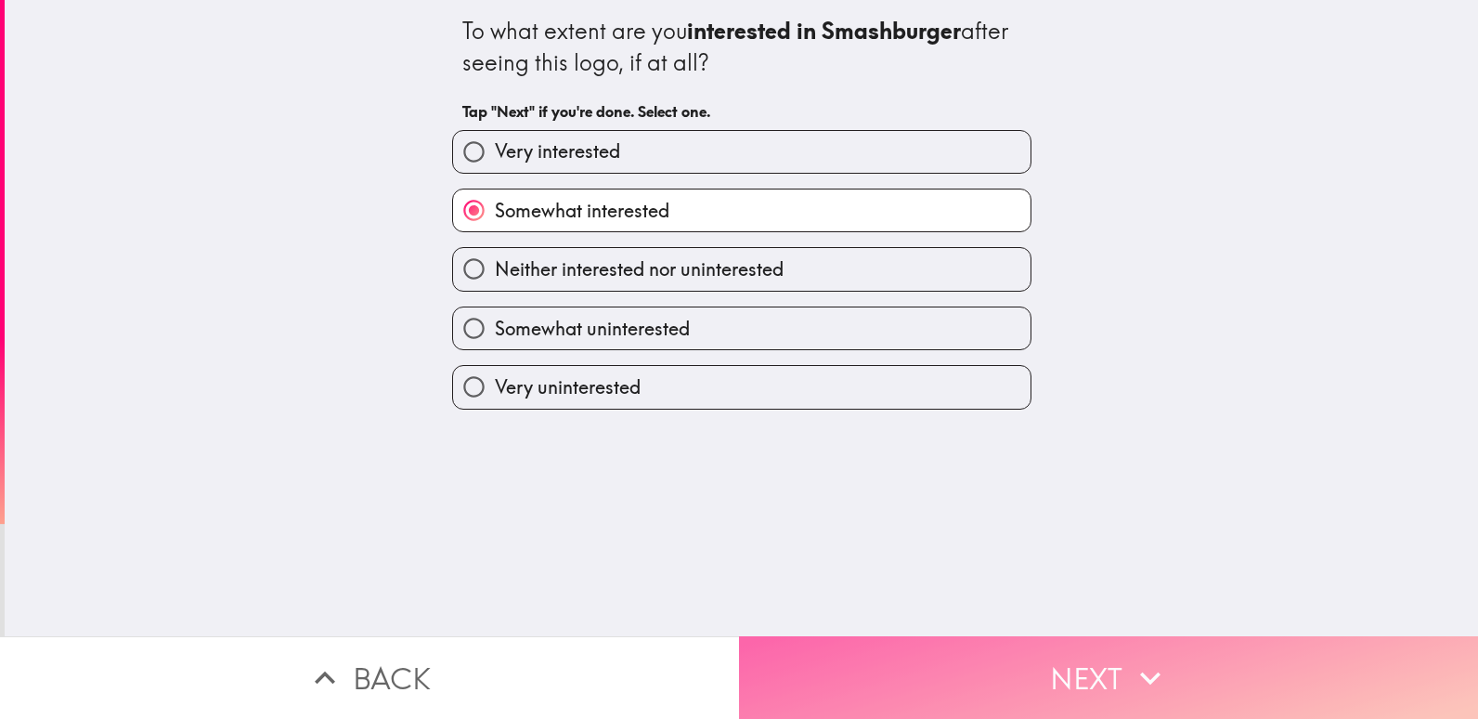
click at [1092, 666] on button "Next" at bounding box center [1108, 677] width 739 height 83
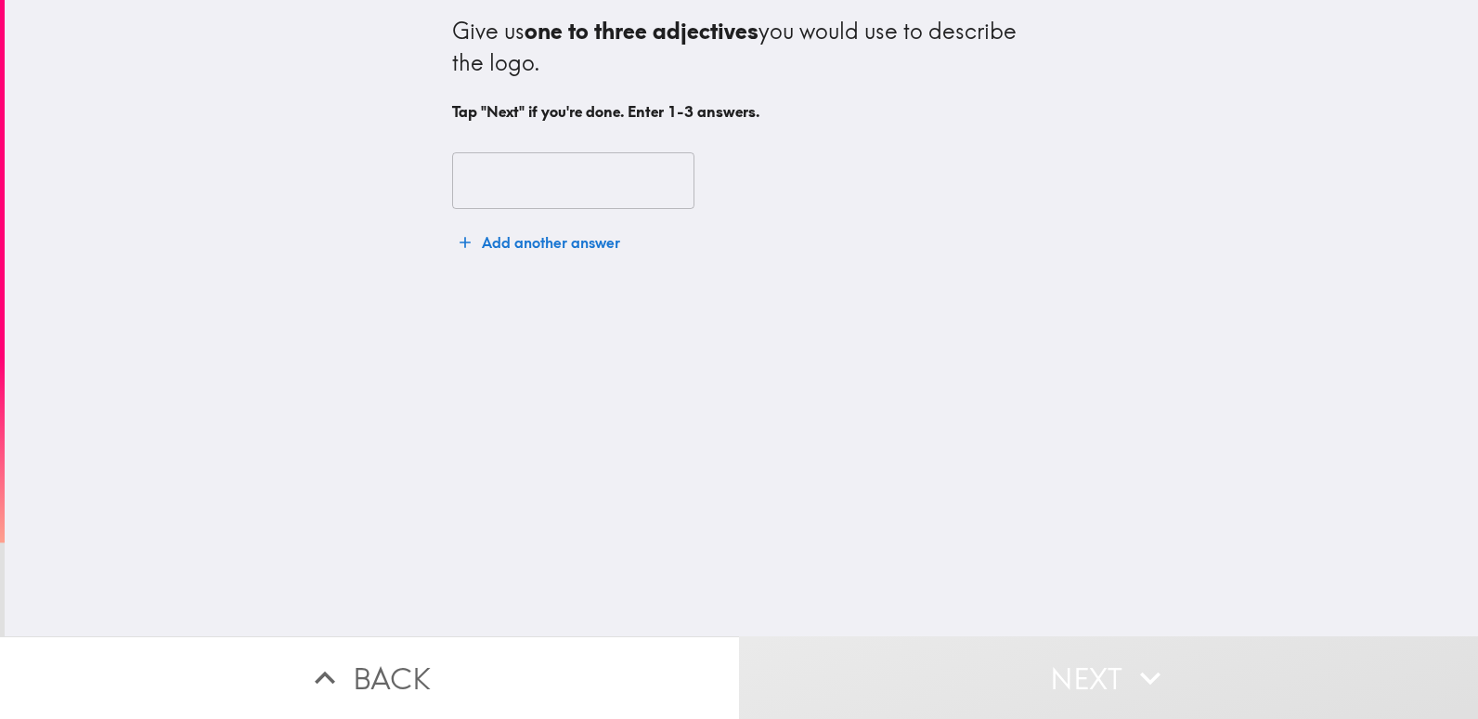
click at [462, 175] on input "text" at bounding box center [573, 181] width 242 height 58
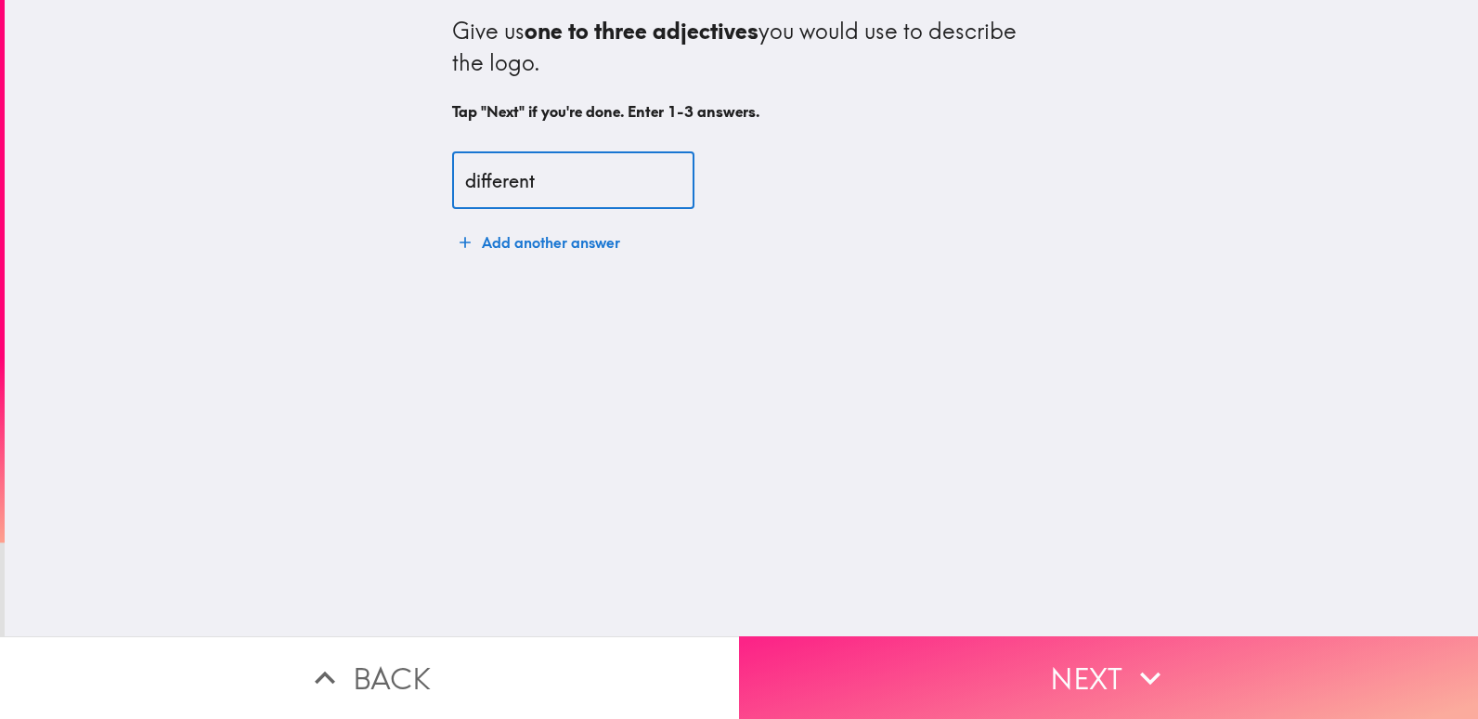
type input "different"
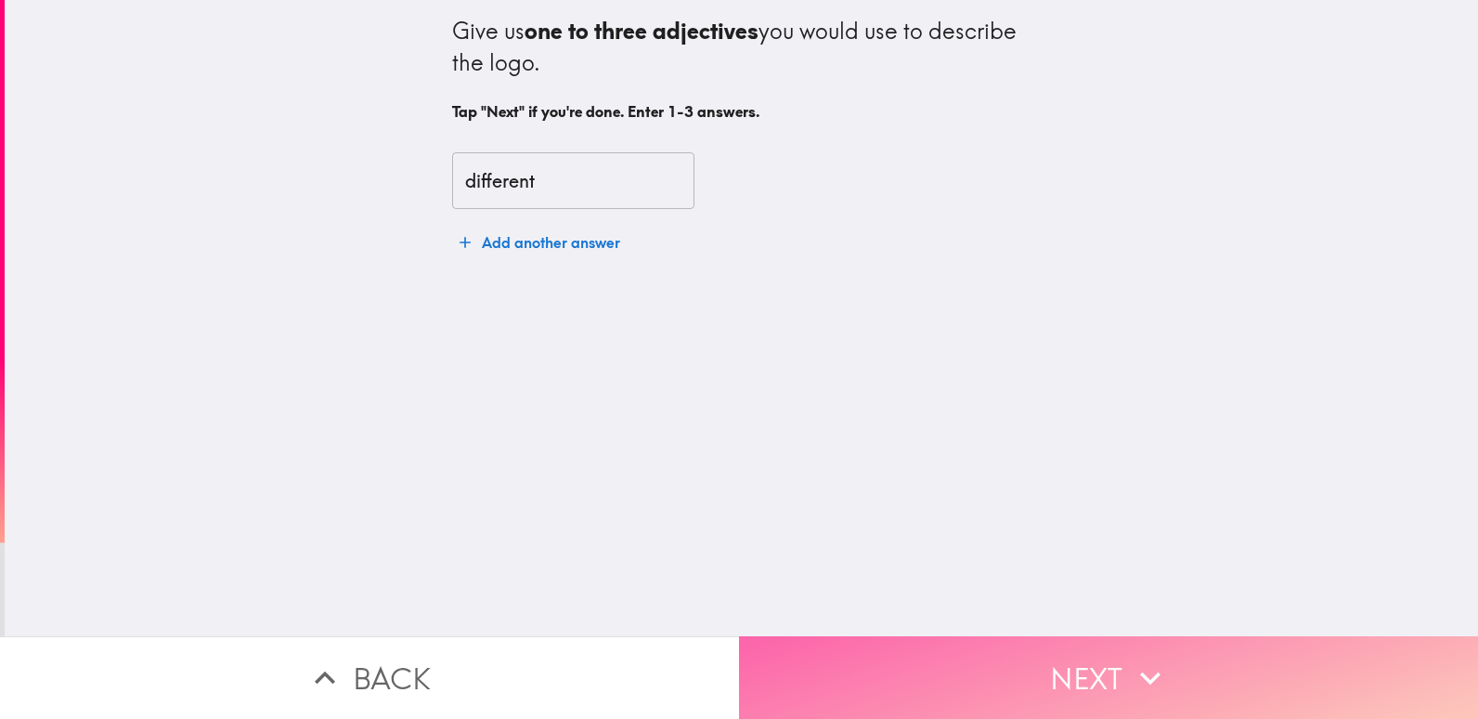
click at [1091, 661] on button "Next" at bounding box center [1108, 677] width 739 height 83
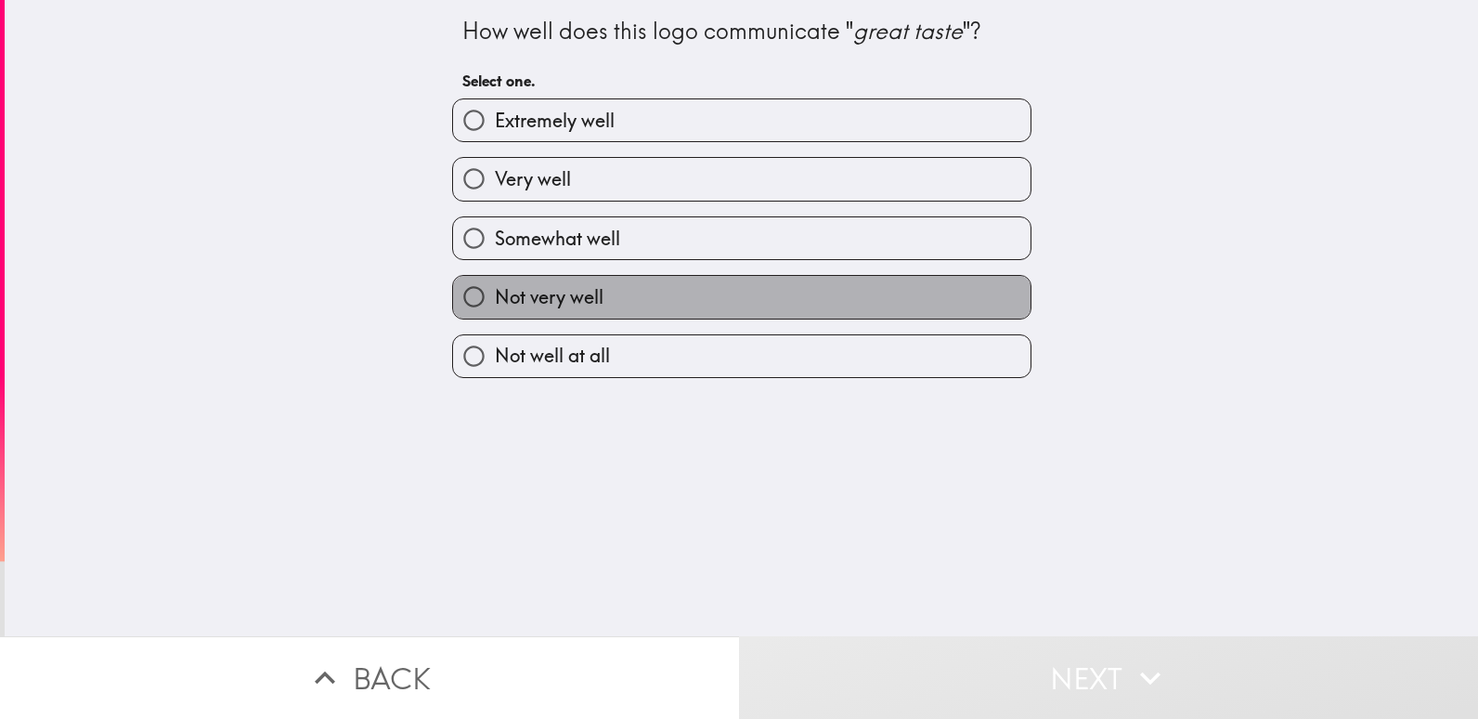
click at [978, 287] on label "Not very well" at bounding box center [742, 297] width 578 height 42
click at [495, 287] on input "Not very well" at bounding box center [474, 297] width 42 height 42
radio input "true"
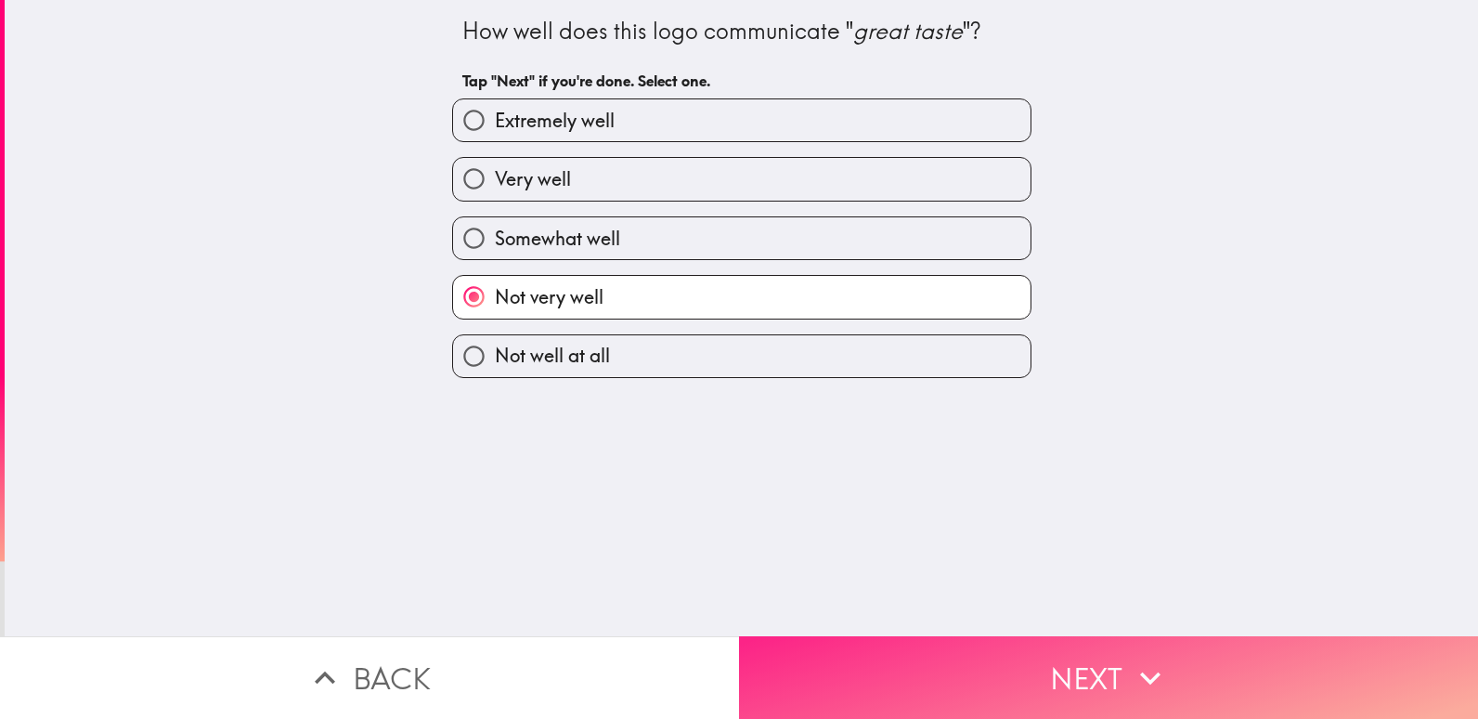
click at [1096, 658] on button "Next" at bounding box center [1108, 677] width 739 height 83
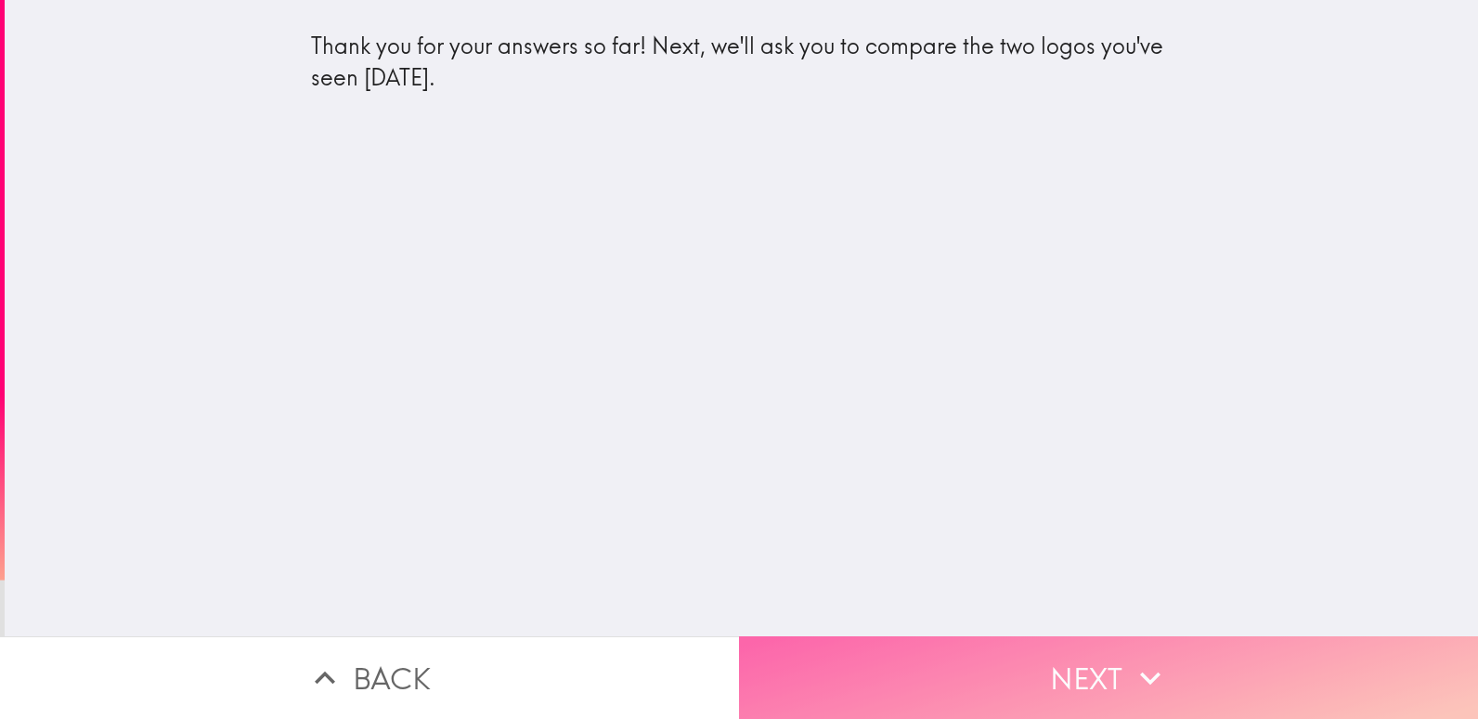
click at [1087, 654] on button "Next" at bounding box center [1108, 677] width 739 height 83
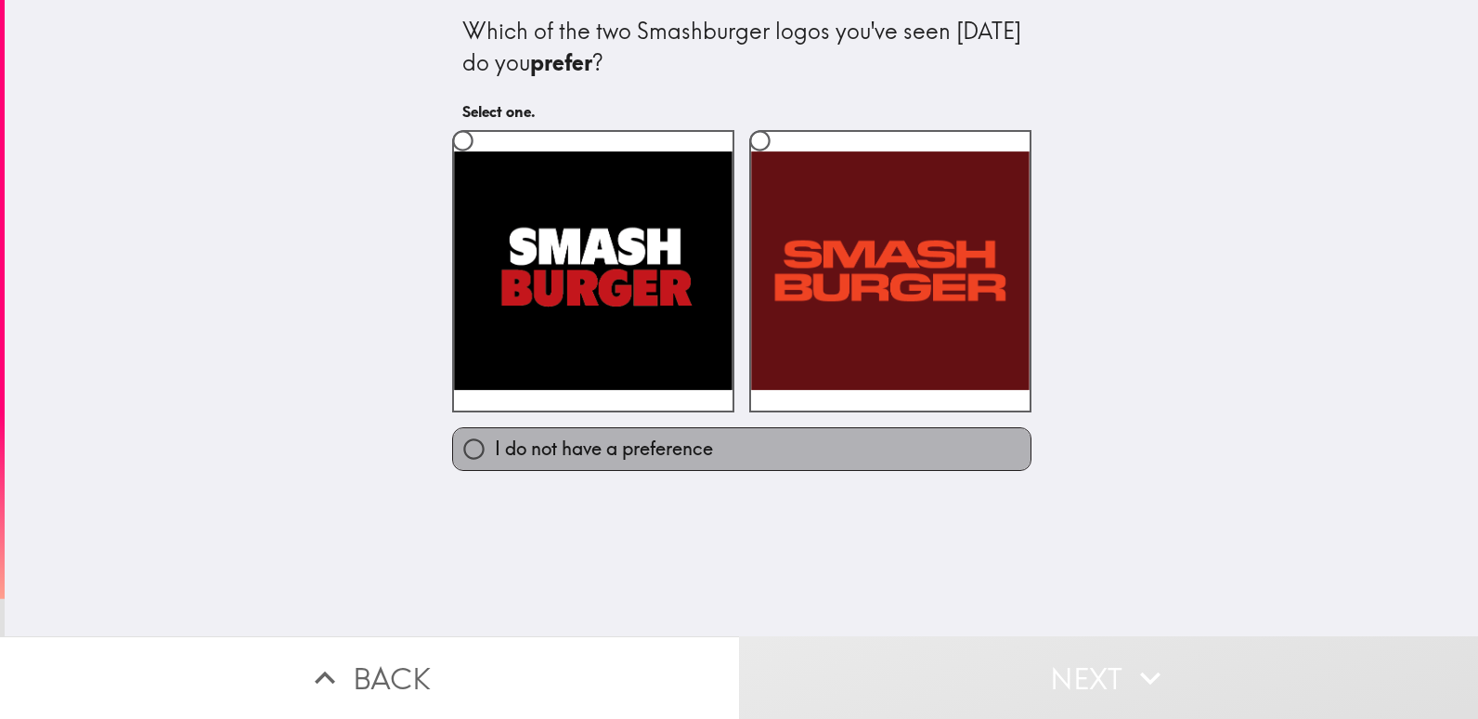
click at [952, 450] on label "I do not have a preference" at bounding box center [742, 449] width 578 height 42
click at [495, 450] on input "I do not have a preference" at bounding box center [474, 449] width 42 height 42
radio input "true"
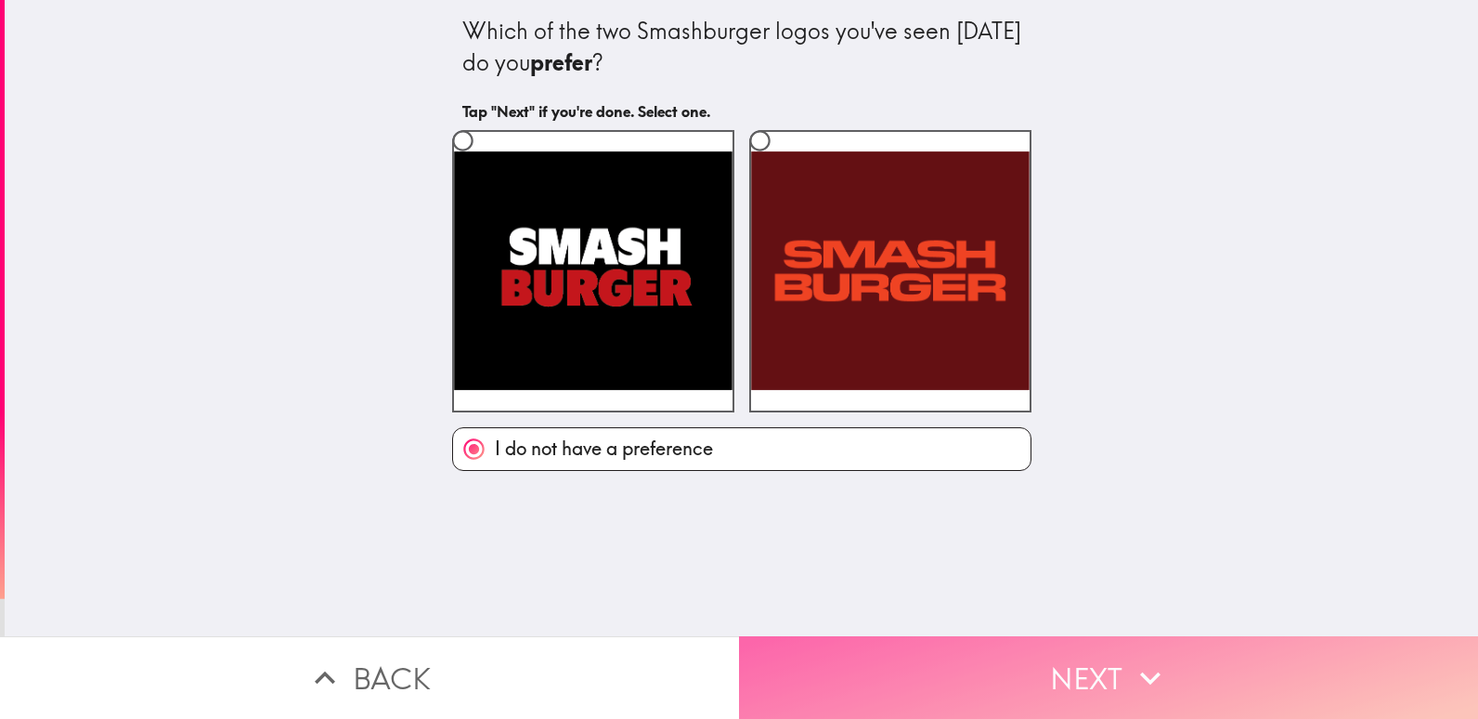
click at [1090, 661] on button "Next" at bounding box center [1108, 677] width 739 height 83
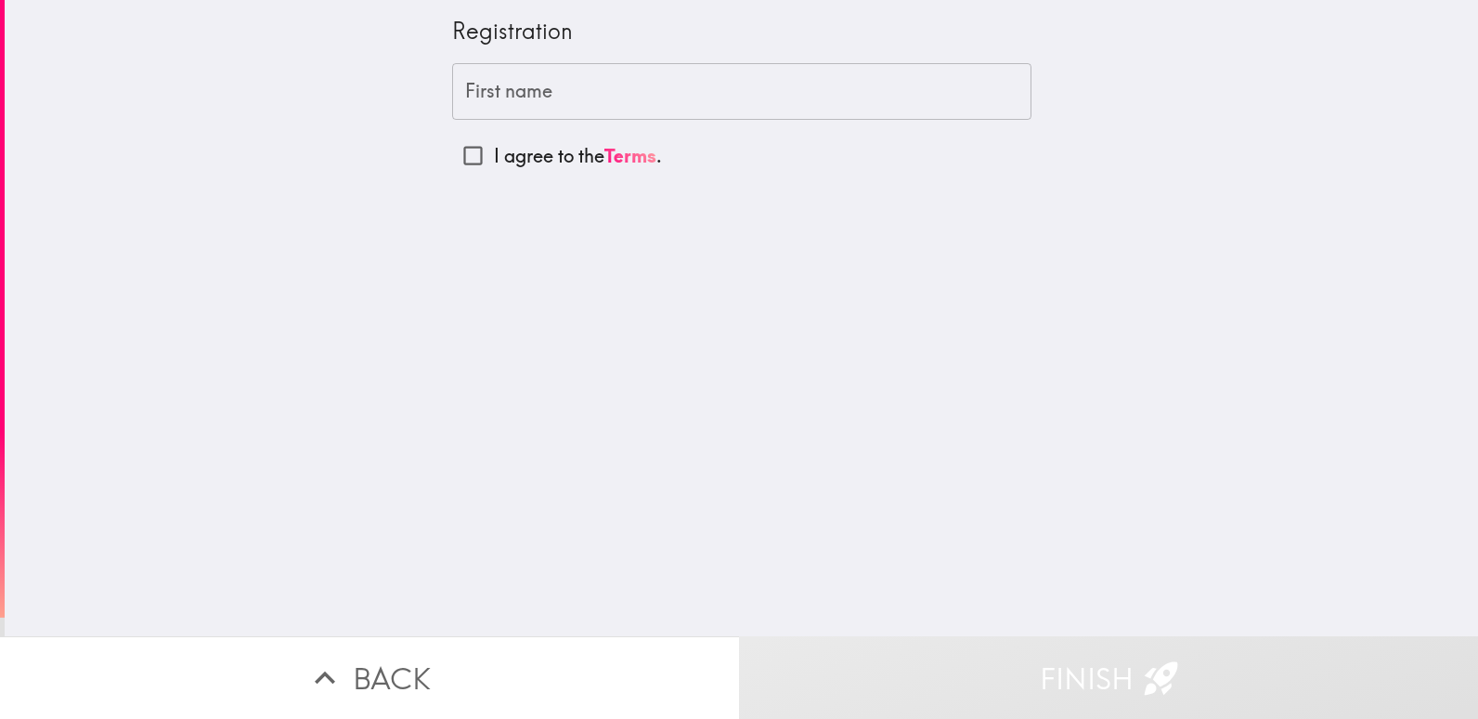
click at [657, 100] on input "First name" at bounding box center [741, 92] width 579 height 58
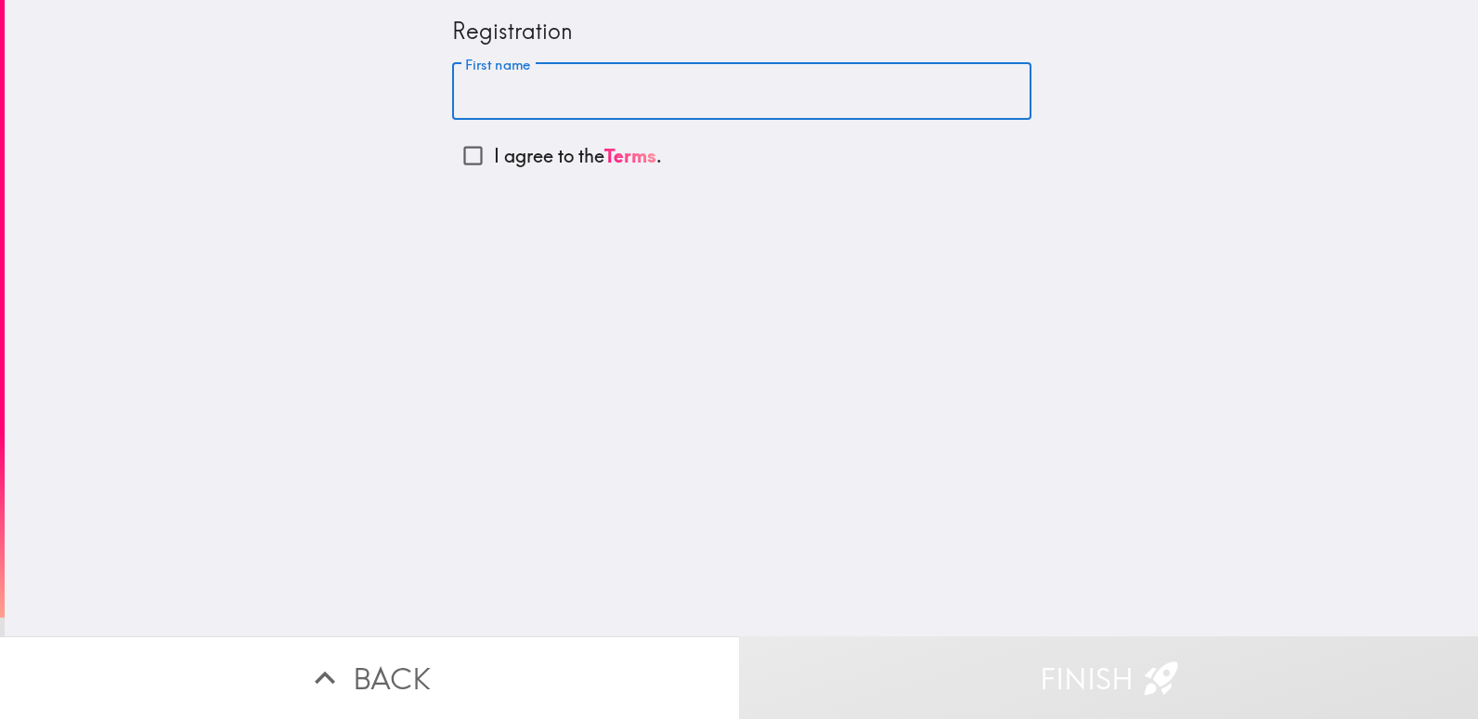
type input "Ed"
click at [454, 157] on input "I agree to the Terms ." at bounding box center [473, 156] width 42 height 42
checkbox input "true"
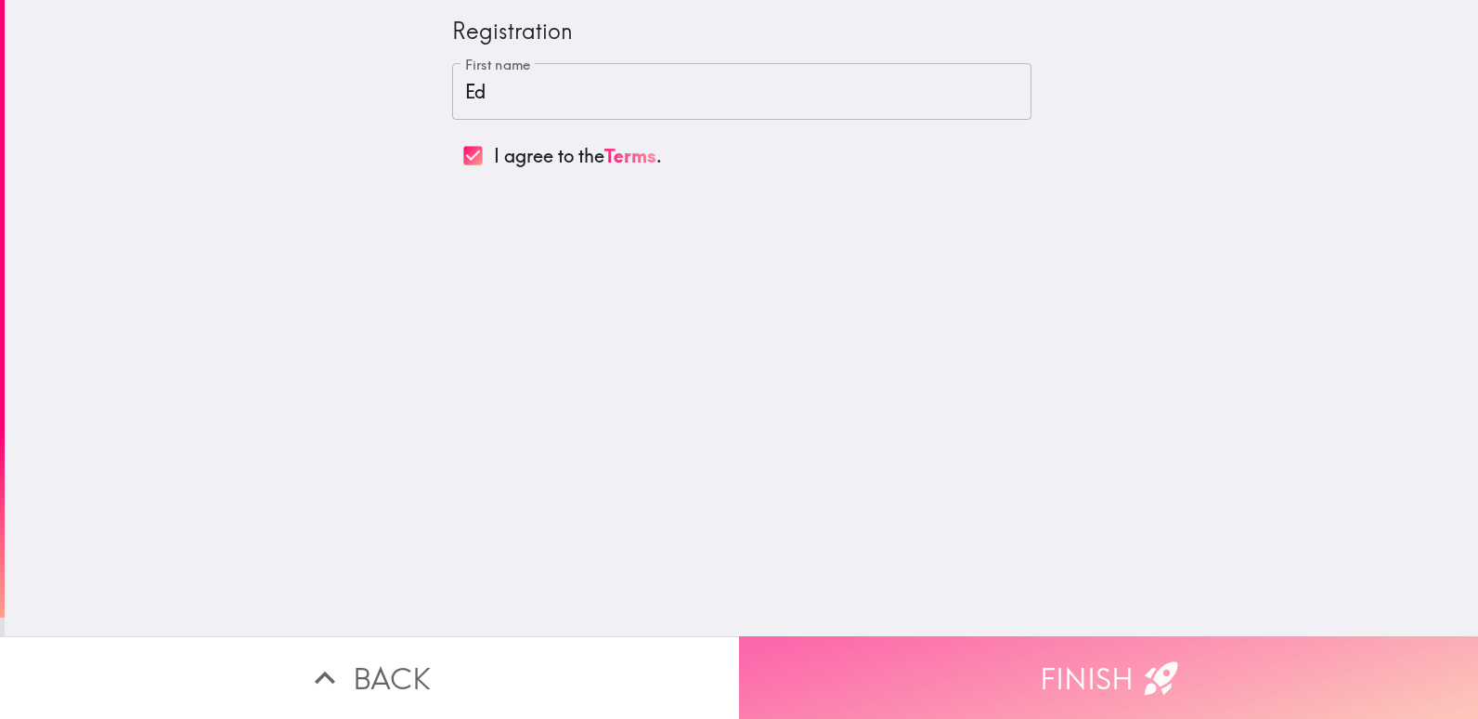
click at [1070, 648] on button "Finish" at bounding box center [1108, 677] width 739 height 83
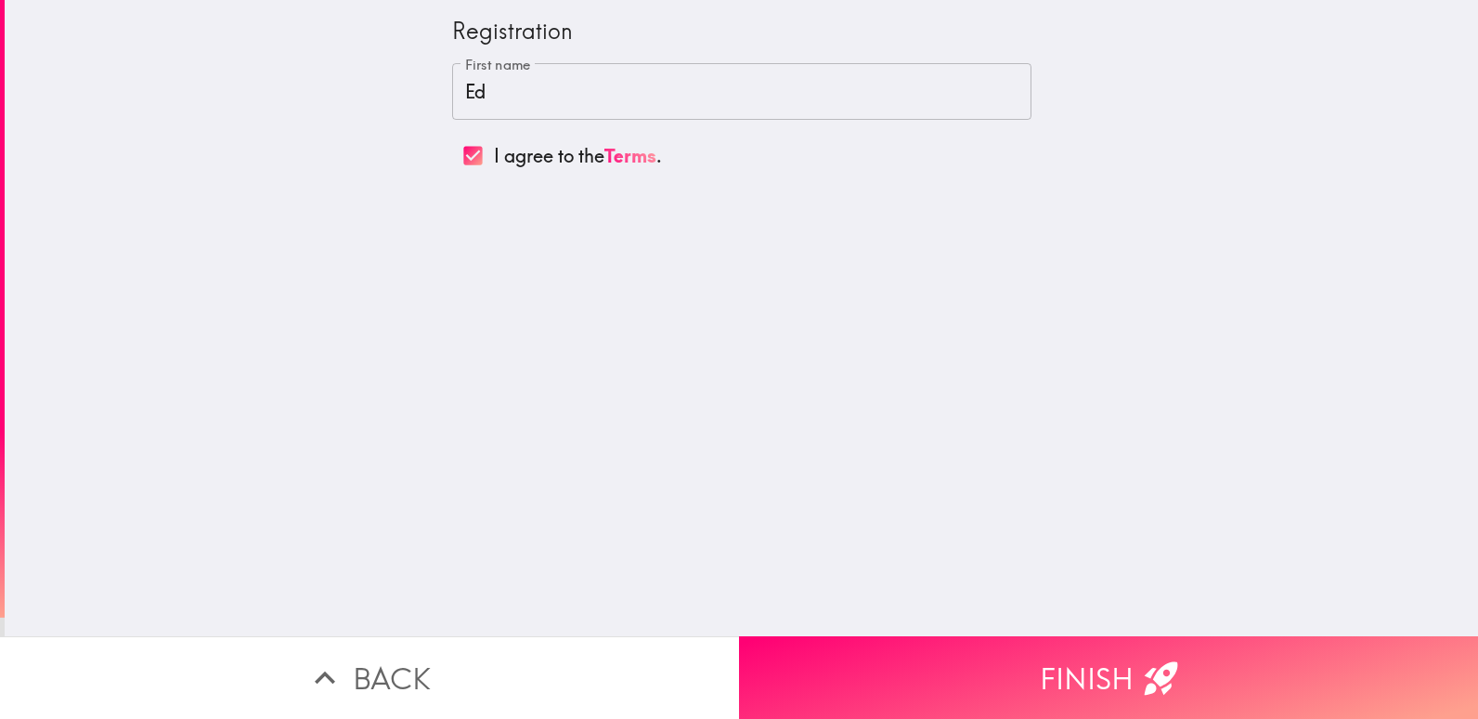
click at [477, 94] on input "Ed" at bounding box center [741, 92] width 579 height 58
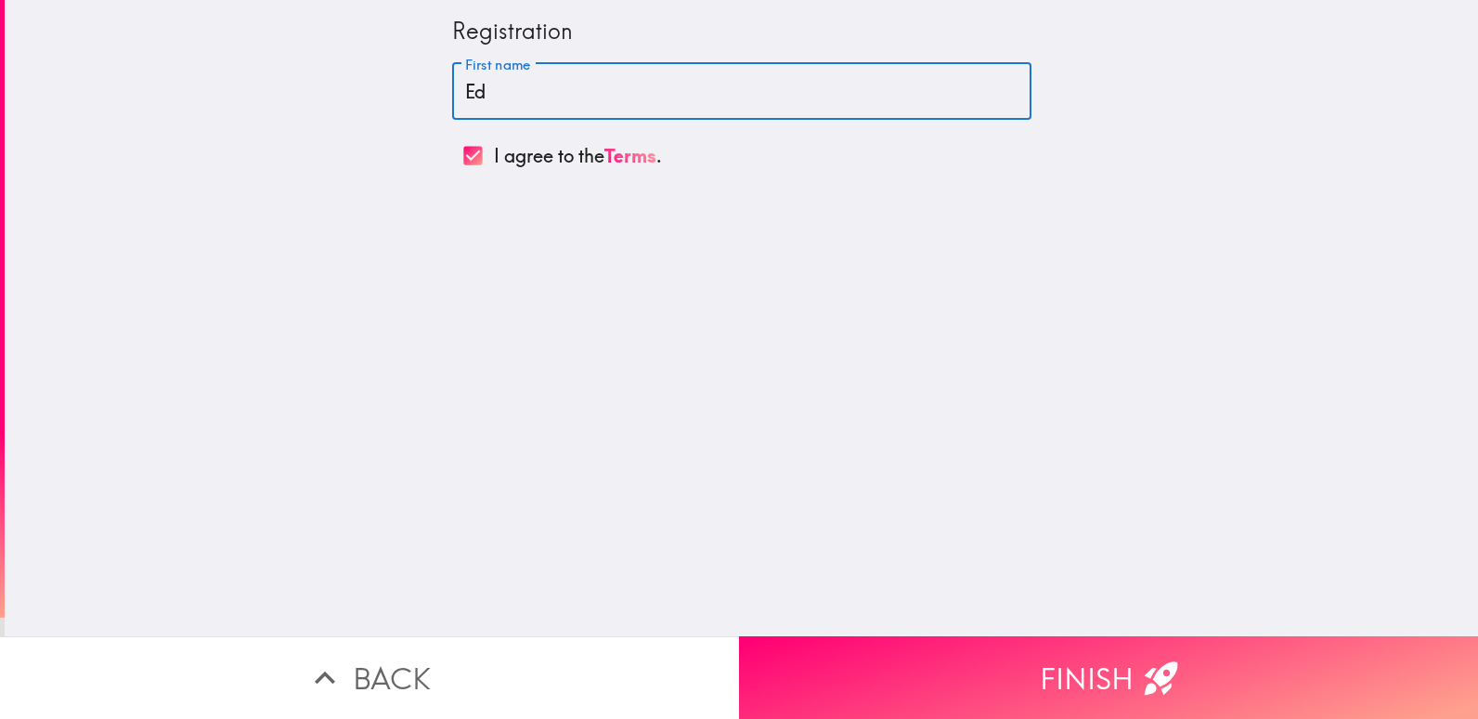
click at [1094, 660] on button "Finish" at bounding box center [1108, 677] width 739 height 83
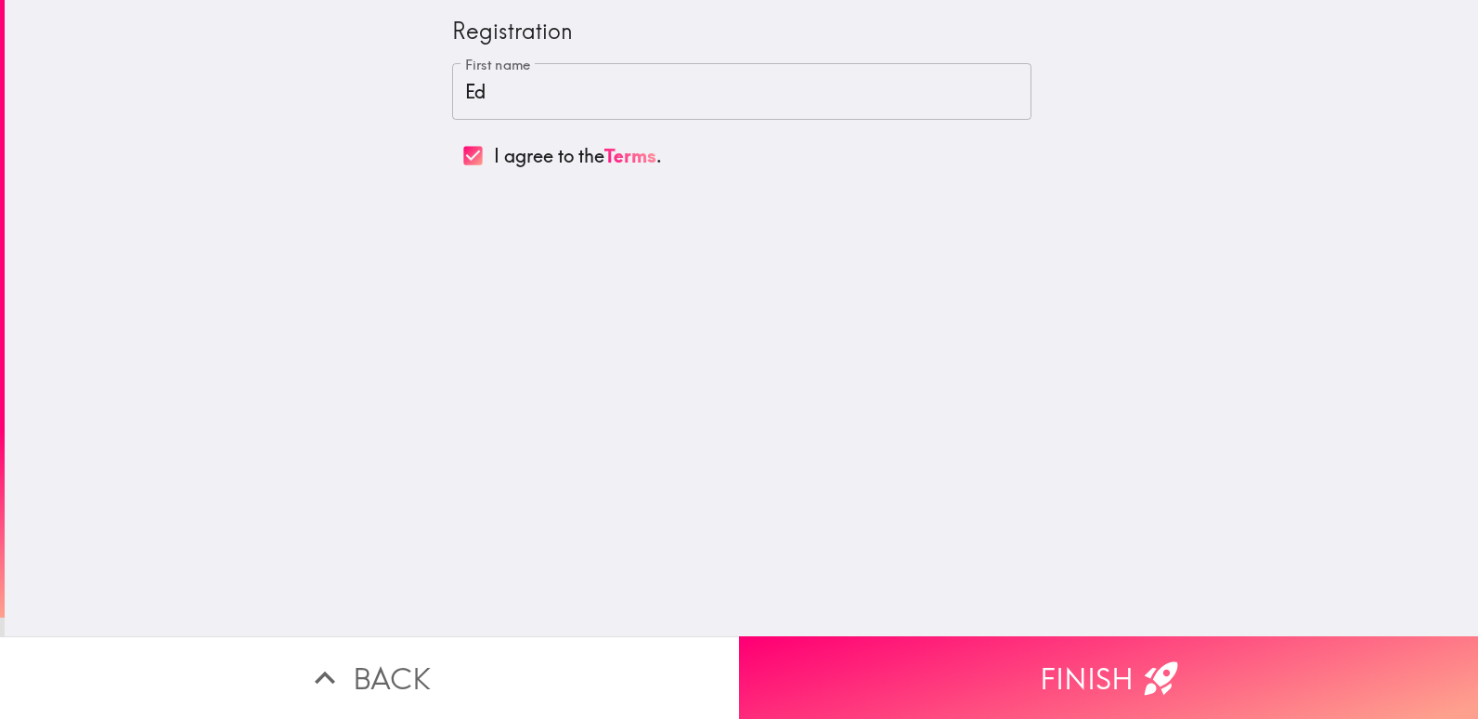
click at [490, 94] on input "Ed" at bounding box center [741, 92] width 579 height 58
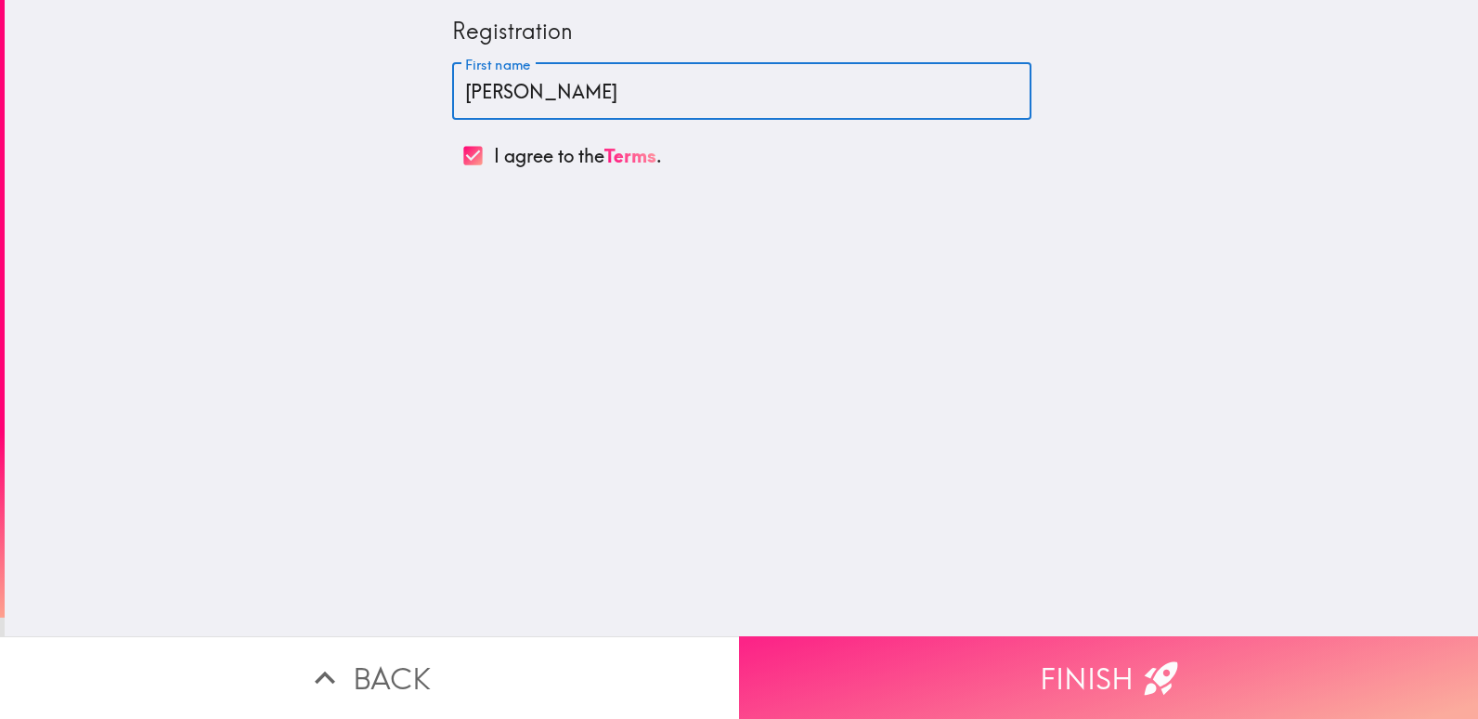
type input "Eddie"
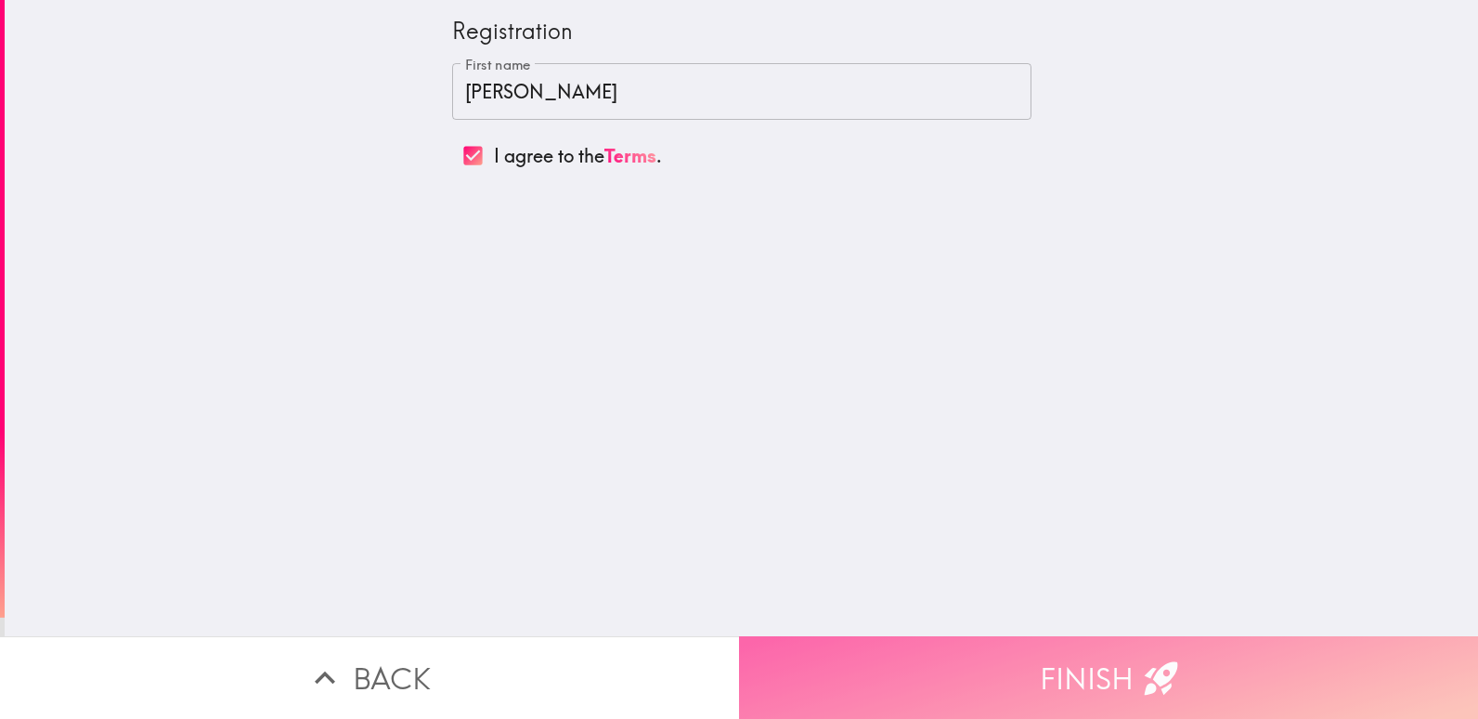
click at [1081, 654] on button "Finish" at bounding box center [1108, 677] width 739 height 83
click at [1082, 661] on button "Finish" at bounding box center [1108, 677] width 739 height 83
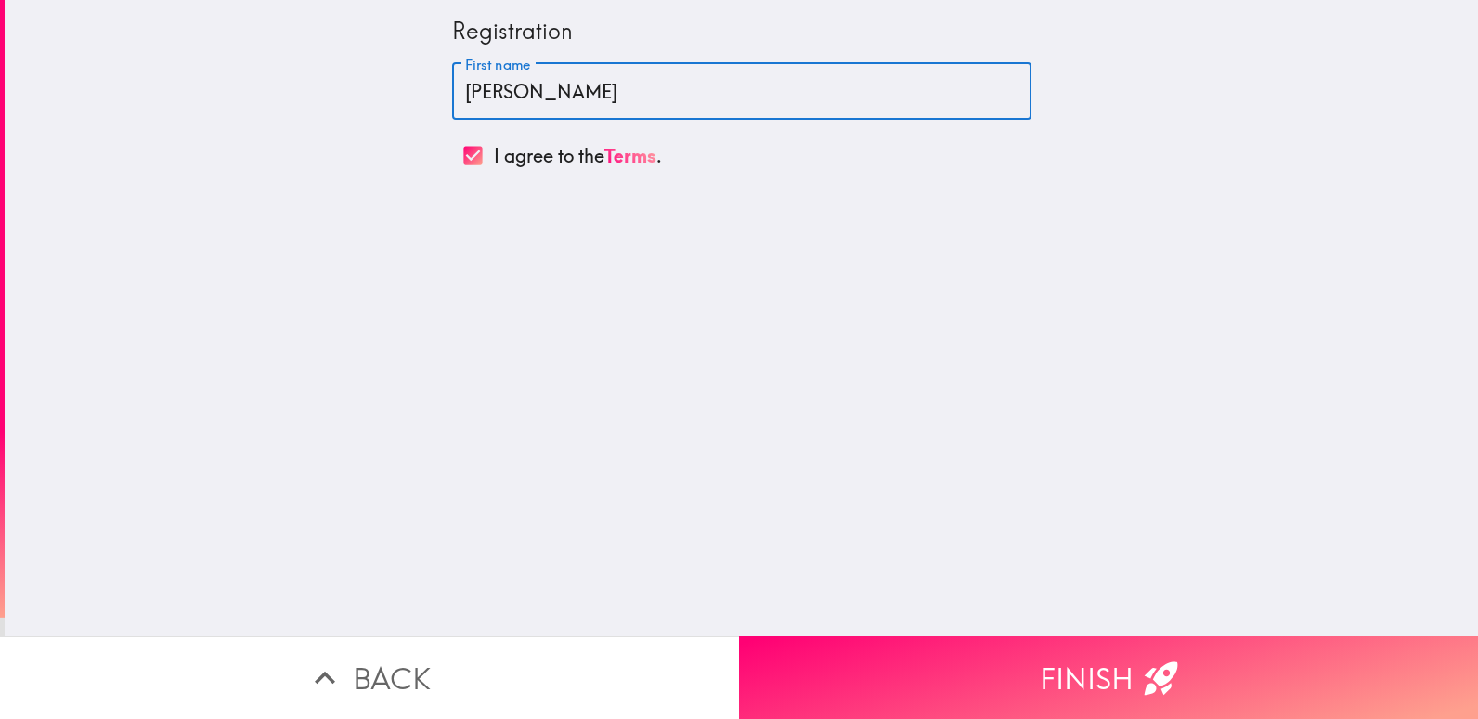
click at [521, 89] on input "Eddie" at bounding box center [741, 92] width 579 height 58
type input "E"
type input "Ed"
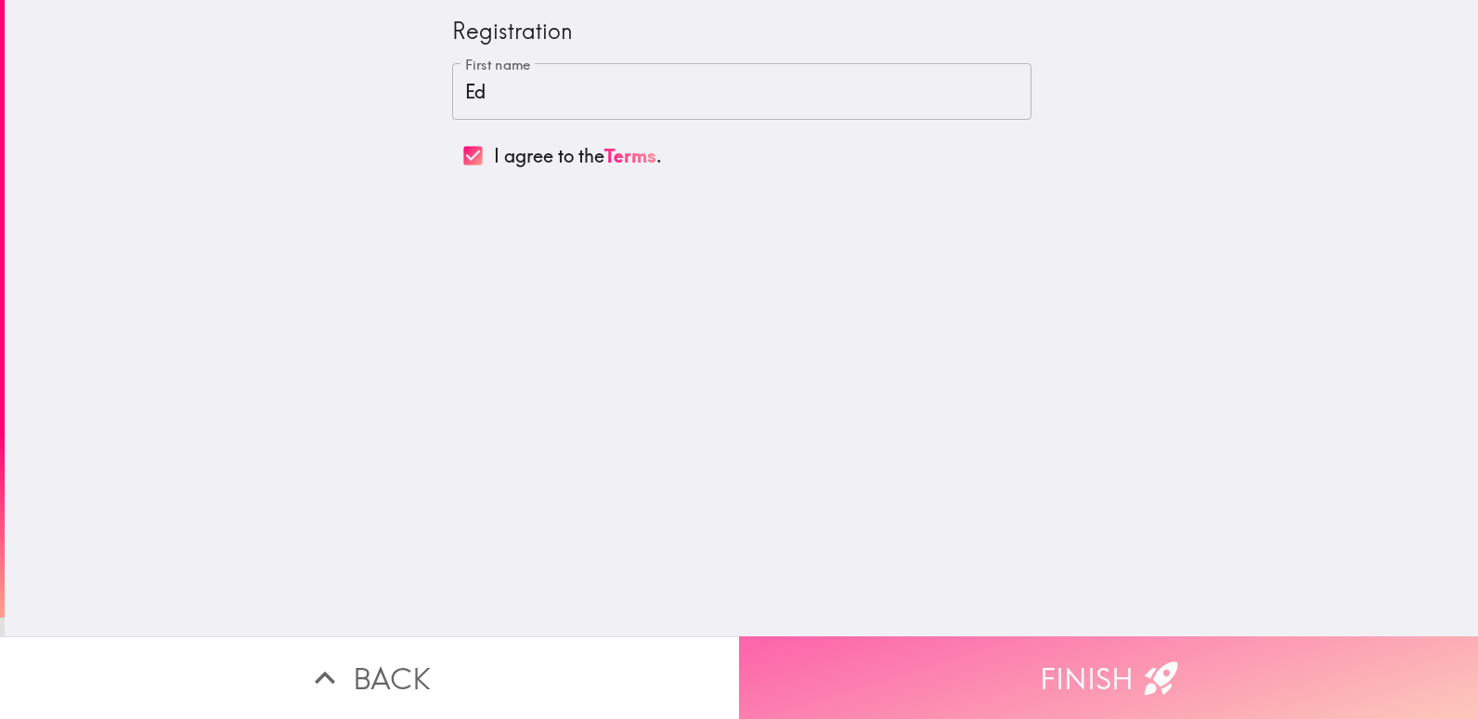
click at [1065, 654] on button "Finish" at bounding box center [1108, 677] width 739 height 83
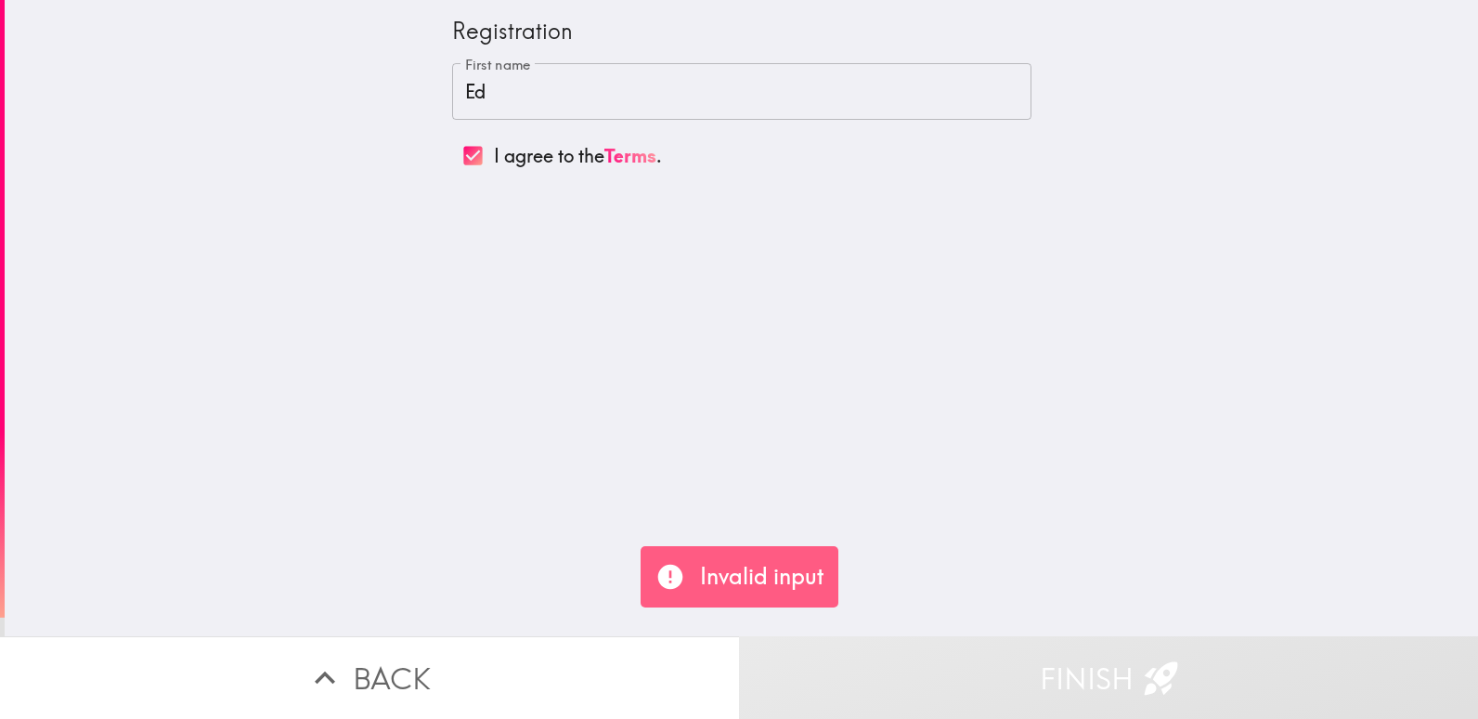
click at [781, 578] on p "Invalid input" at bounding box center [762, 577] width 124 height 32
click at [755, 574] on p "Invalid input" at bounding box center [762, 577] width 124 height 32
click at [671, 577] on icon at bounding box center [669, 577] width 25 height 25
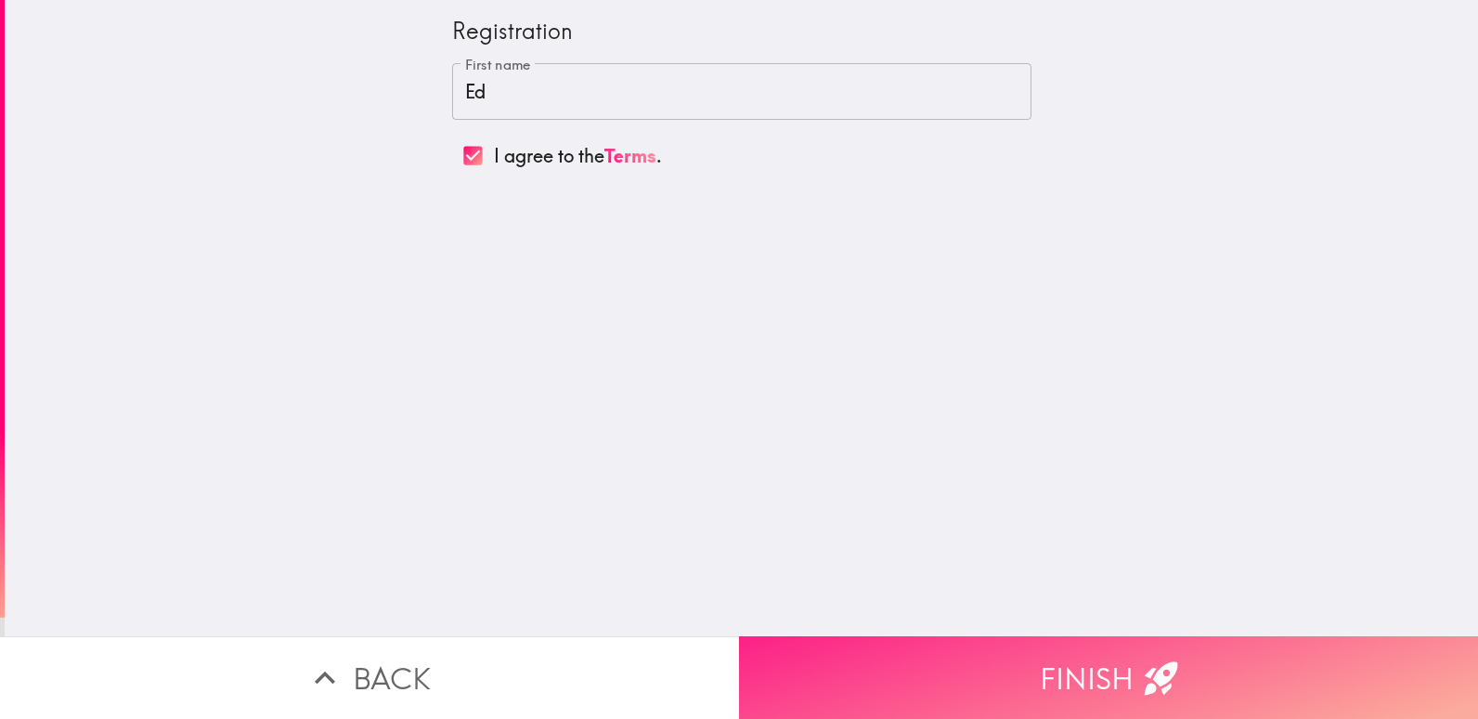
click at [1082, 657] on button "Finish" at bounding box center [1108, 677] width 739 height 83
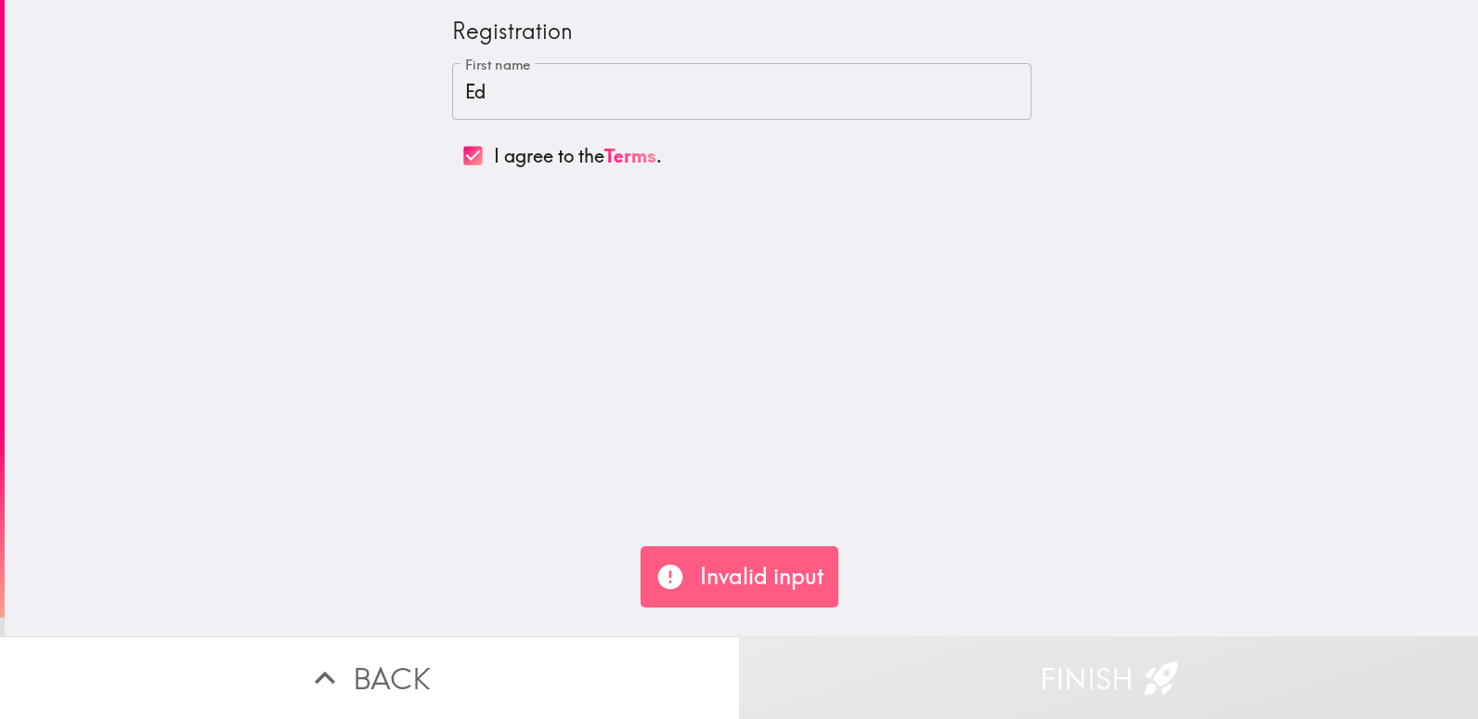
click at [747, 573] on p "Invalid input" at bounding box center [762, 577] width 124 height 32
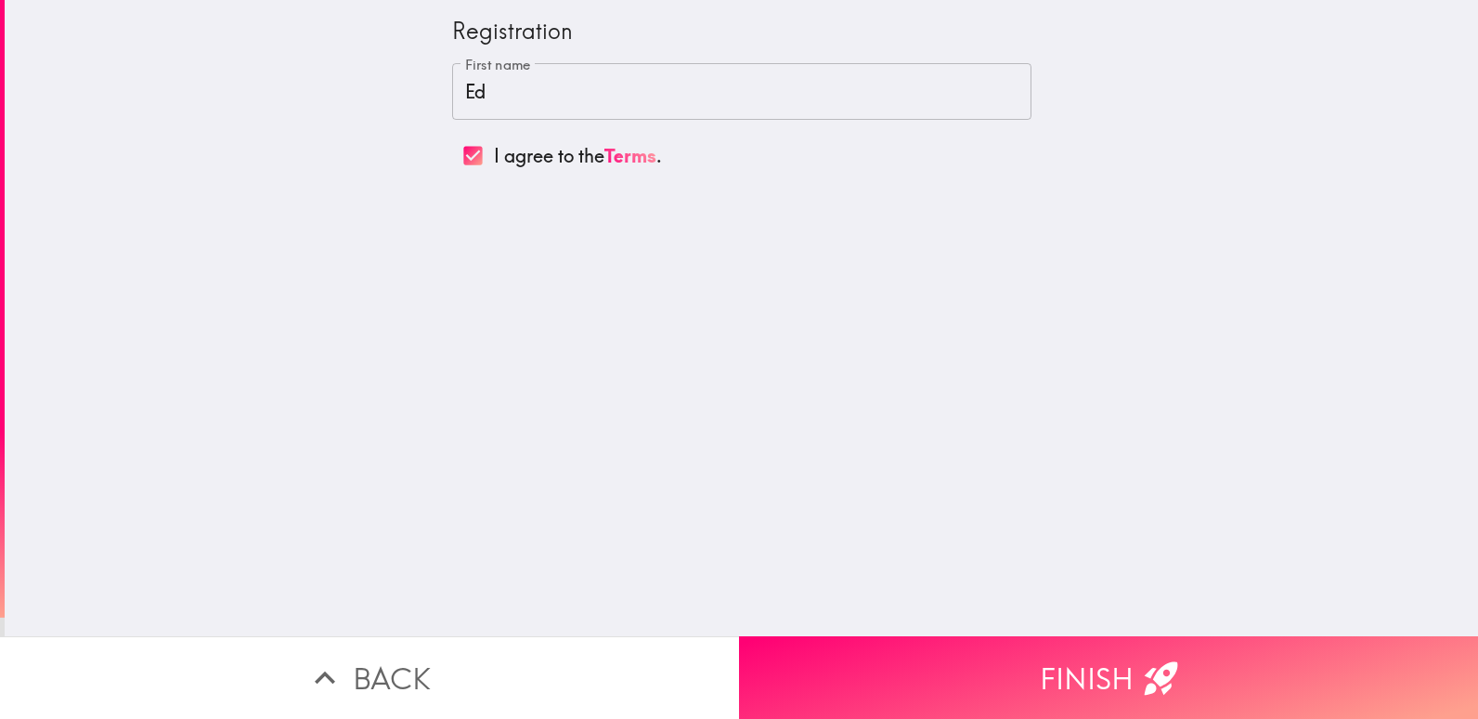
click at [479, 91] on input "Ed" at bounding box center [741, 92] width 579 height 58
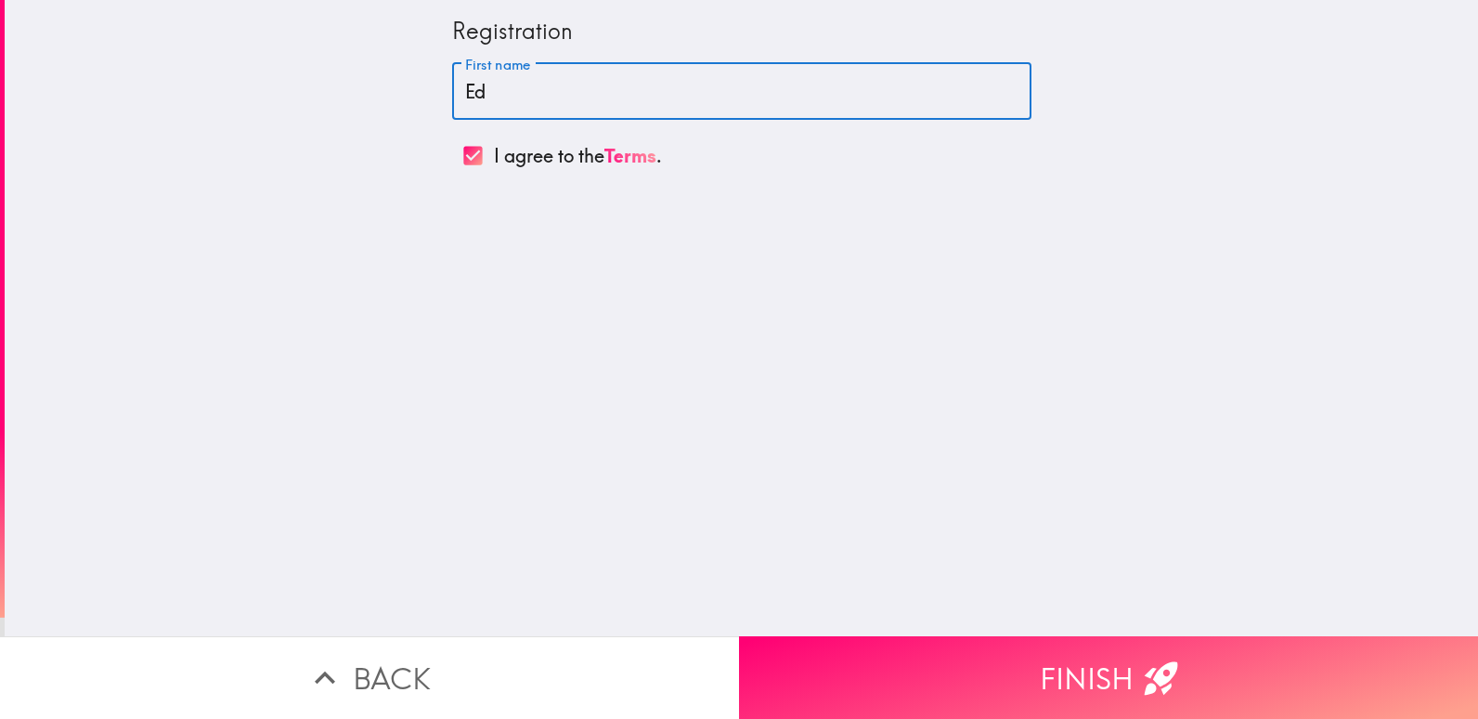
type input "Eddie"
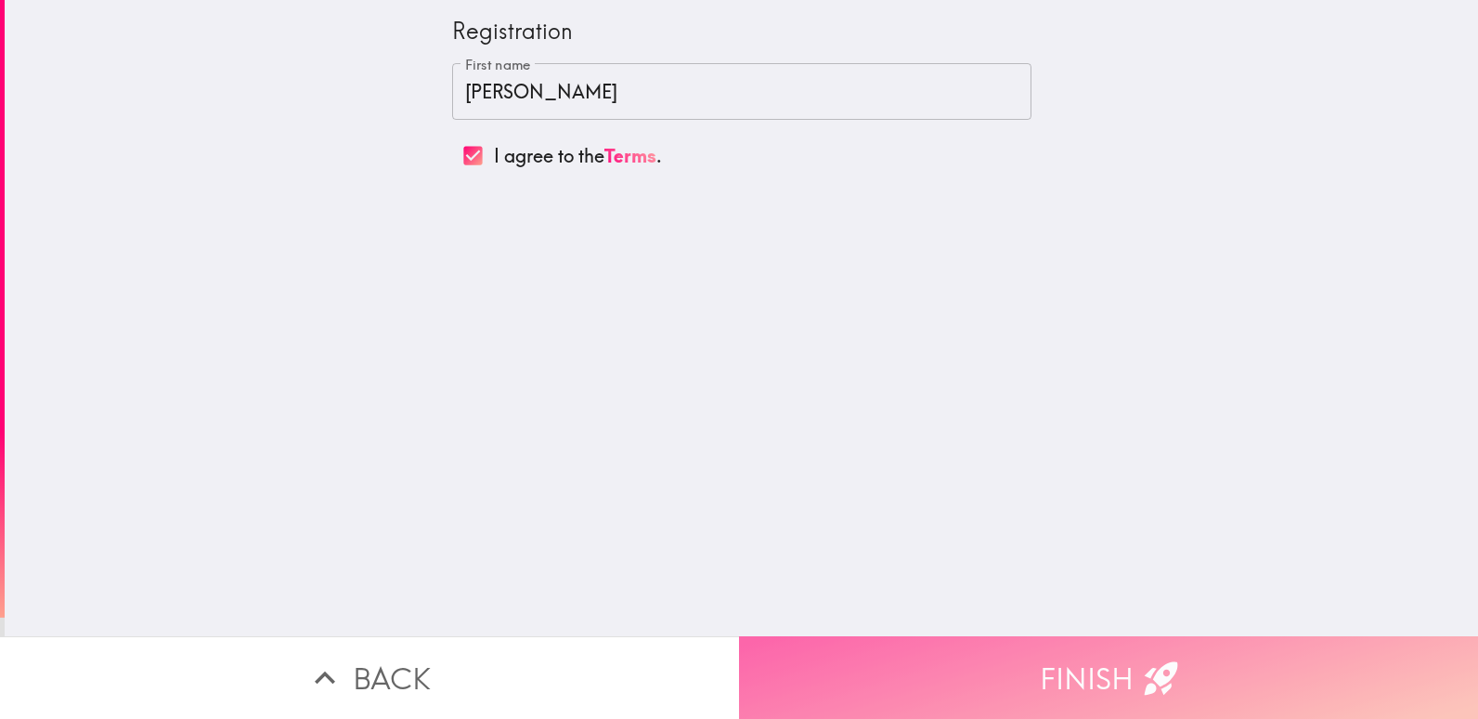
click at [1065, 657] on button "Finish" at bounding box center [1108, 677] width 739 height 83
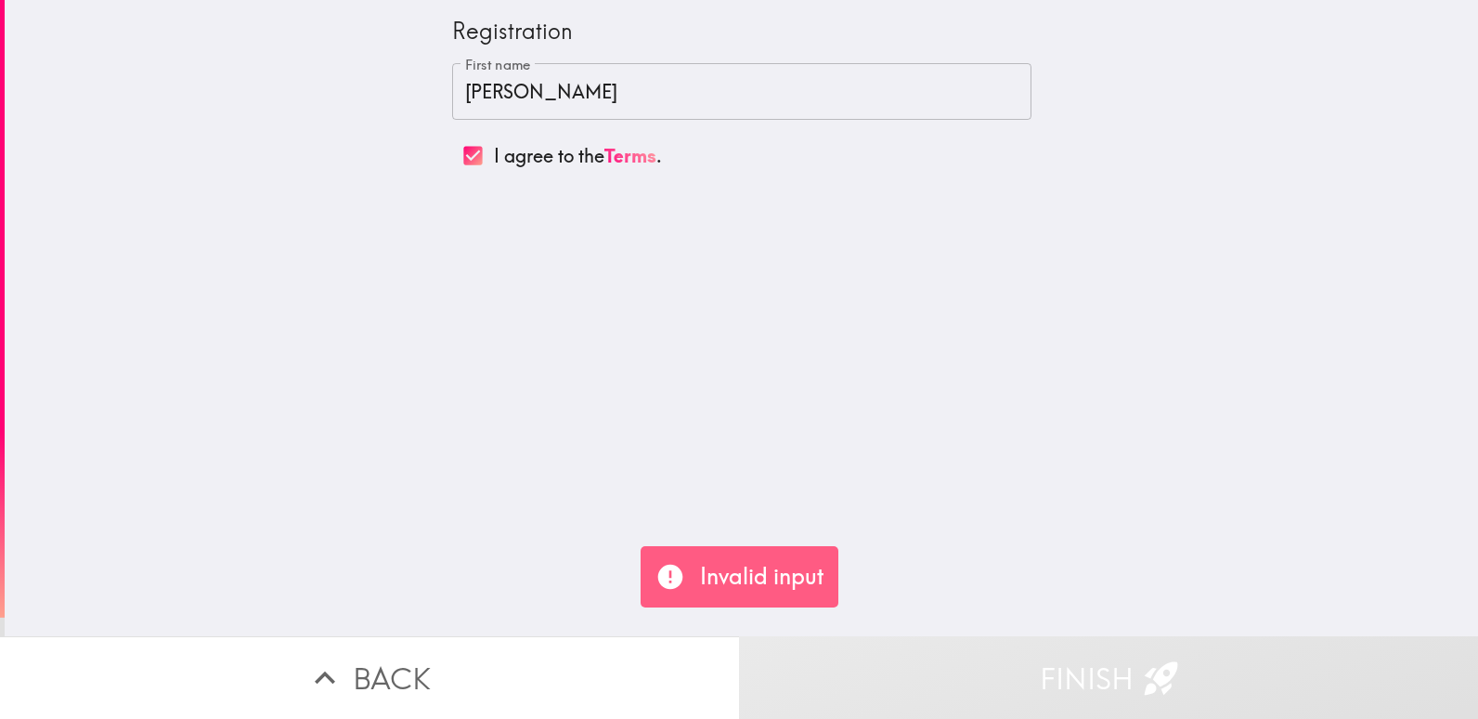
click at [719, 568] on p "Invalid input" at bounding box center [762, 577] width 124 height 32
click at [750, 579] on p "Invalid input" at bounding box center [762, 577] width 124 height 32
click at [619, 152] on link "Terms" at bounding box center [631, 155] width 52 height 23
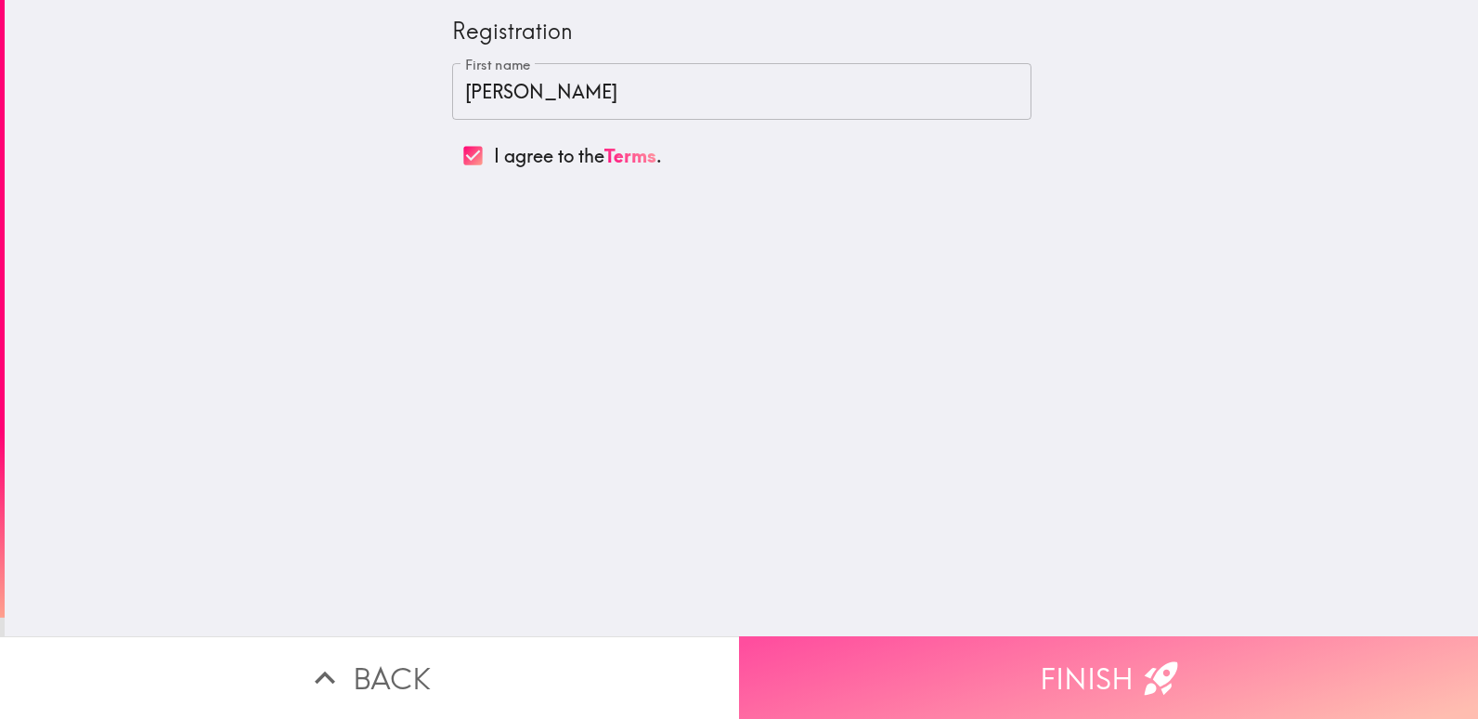
click at [1100, 653] on button "Finish" at bounding box center [1108, 677] width 739 height 83
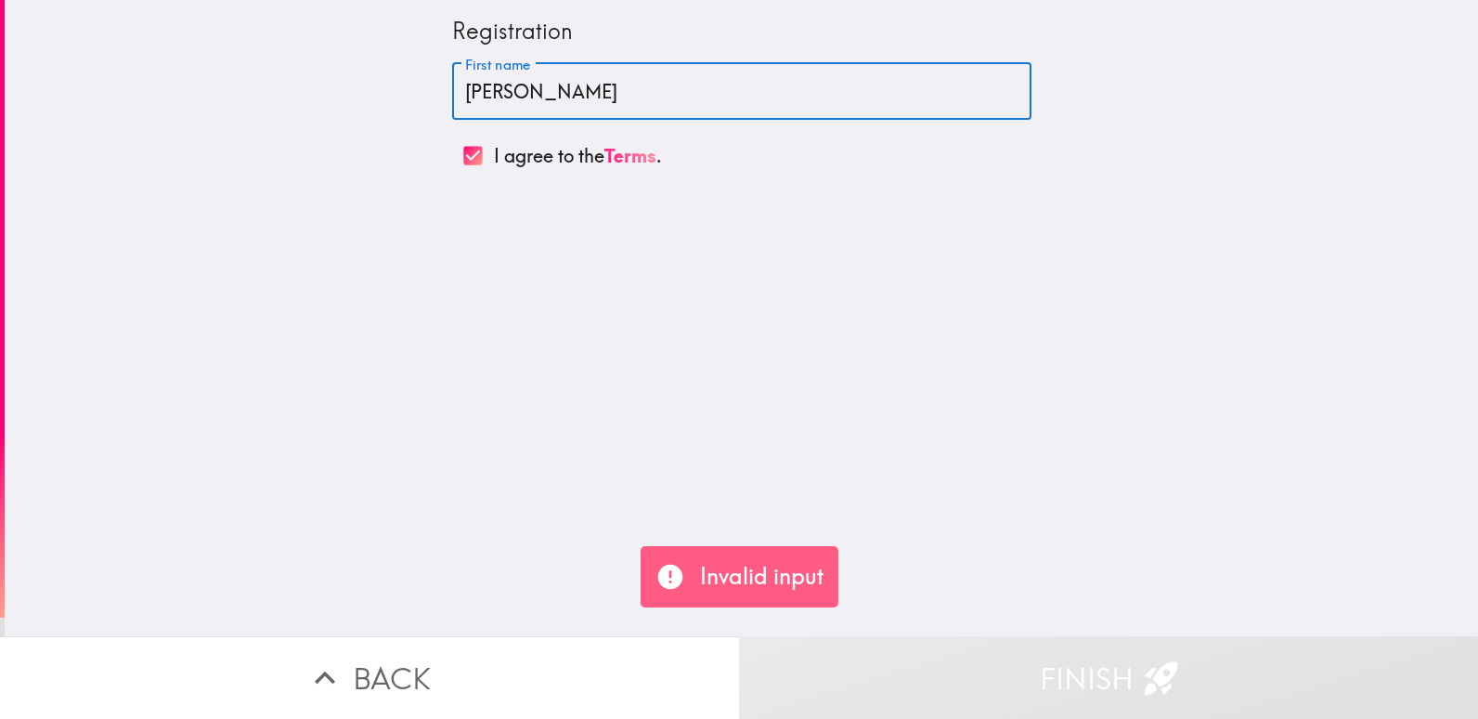
click at [525, 91] on input "Eddie" at bounding box center [741, 92] width 579 height 58
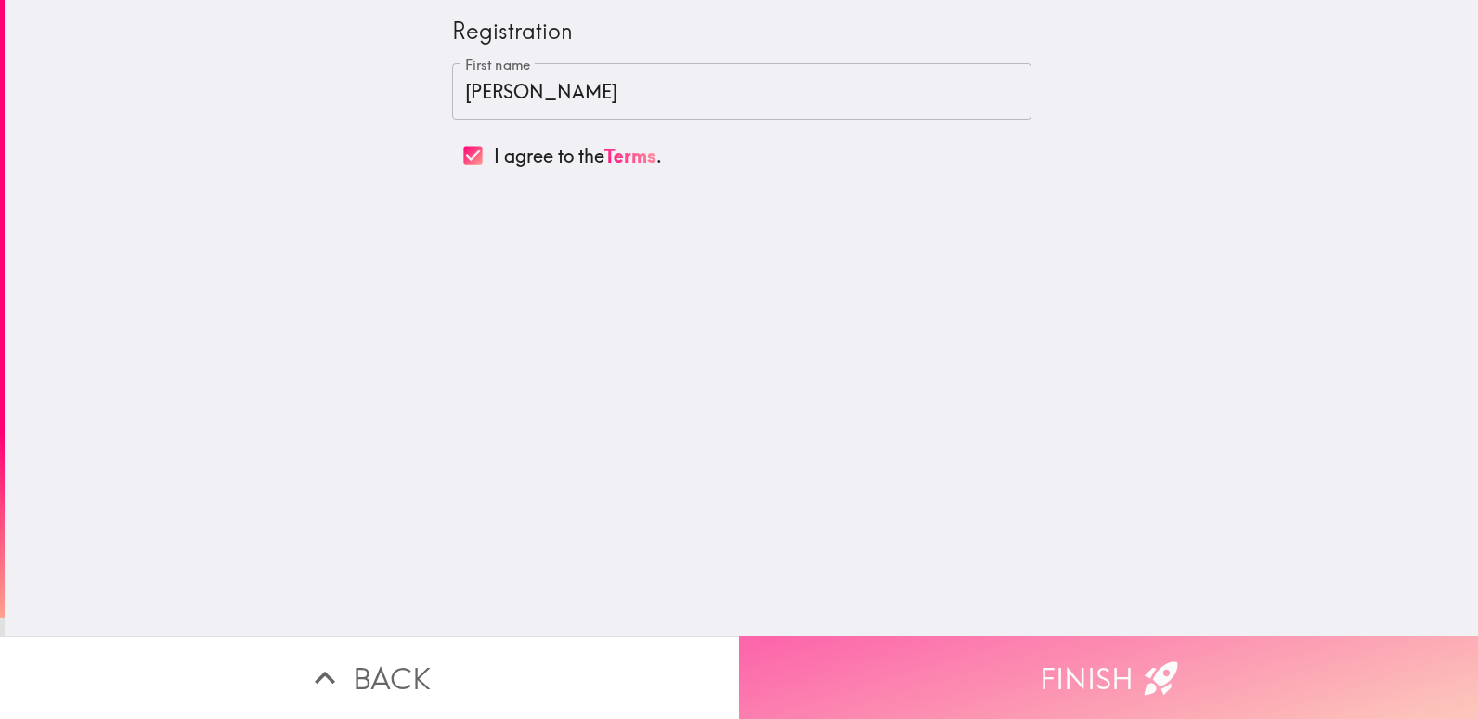
click at [1094, 644] on button "Finish" at bounding box center [1108, 677] width 739 height 83
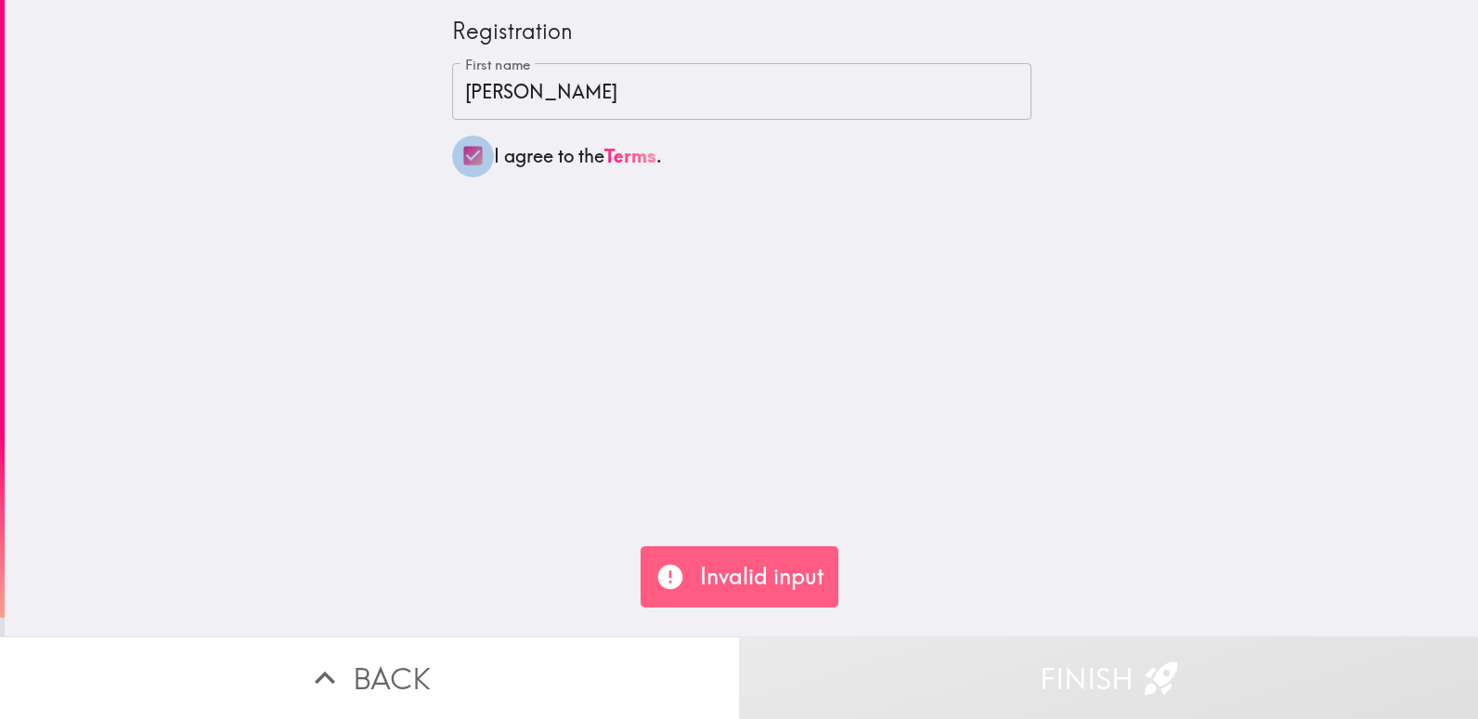
click at [457, 155] on input "I agree to the Terms ." at bounding box center [473, 156] width 42 height 42
click at [787, 570] on p "Invalid input" at bounding box center [762, 577] width 124 height 32
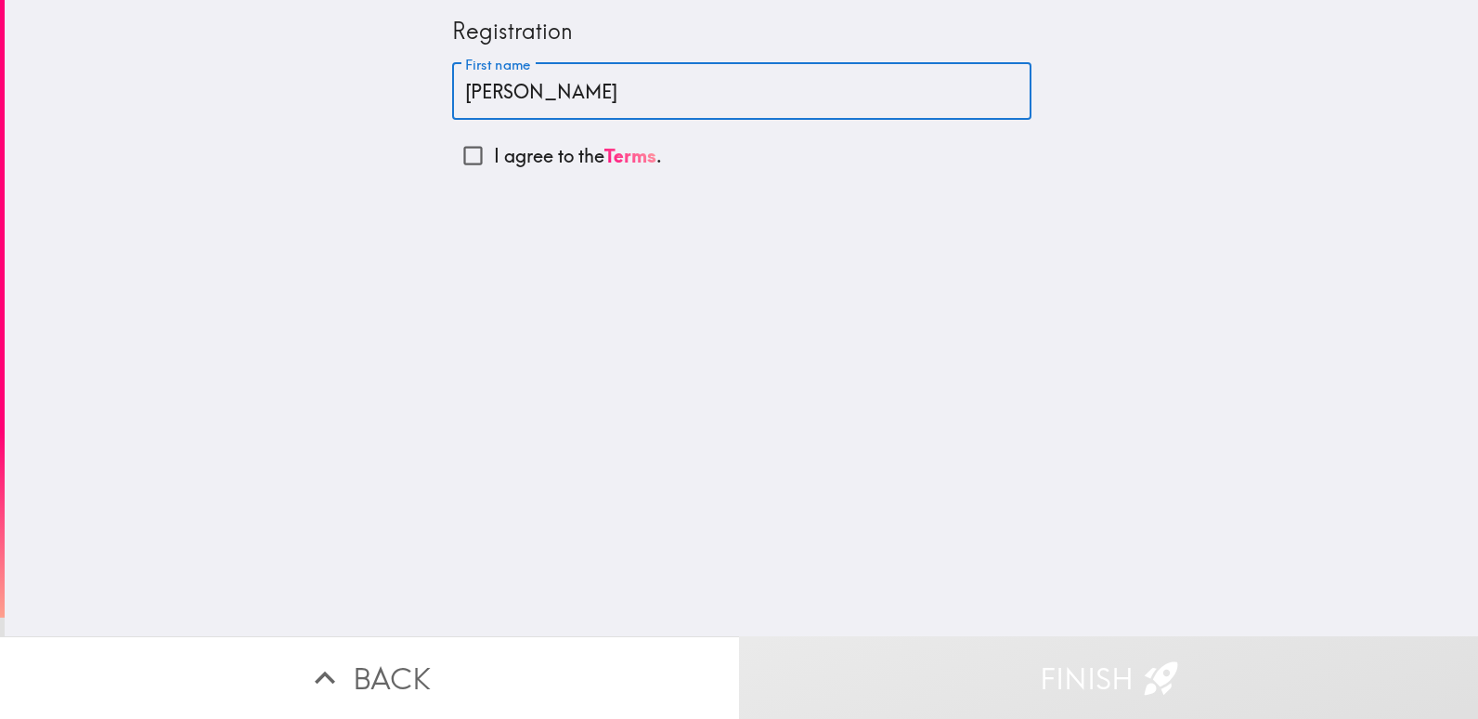
click at [595, 104] on input "Eddie" at bounding box center [741, 92] width 579 height 58
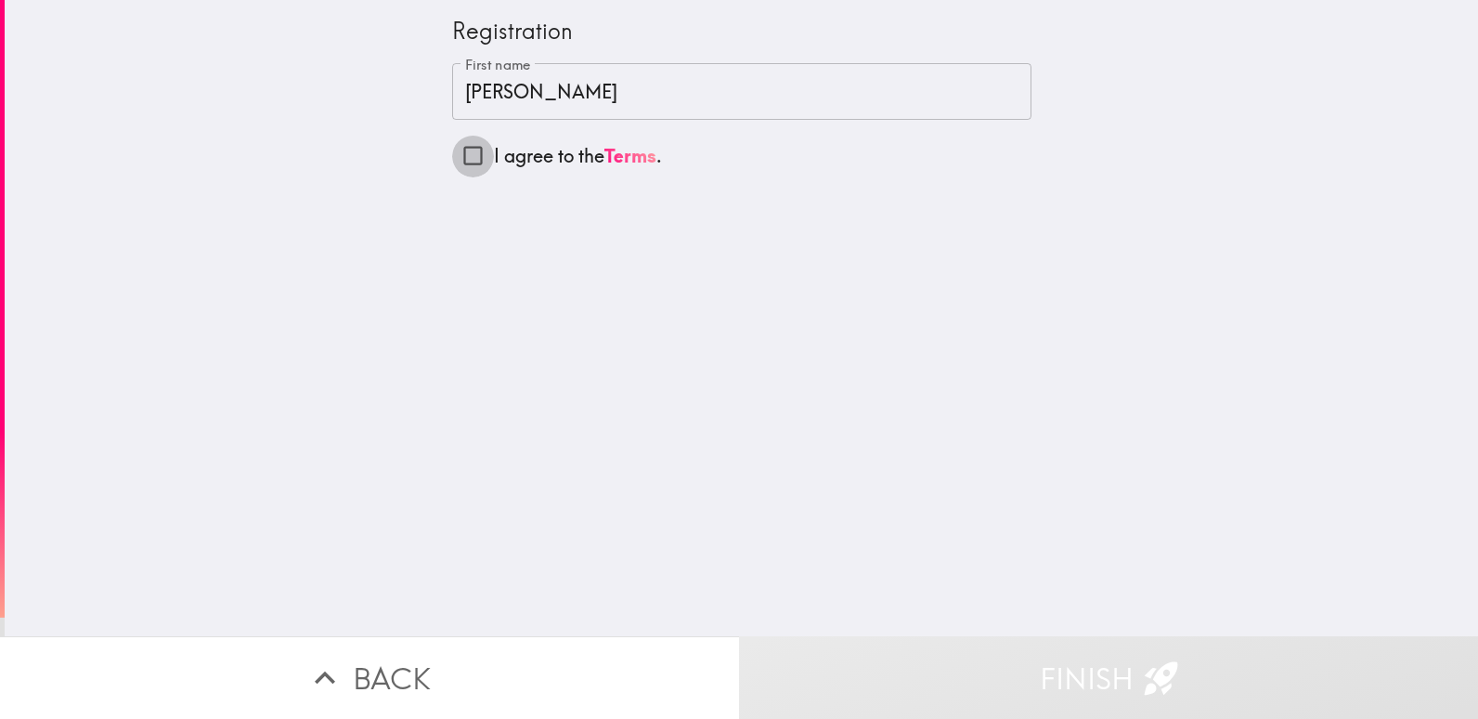
click at [459, 148] on input "I agree to the Terms ." at bounding box center [473, 156] width 42 height 42
checkbox input "true"
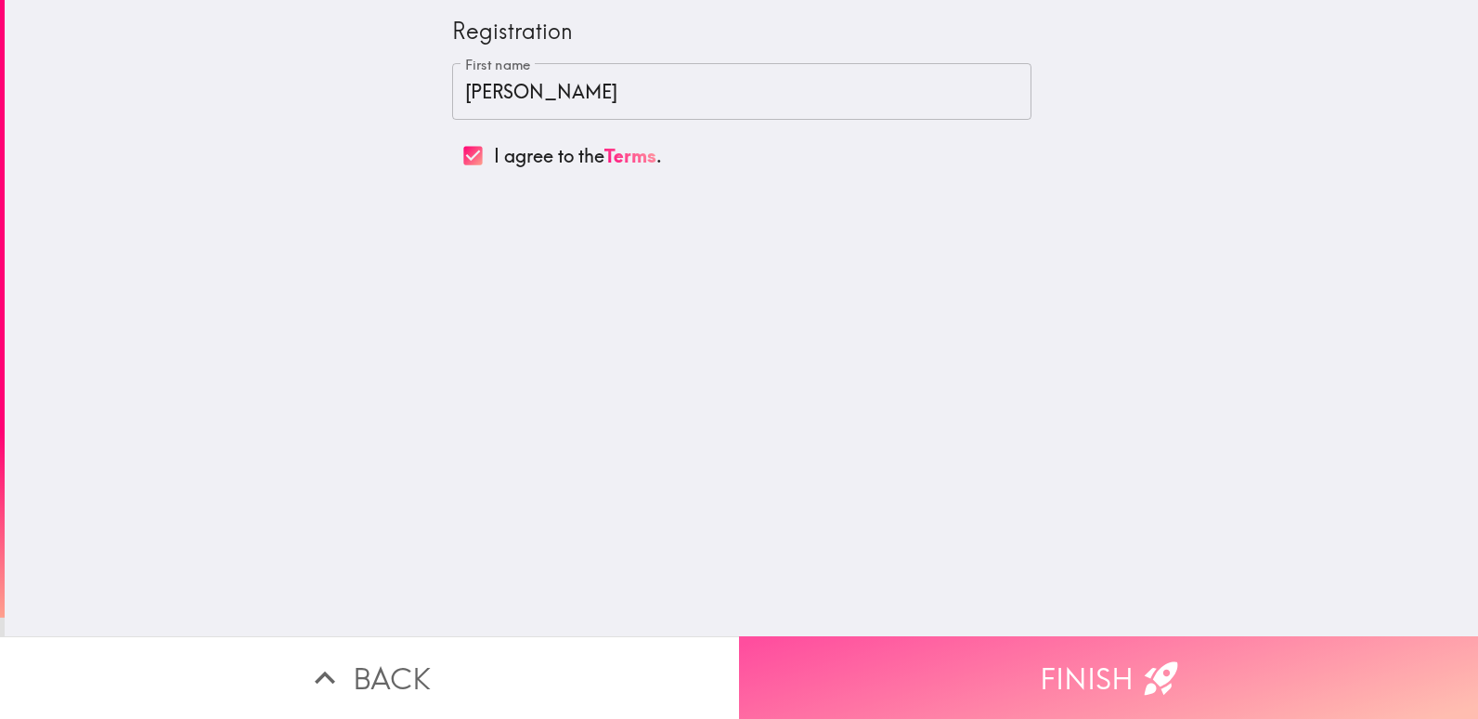
click at [1144, 661] on icon "button" at bounding box center [1160, 677] width 33 height 33
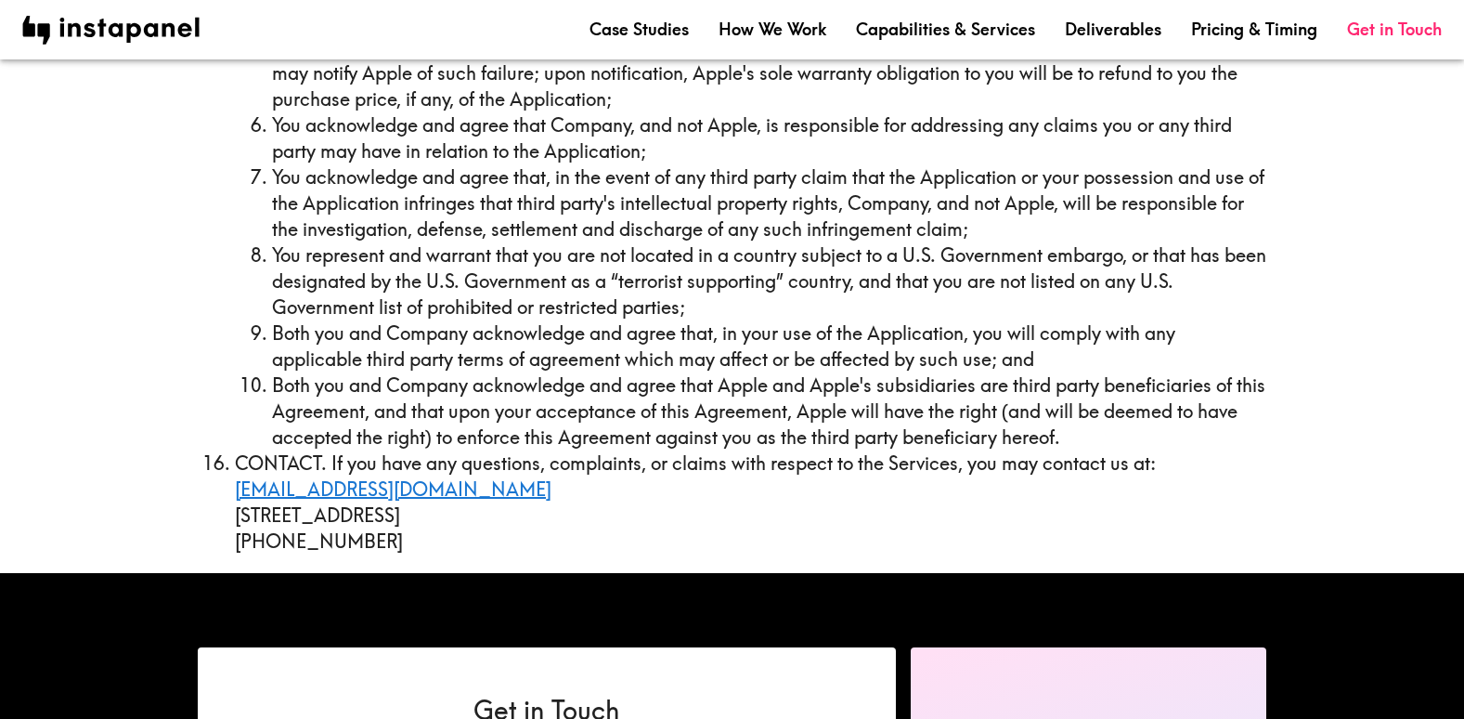
scroll to position [7429, 0]
